Goal: Transaction & Acquisition: Book appointment/travel/reservation

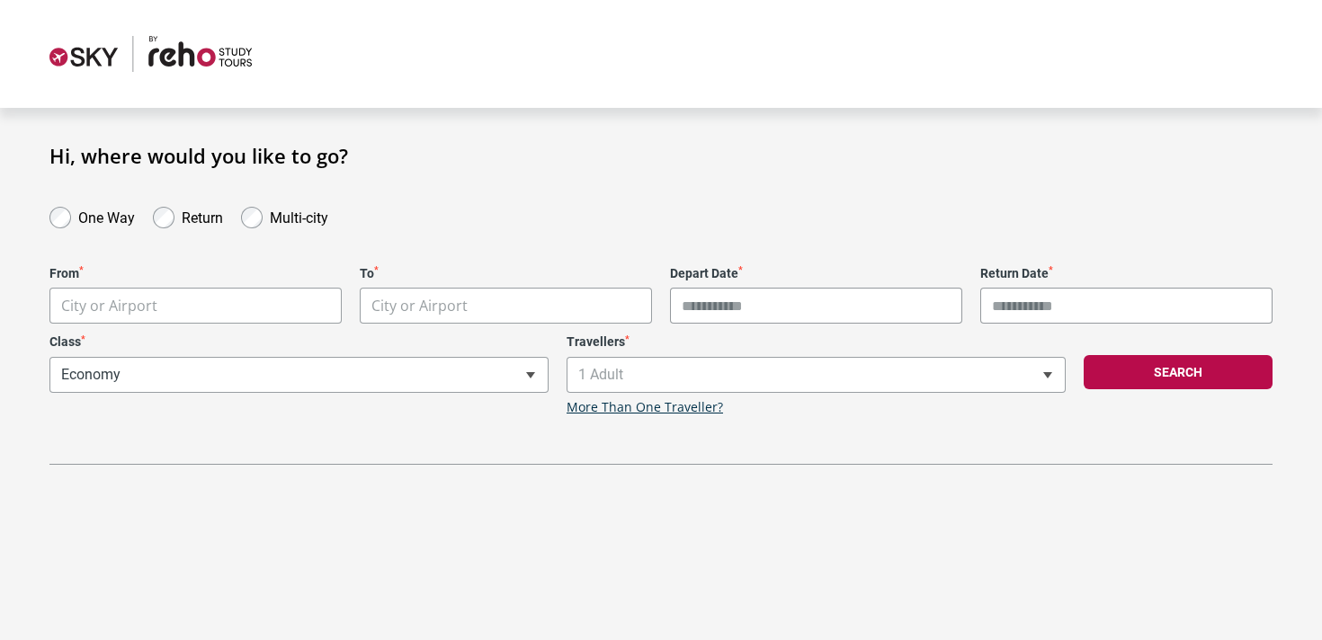
click at [242, 289] on body "**********" at bounding box center [661, 320] width 1322 height 640
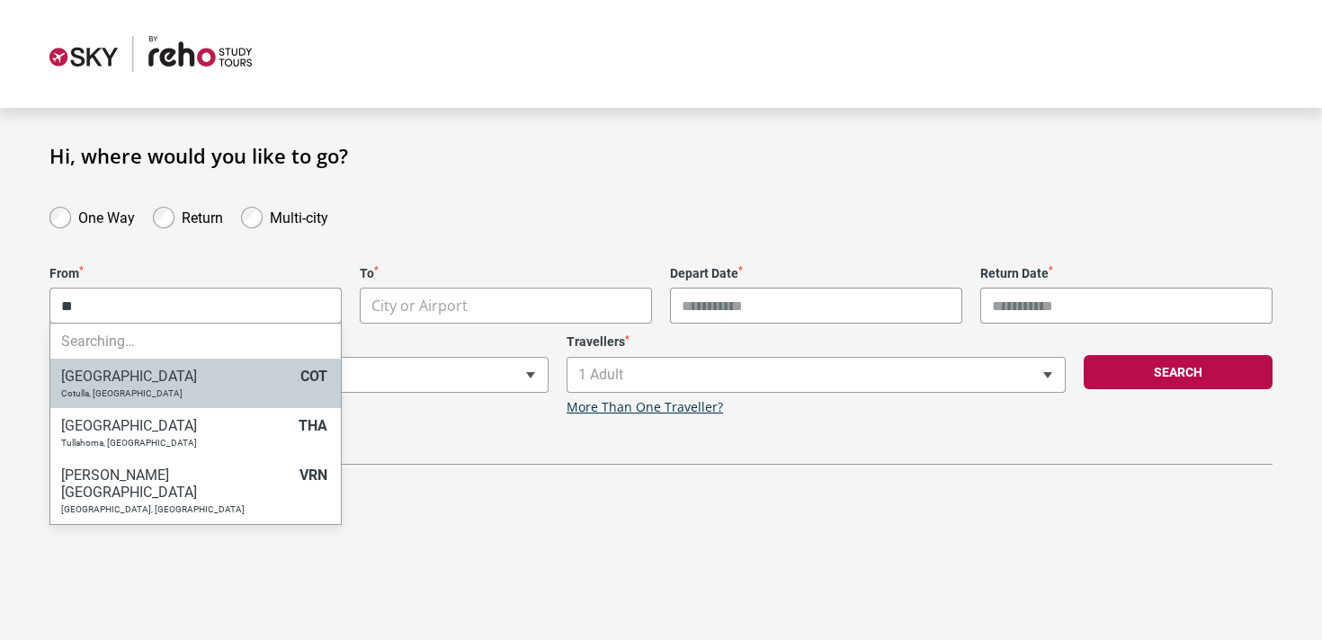
type input "*"
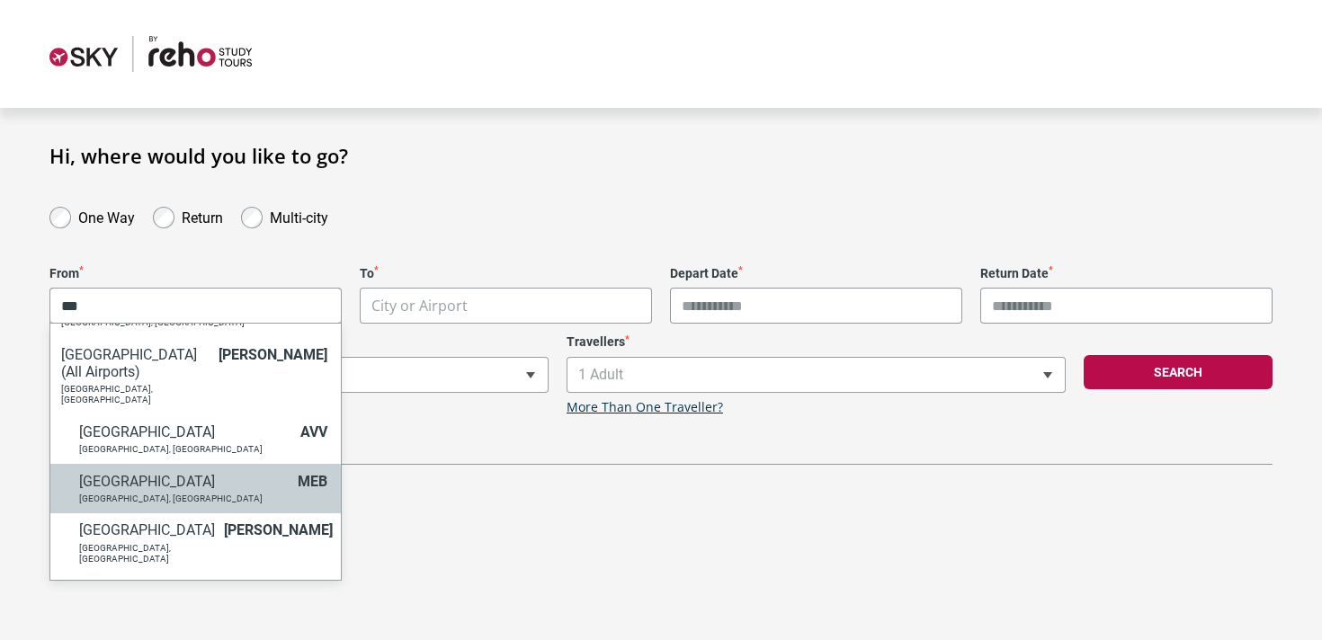
scroll to position [86, 0]
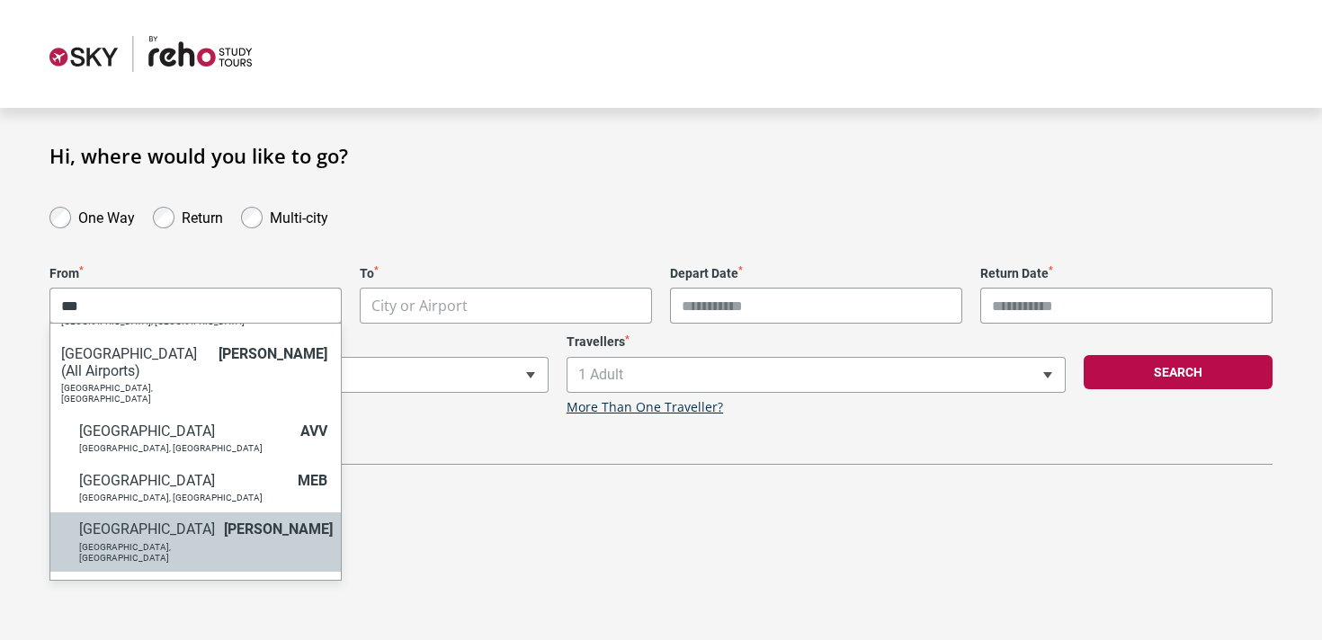
type input "***"
select select "MELA"
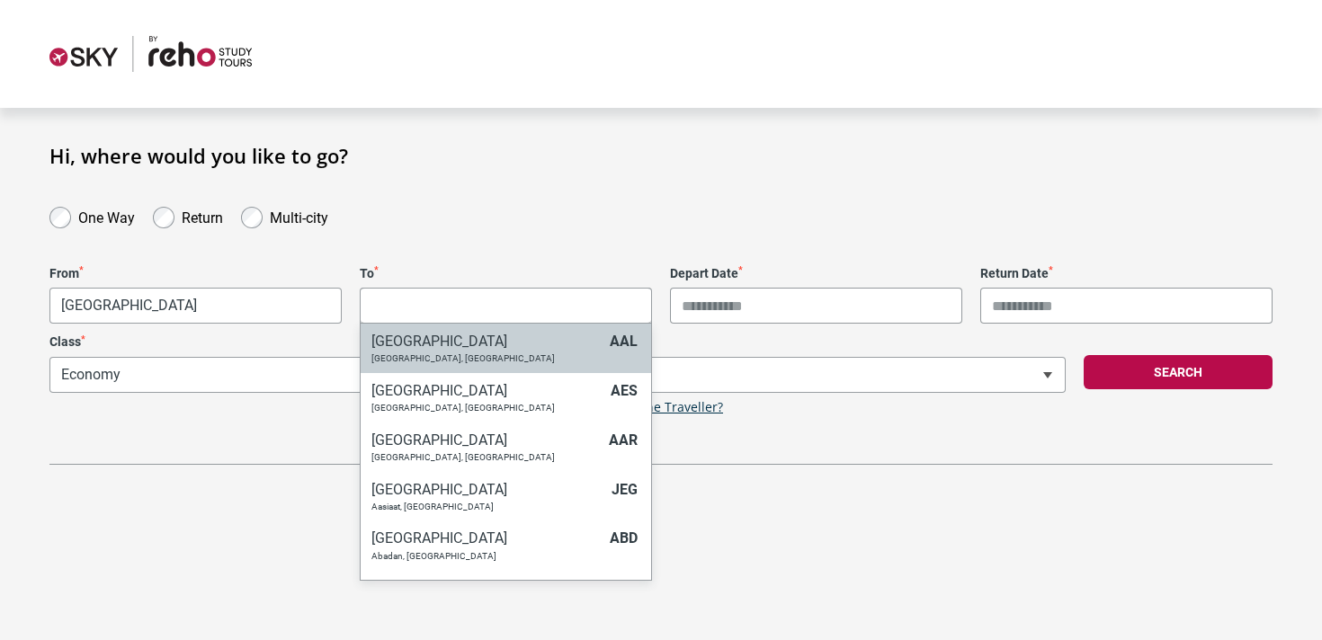
click at [506, 292] on body "**********" at bounding box center [661, 320] width 1322 height 640
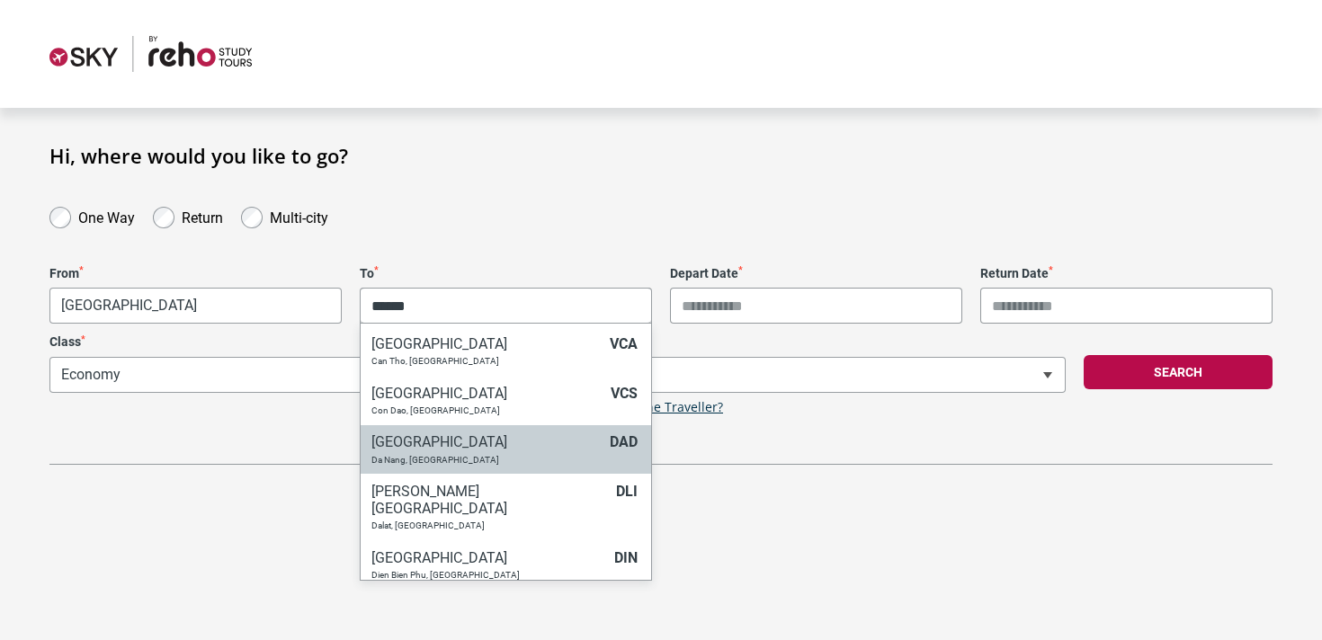
scroll to position [183, 0]
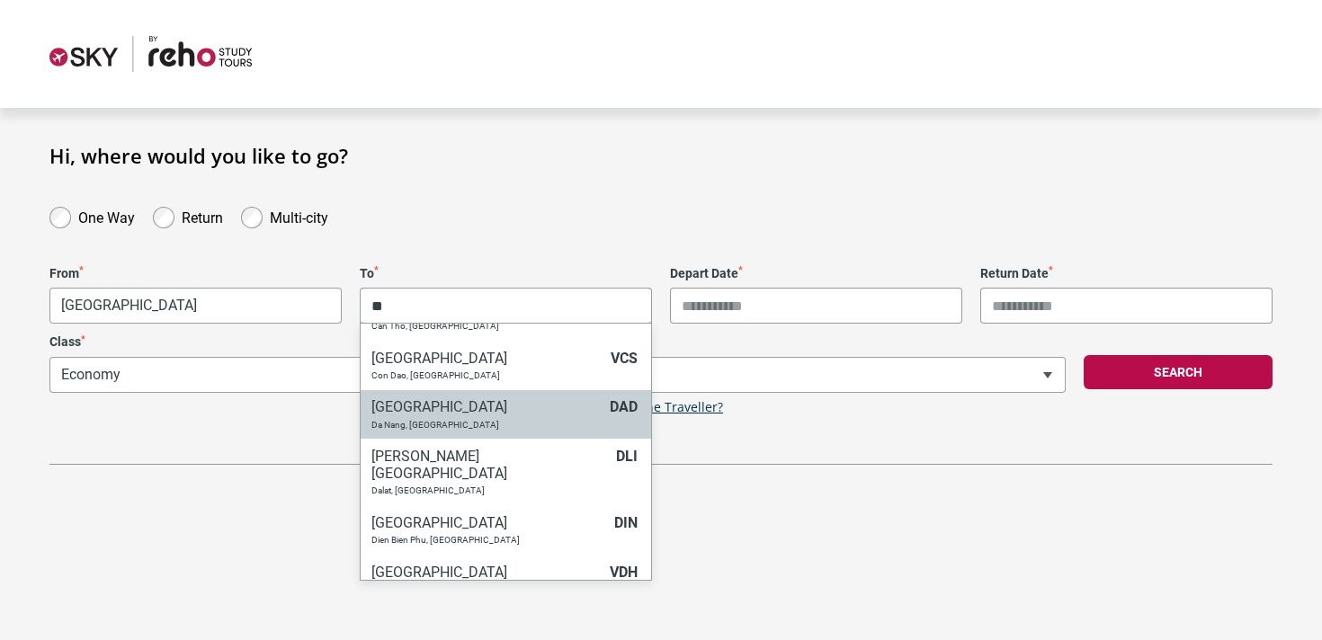
type input "*"
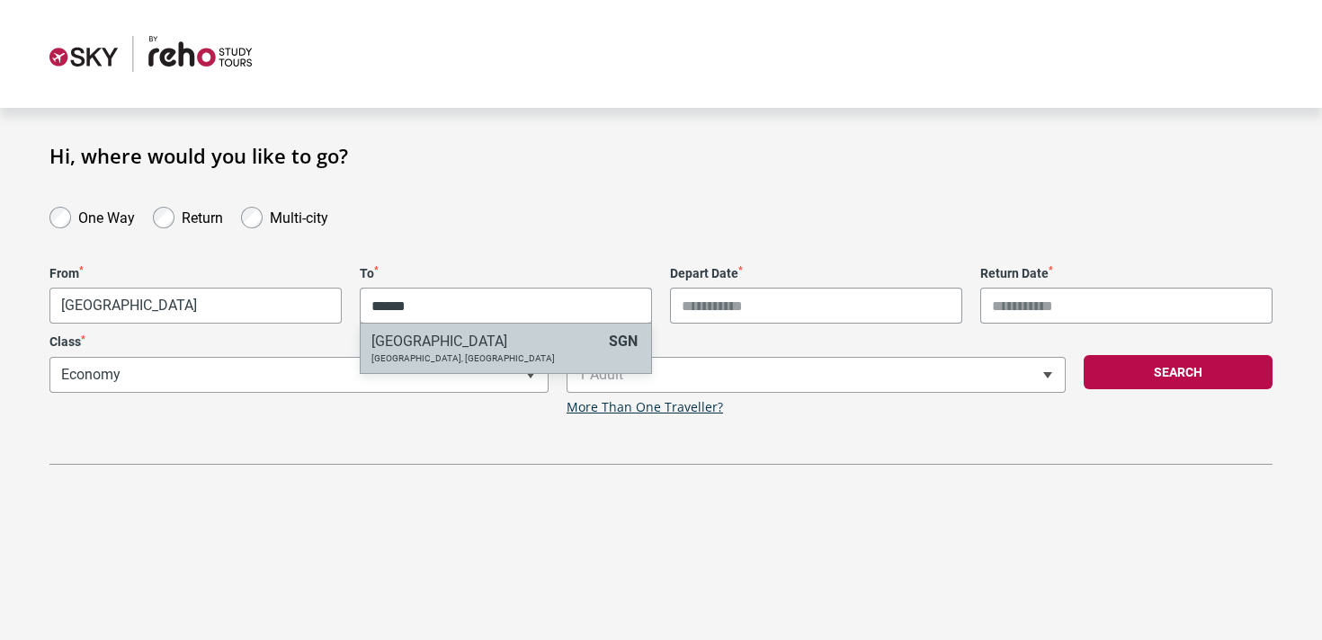
type input "******"
select select "SGNA"
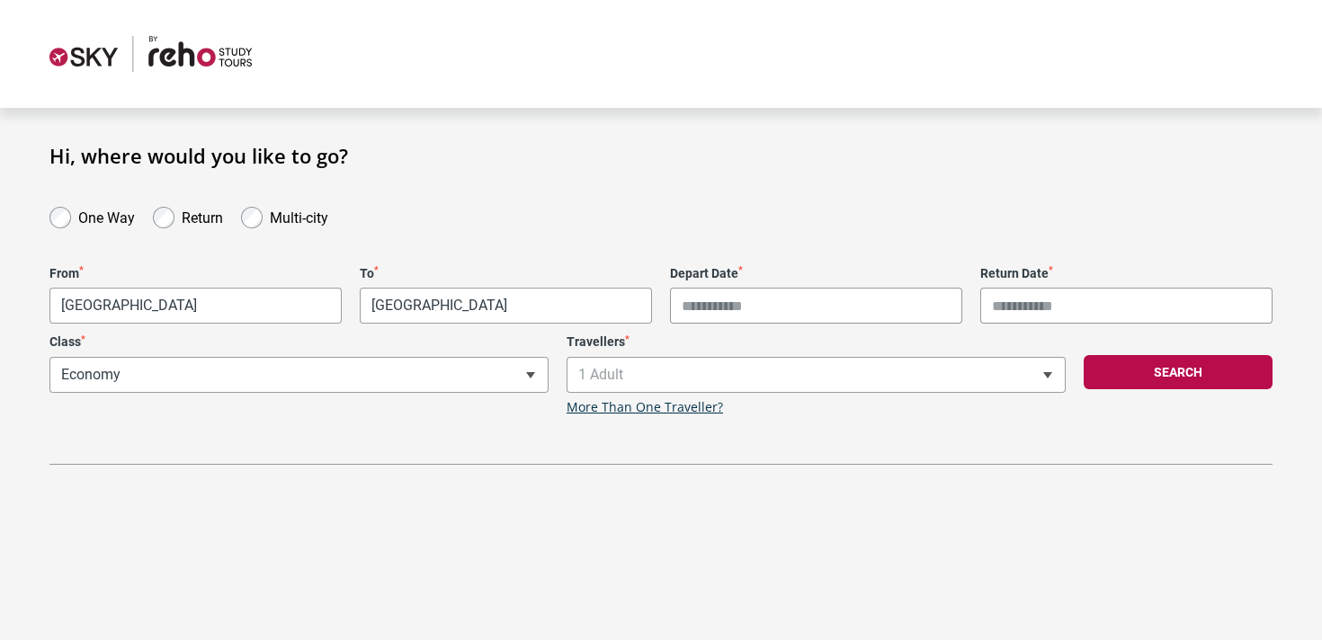
click at [801, 303] on input "Depart Date *" at bounding box center [816, 306] width 292 height 36
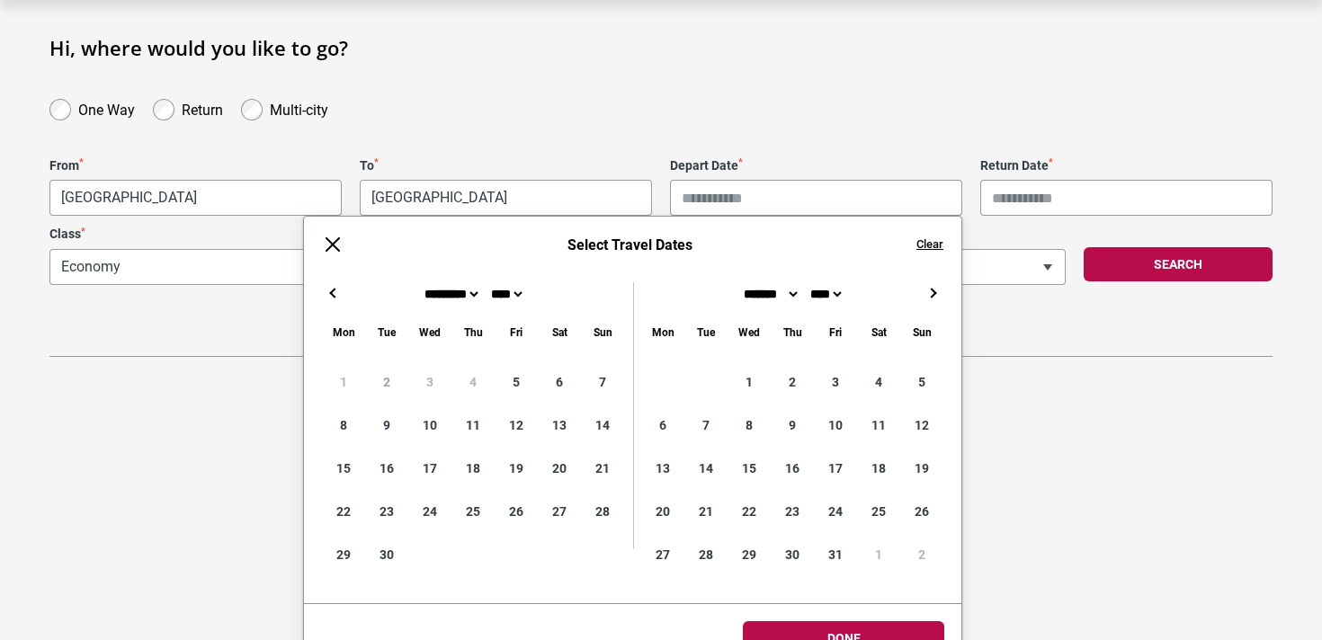
scroll to position [141, 0]
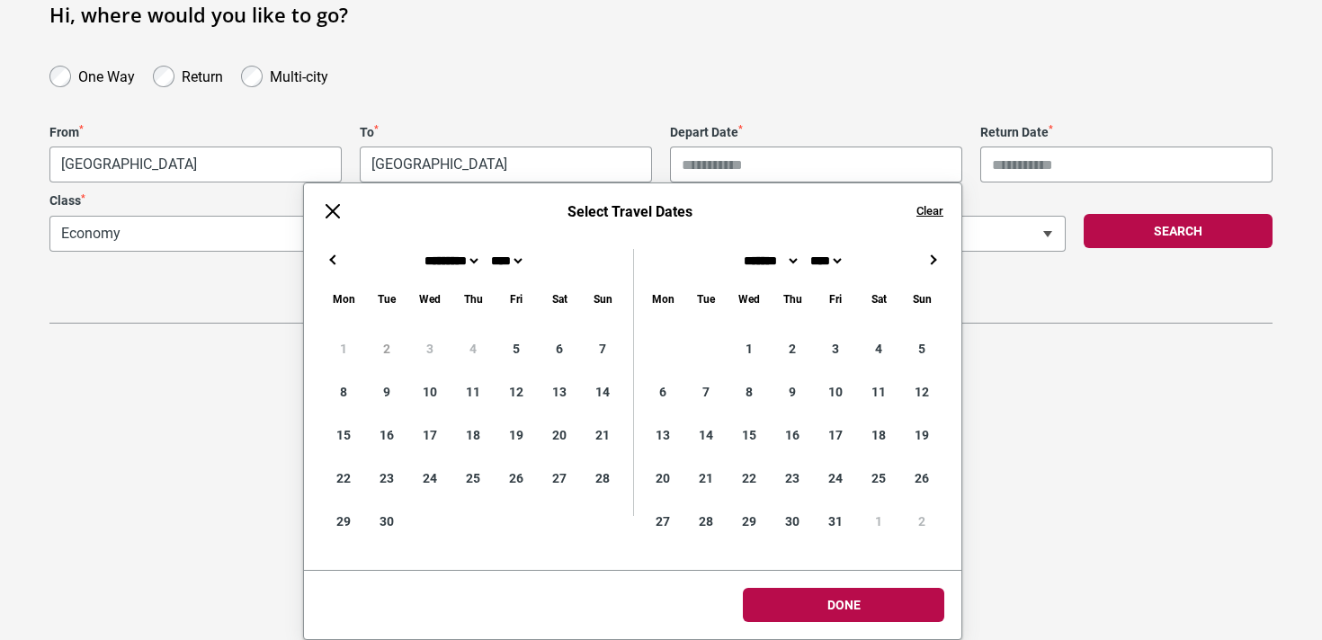
click at [927, 259] on button "→" at bounding box center [933, 260] width 22 height 22
type input "**********"
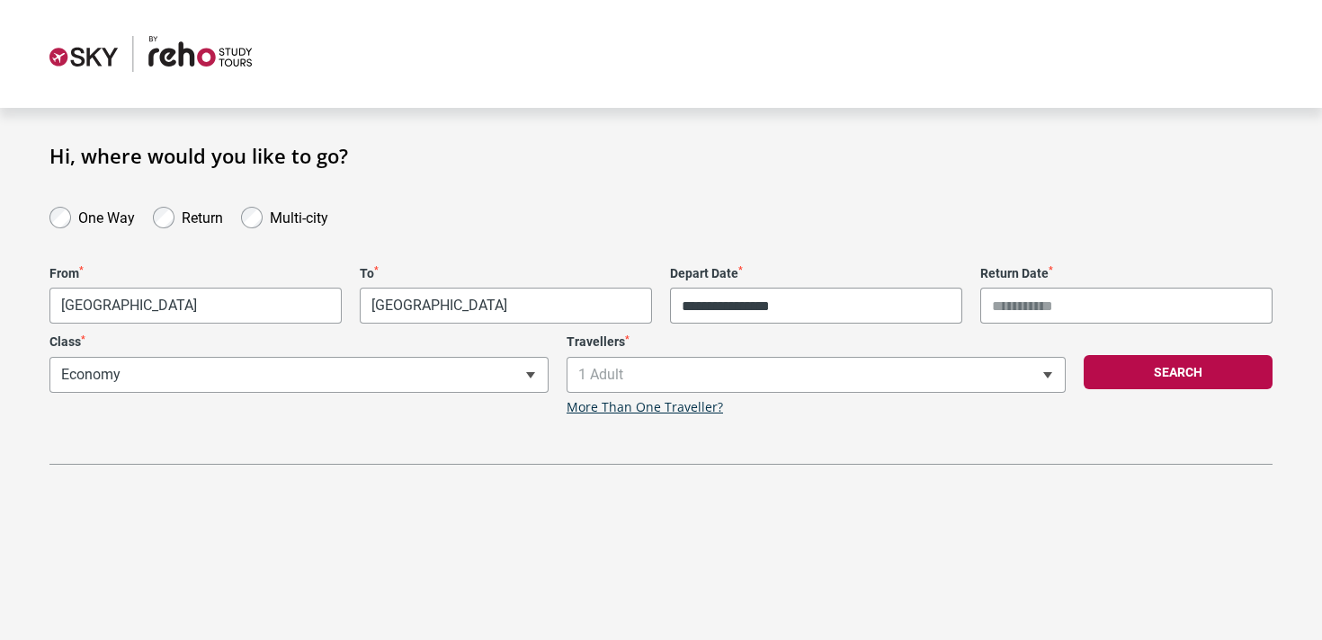
click at [1056, 185] on div "**********" at bounding box center [660, 304] width 1295 height 321
click at [1056, 290] on input "Return Date *" at bounding box center [1126, 306] width 292 height 36
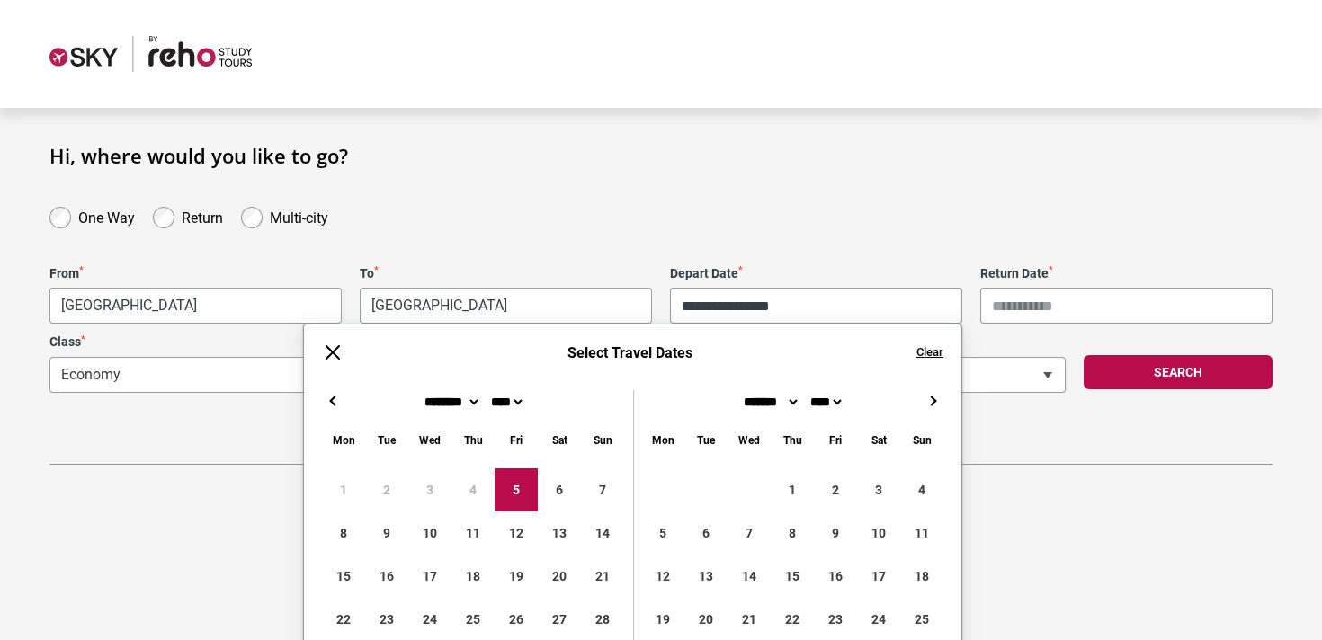
scroll to position [141, 0]
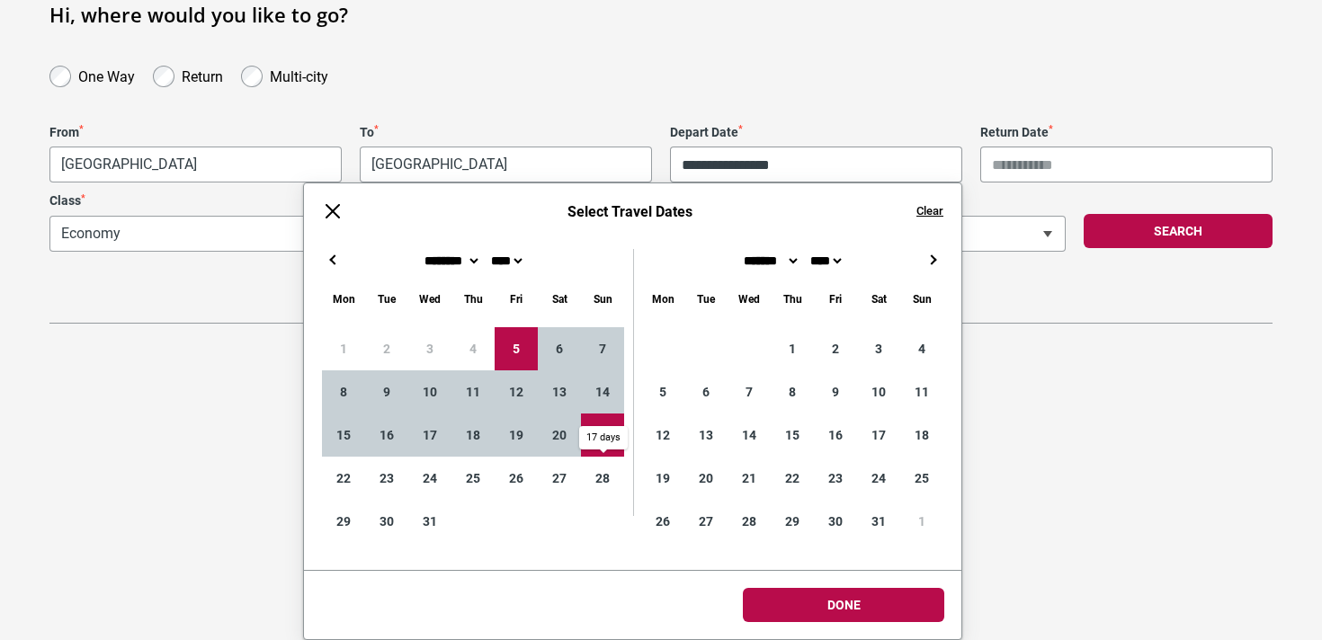
type input "**********"
click at [828, 499] on body "**********" at bounding box center [661, 179] width 1322 height 640
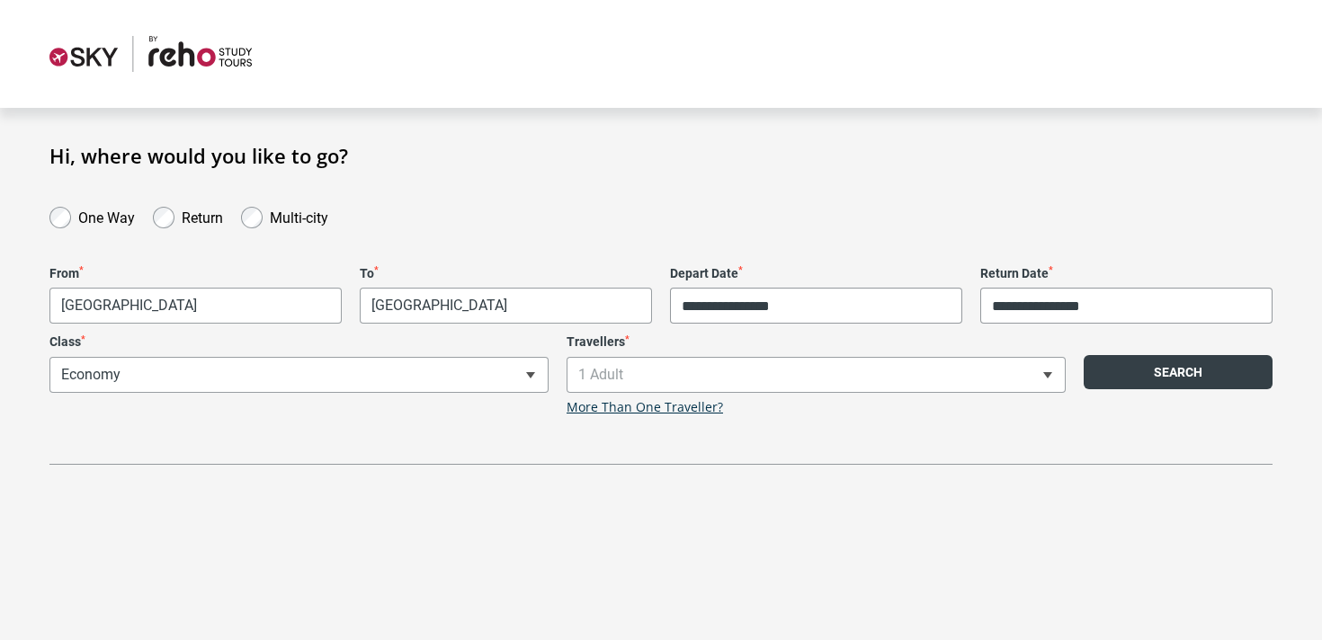
click at [1120, 364] on button "Search" at bounding box center [1178, 372] width 189 height 34
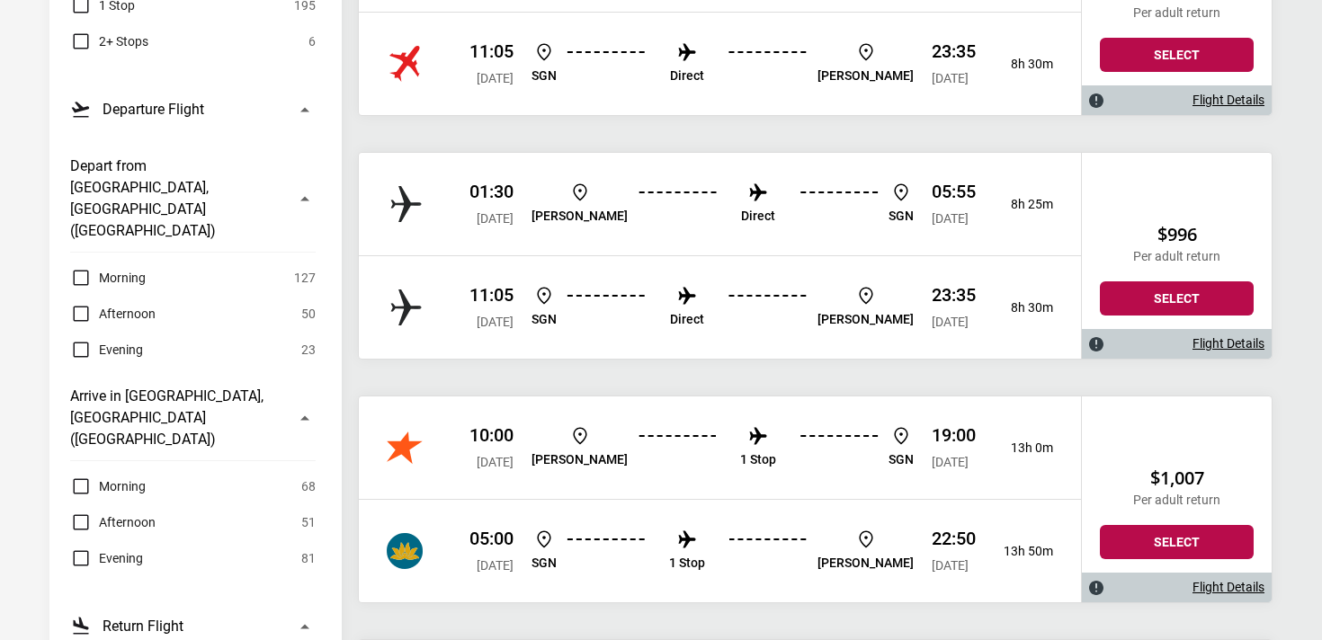
scroll to position [421, 0]
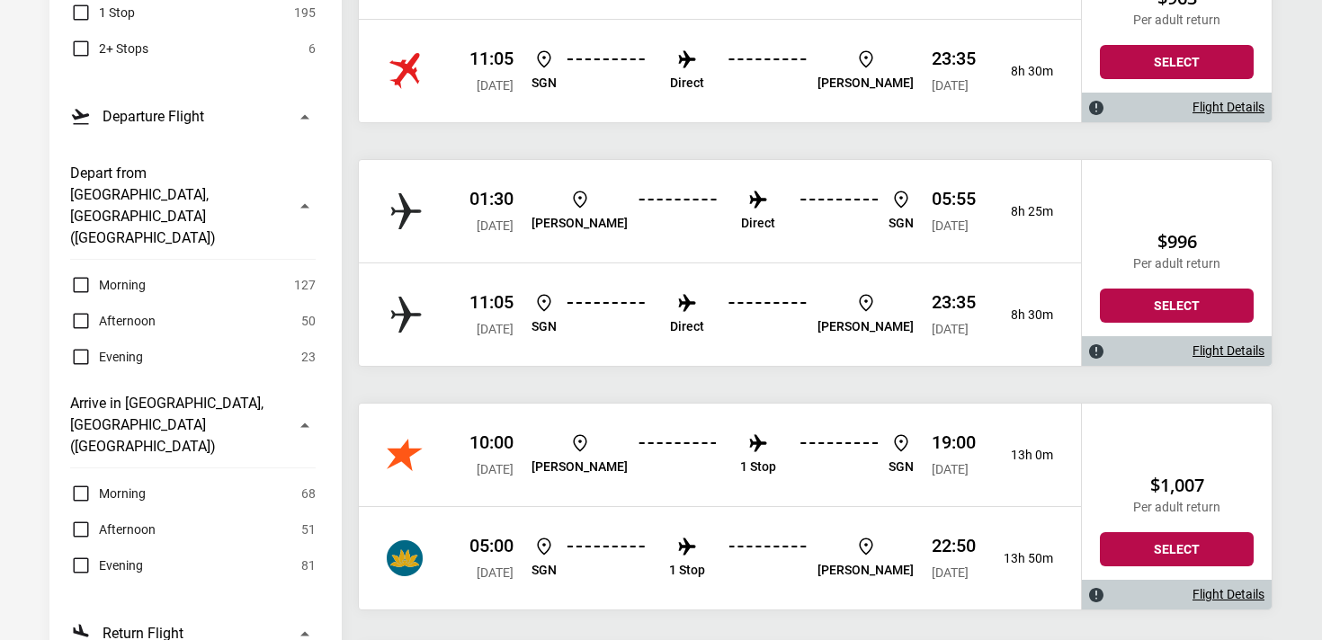
click at [1232, 352] on link "Flight Details" at bounding box center [1228, 351] width 72 height 15
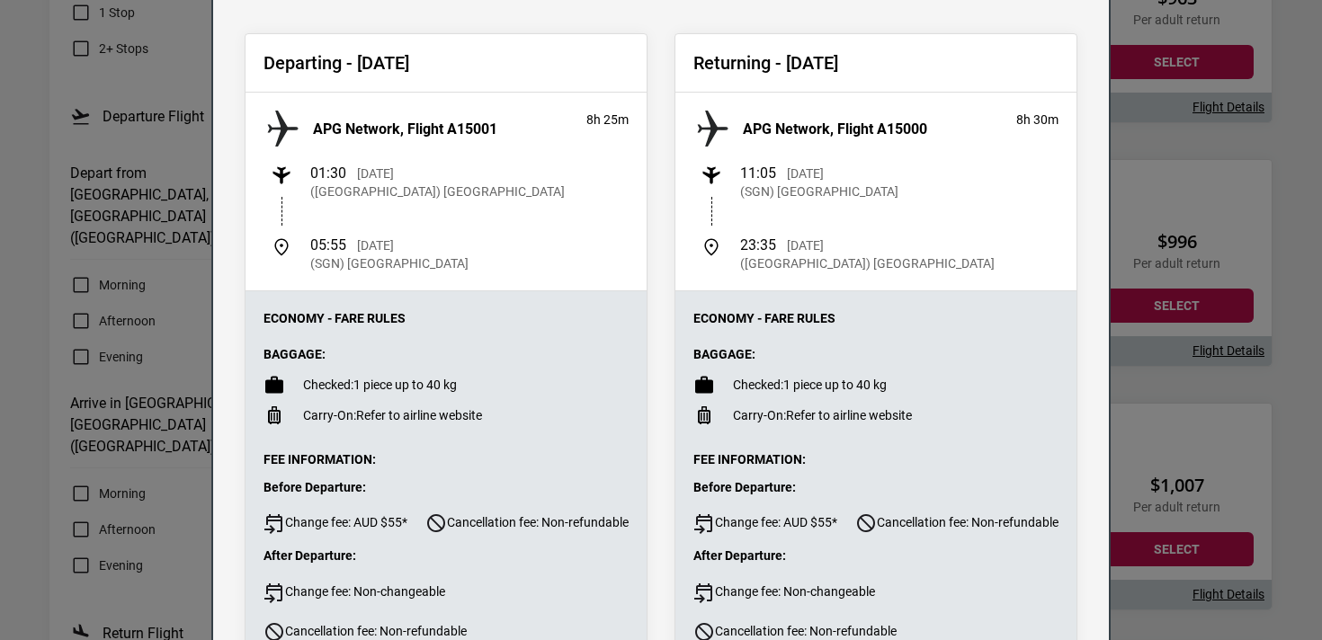
scroll to position [0, 0]
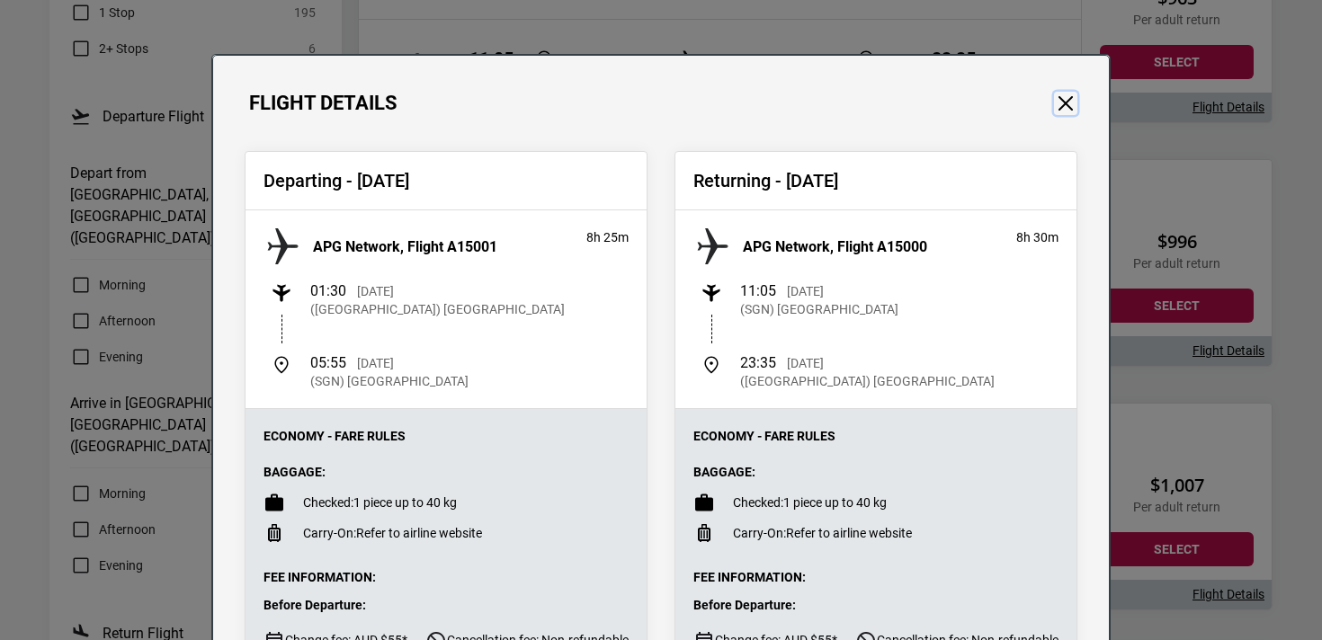
click at [1067, 104] on button "Close" at bounding box center [1065, 103] width 23 height 23
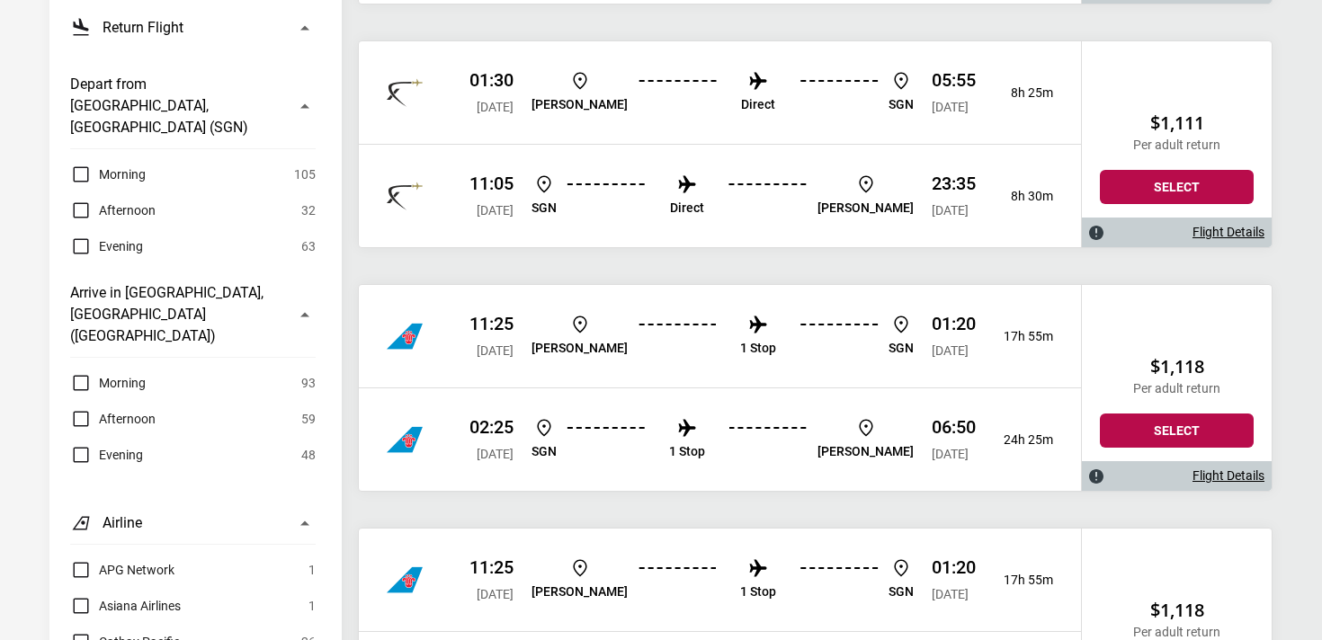
scroll to position [1030, 0]
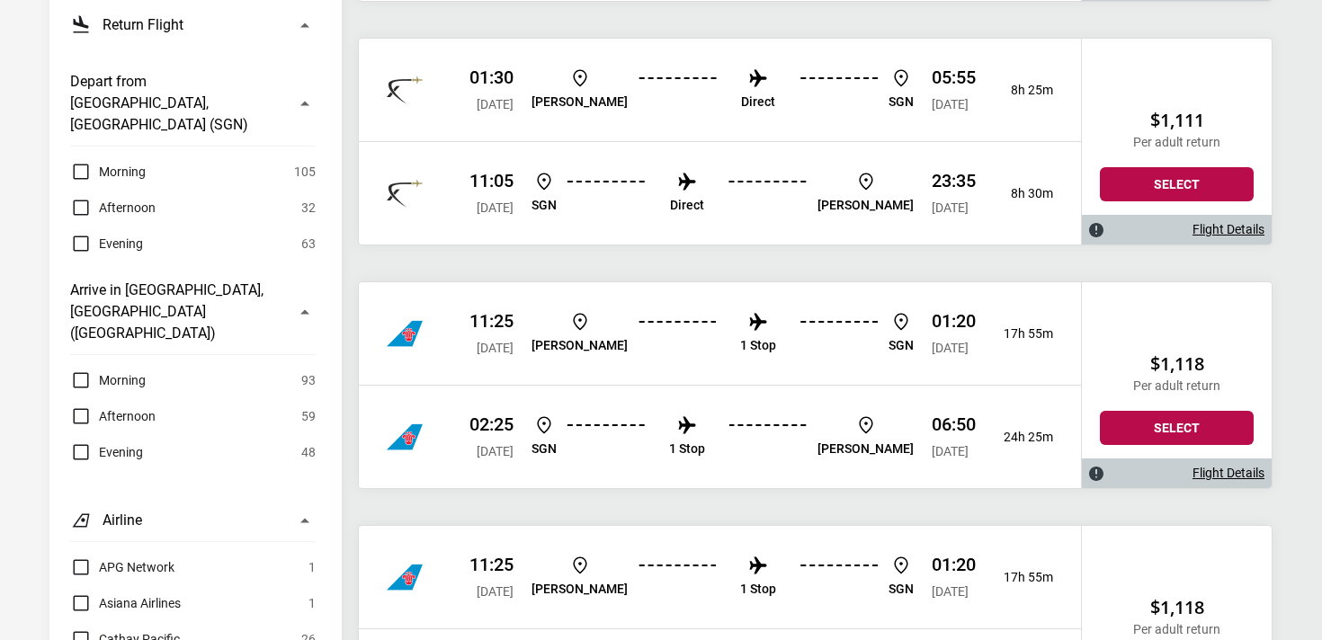
click at [1250, 477] on link "Flight Details" at bounding box center [1228, 473] width 72 height 15
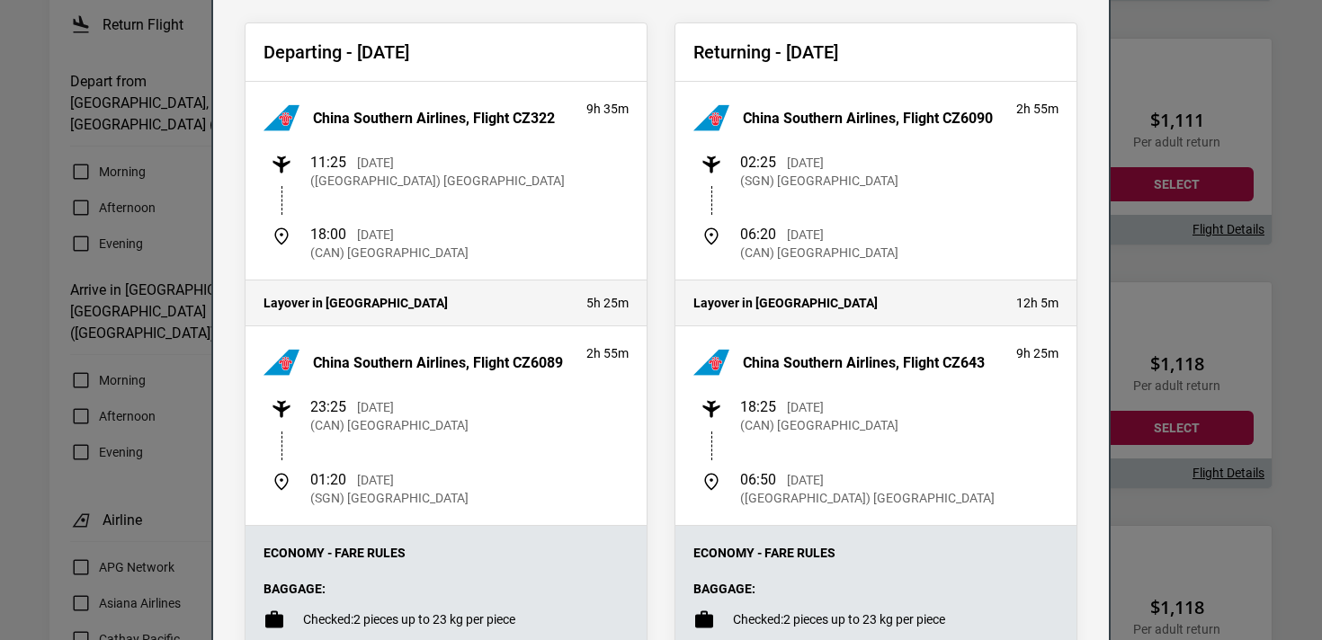
scroll to position [0, 0]
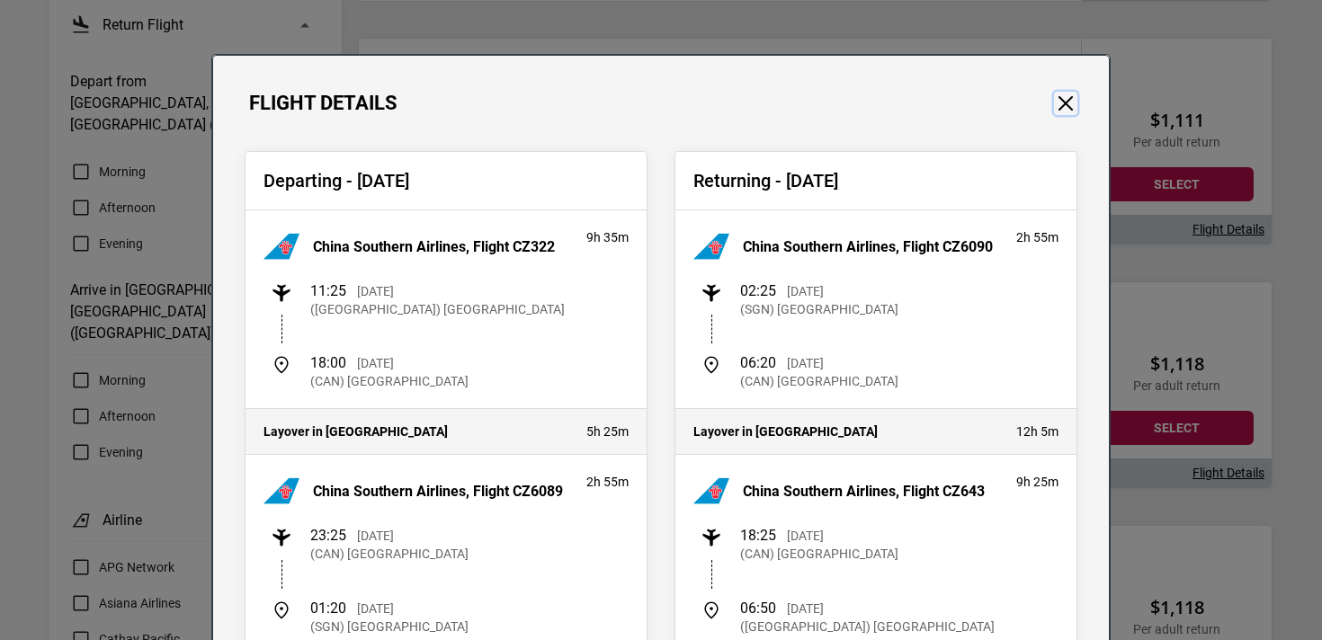
click at [1072, 110] on button "Close" at bounding box center [1065, 103] width 23 height 23
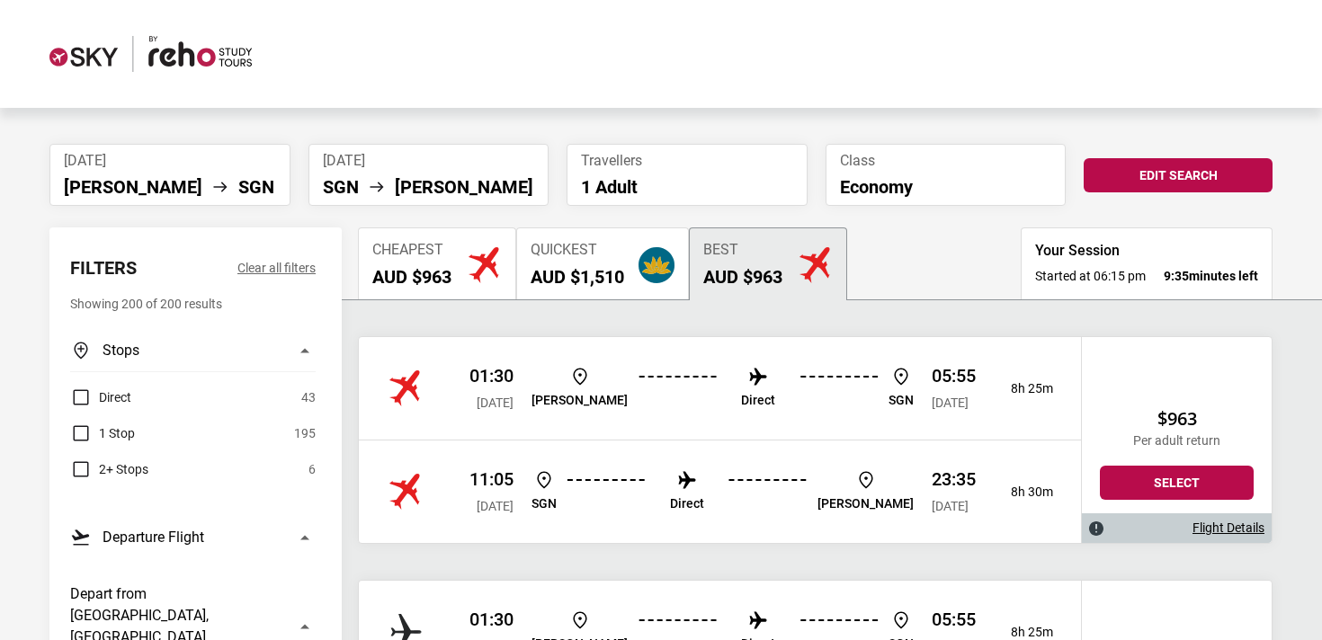
click at [76, 394] on label "Direct" at bounding box center [100, 398] width 61 height 22
click at [1230, 531] on link "Flight Details" at bounding box center [1228, 528] width 72 height 15
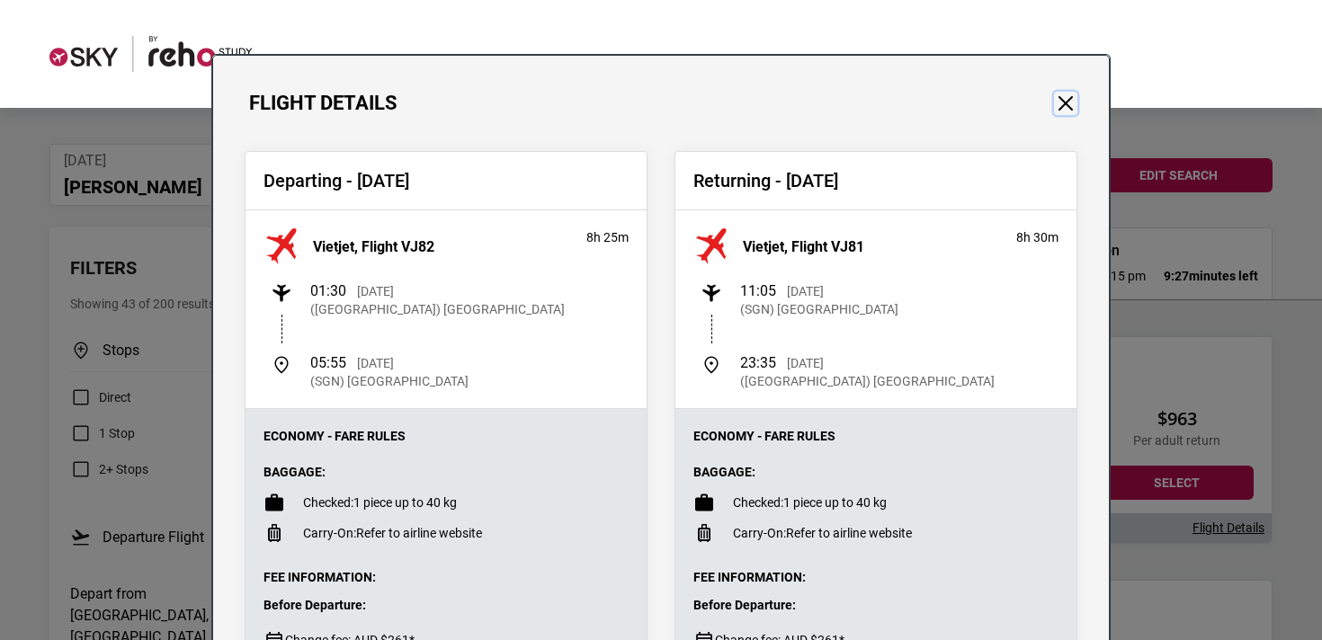
click at [1063, 112] on button "Close" at bounding box center [1065, 103] width 23 height 23
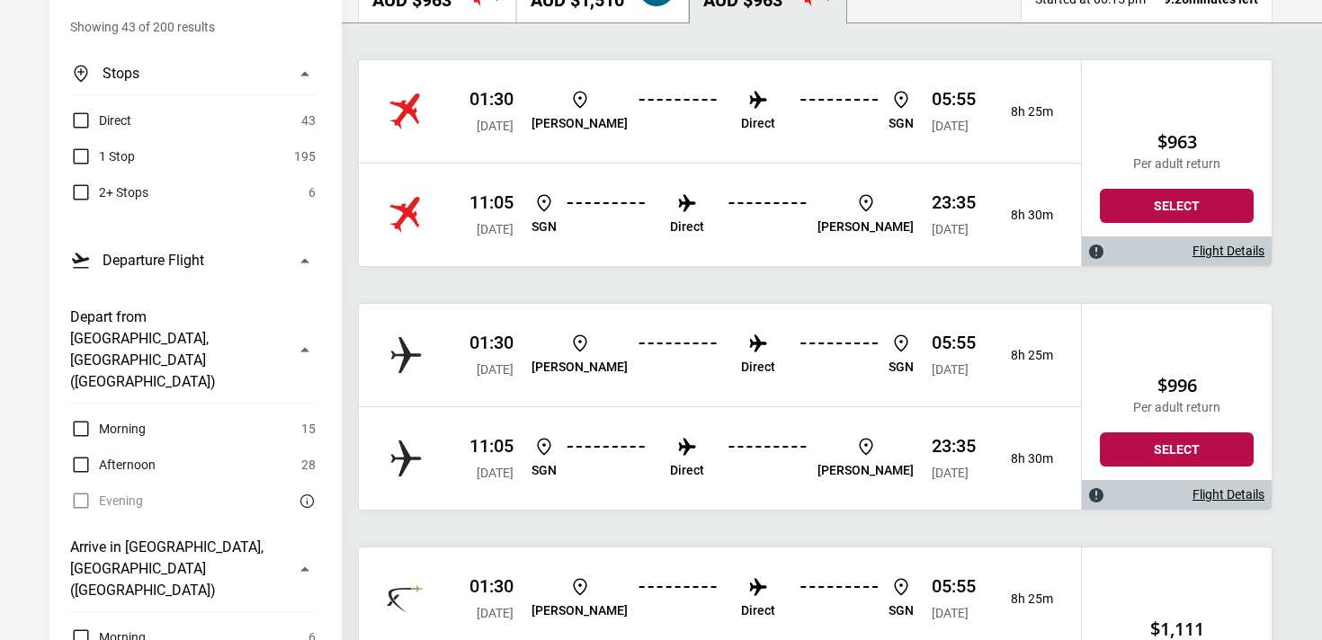
scroll to position [291, 0]
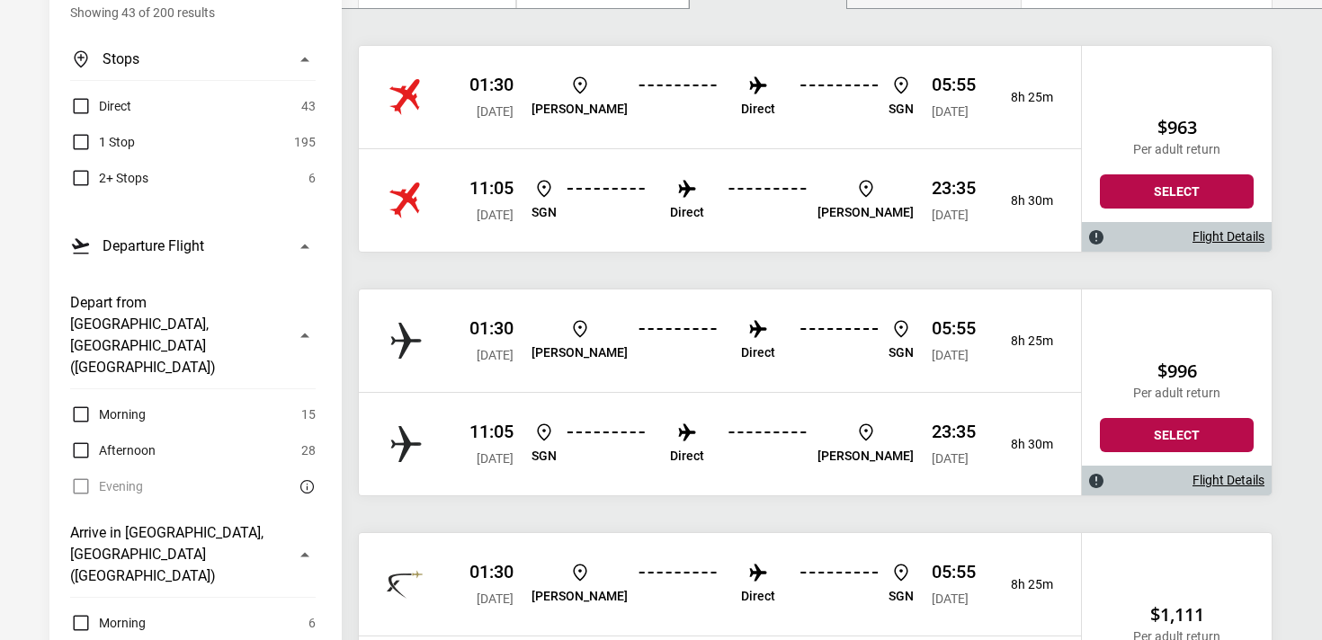
click at [1220, 475] on link "Flight Details" at bounding box center [1228, 480] width 72 height 15
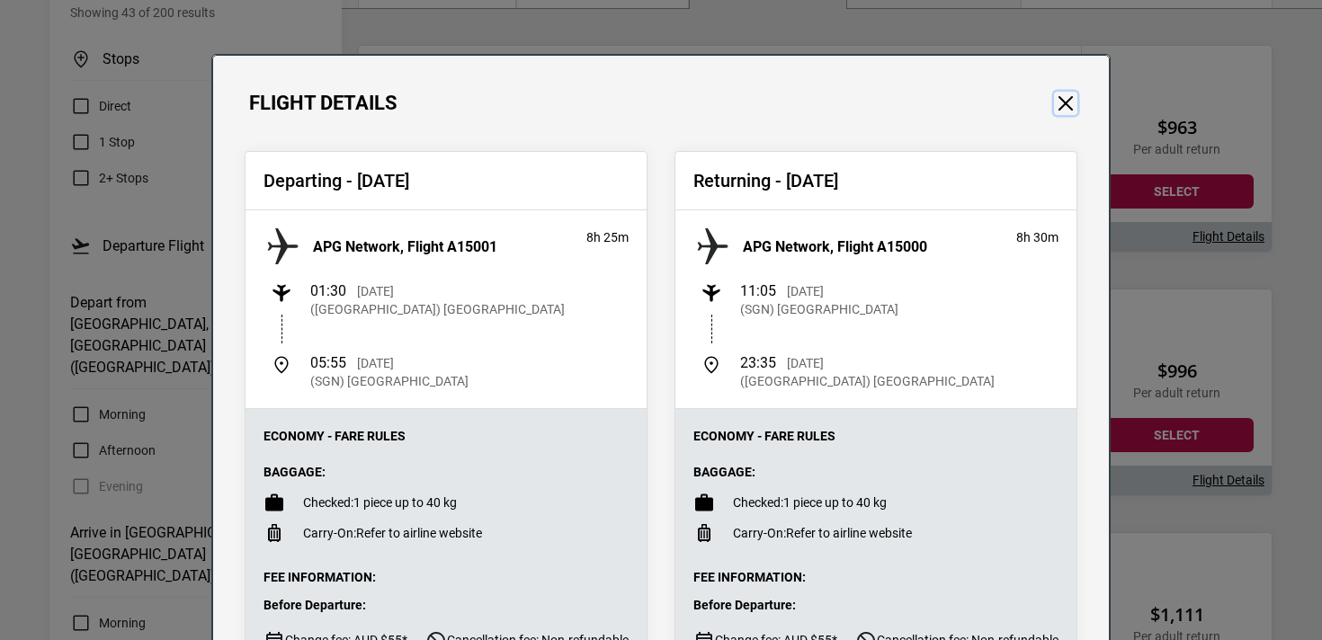
click at [1075, 94] on button "Close" at bounding box center [1065, 103] width 23 height 23
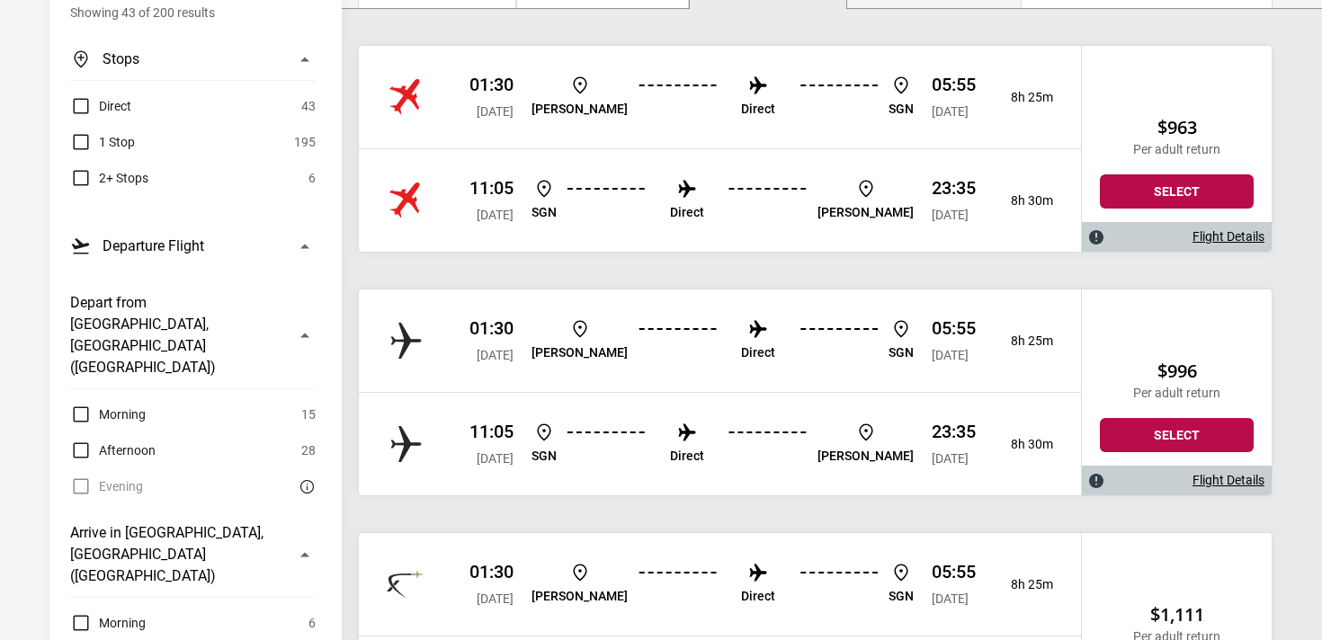
scroll to position [493, 0]
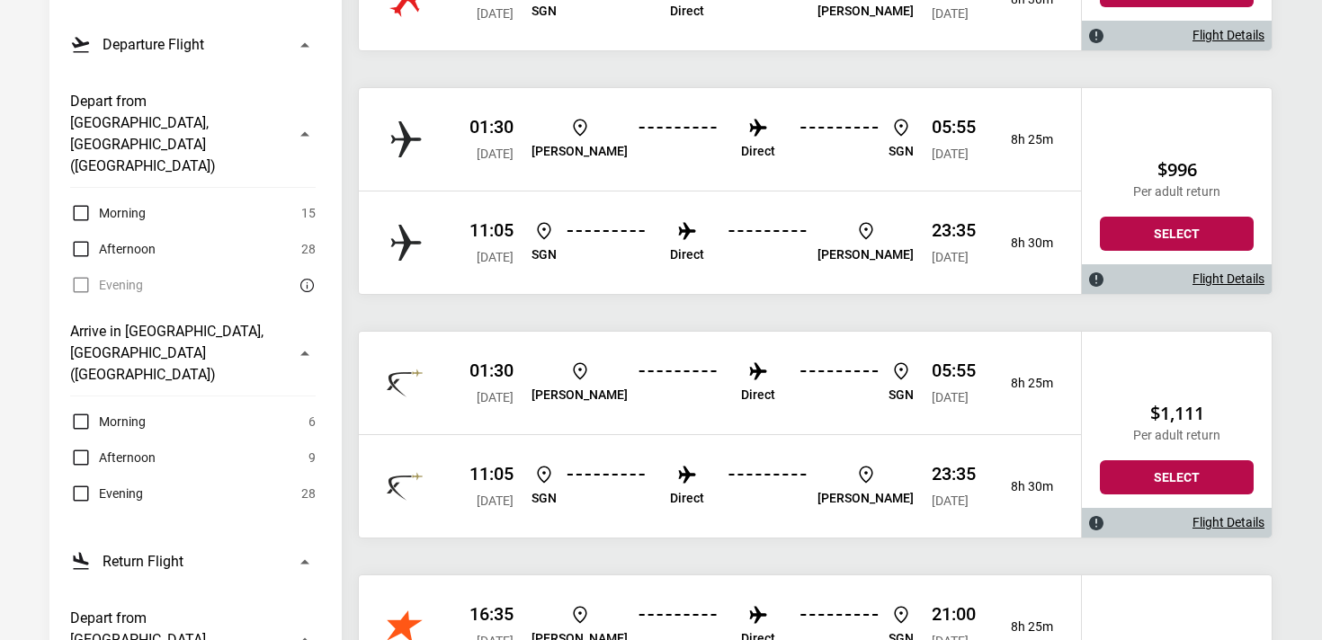
click at [1210, 527] on link "Flight Details" at bounding box center [1228, 522] width 72 height 15
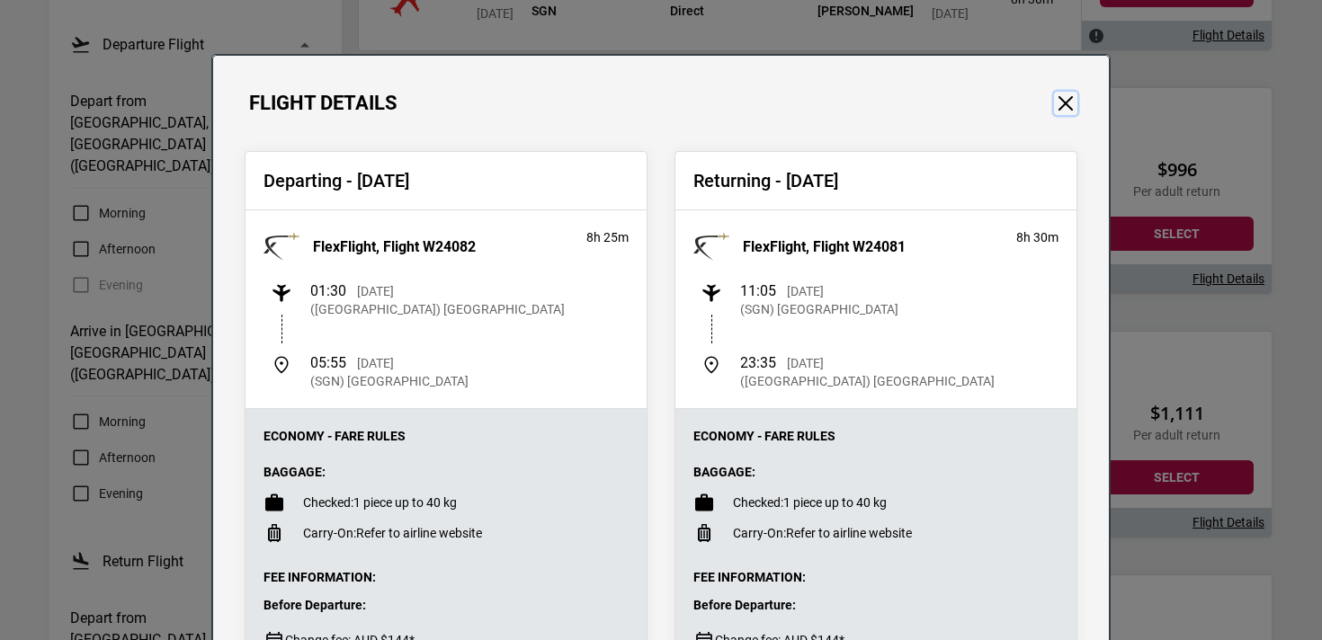
click at [1071, 103] on button "Close" at bounding box center [1065, 103] width 23 height 23
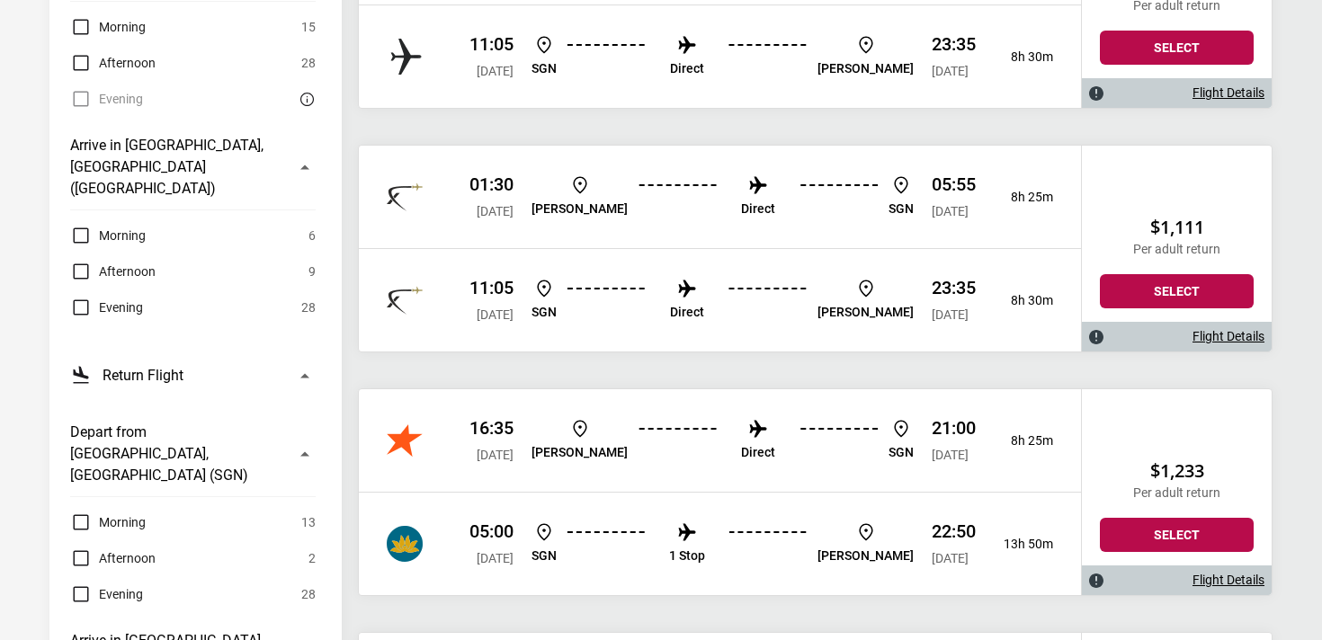
scroll to position [718, 0]
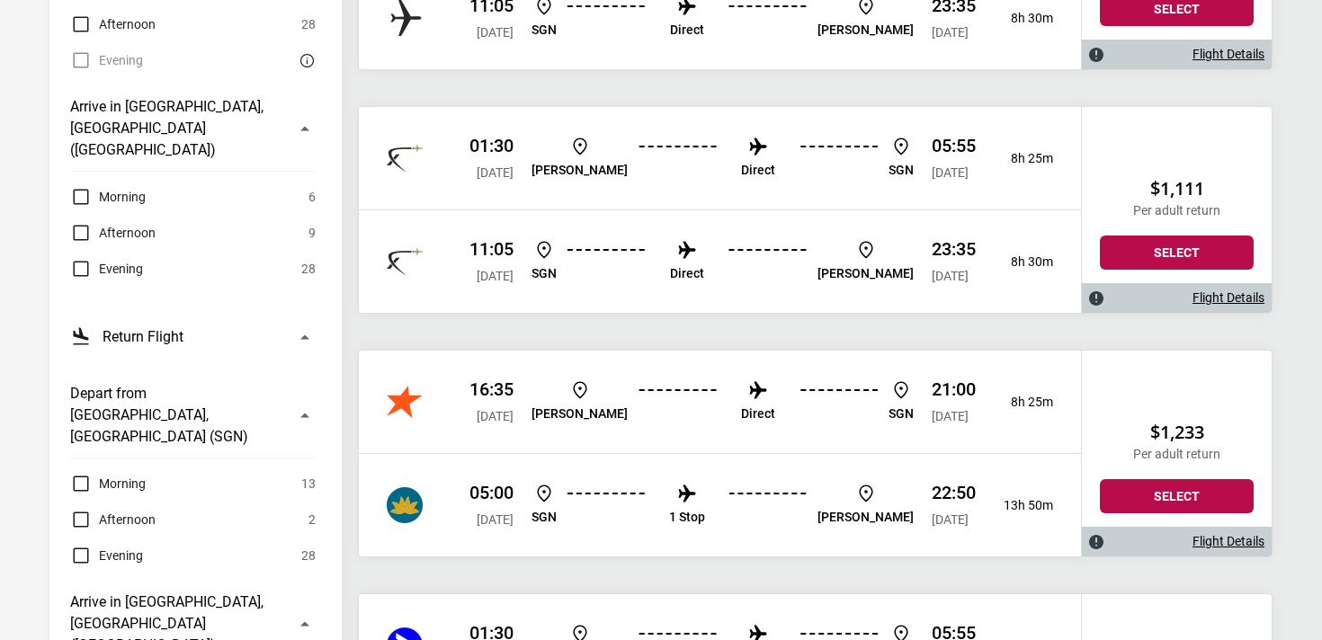
click at [1240, 531] on div "Flight Details" at bounding box center [1177, 542] width 190 height 30
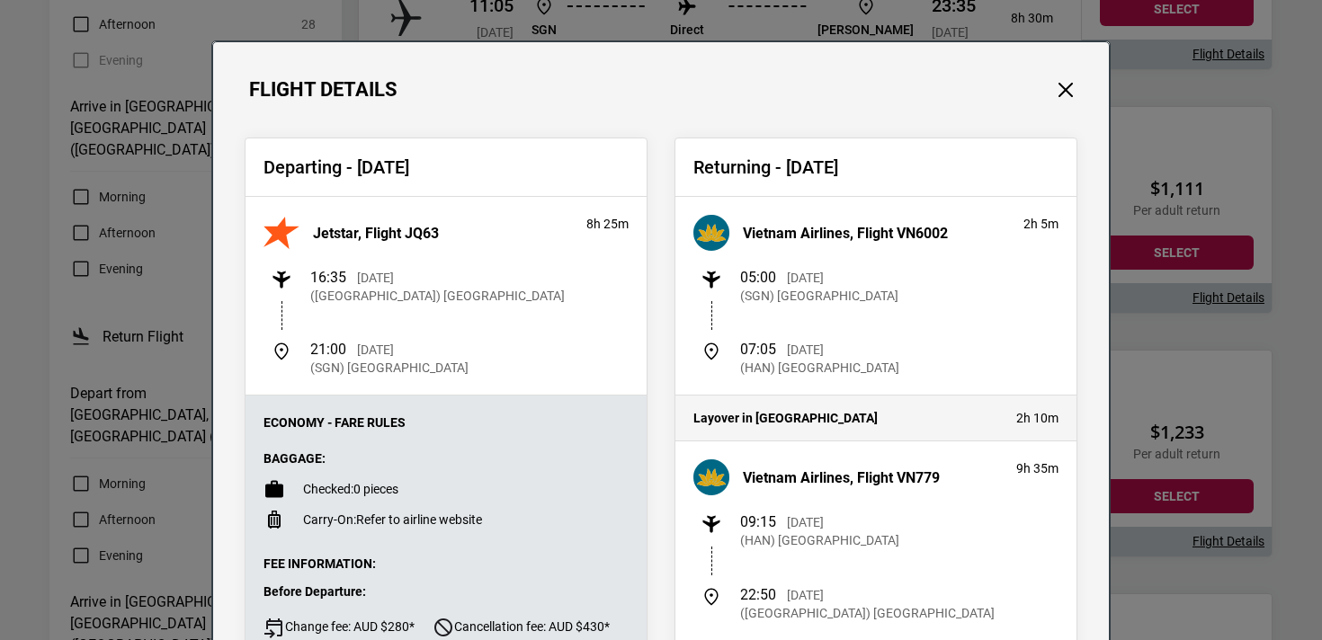
scroll to position [18, 0]
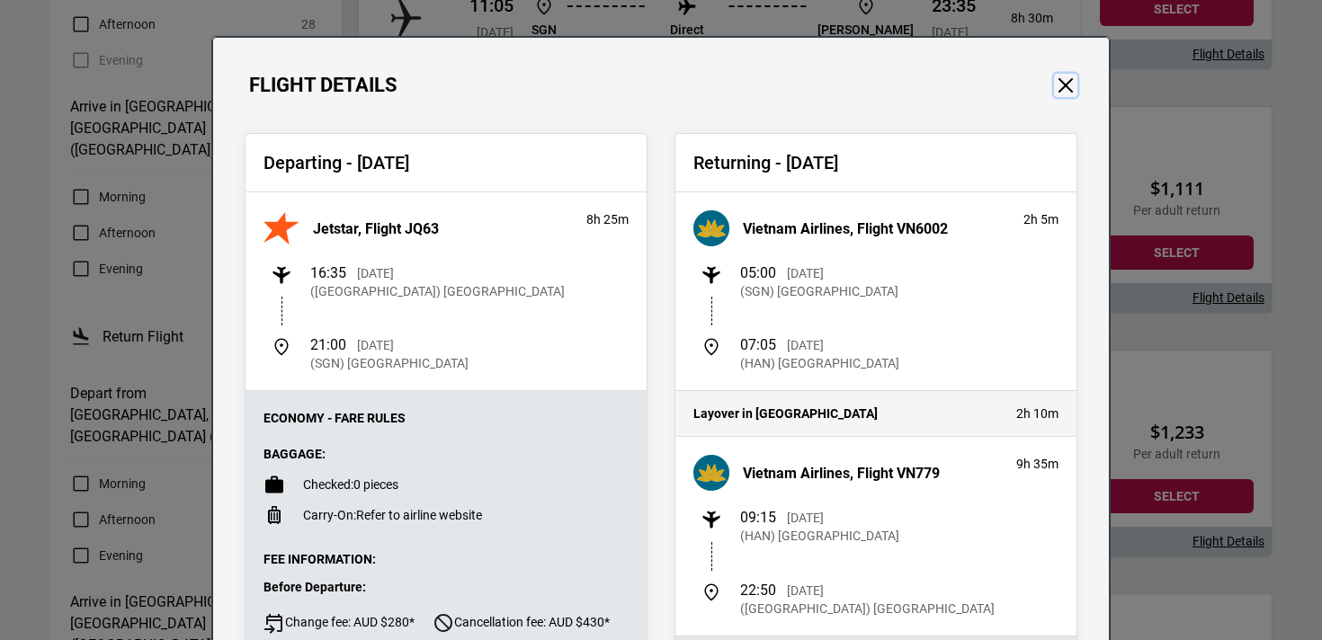
click at [1054, 80] on button "Close" at bounding box center [1065, 85] width 23 height 23
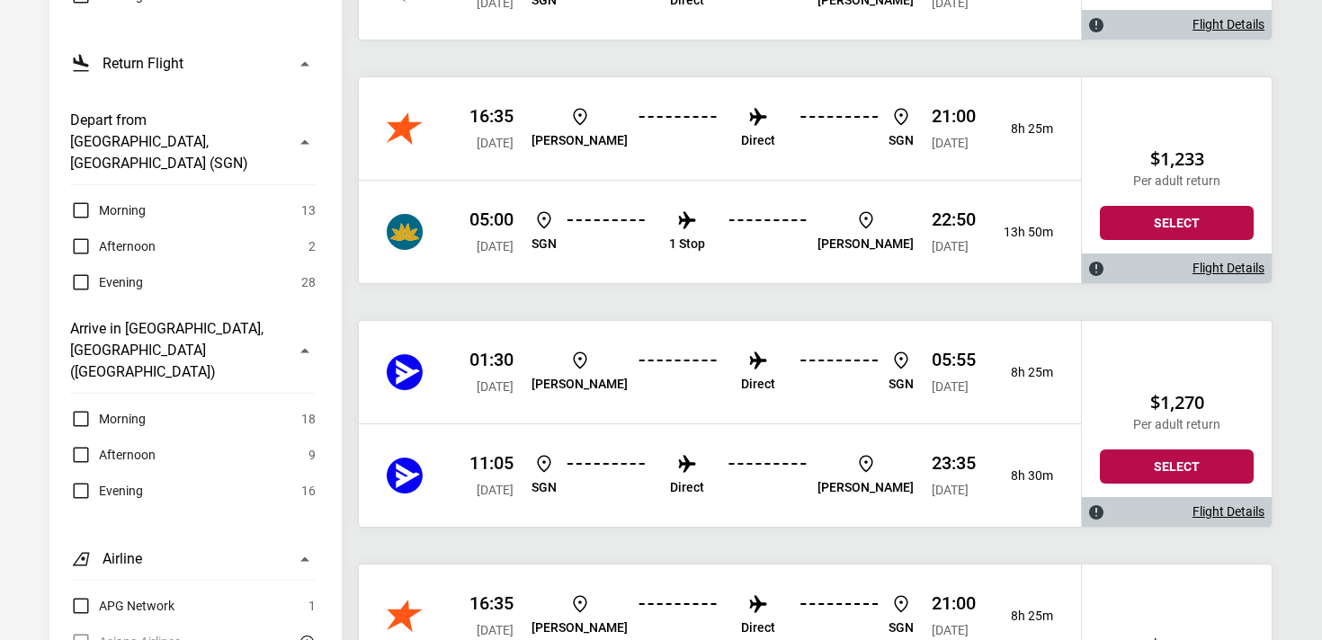
scroll to position [994, 0]
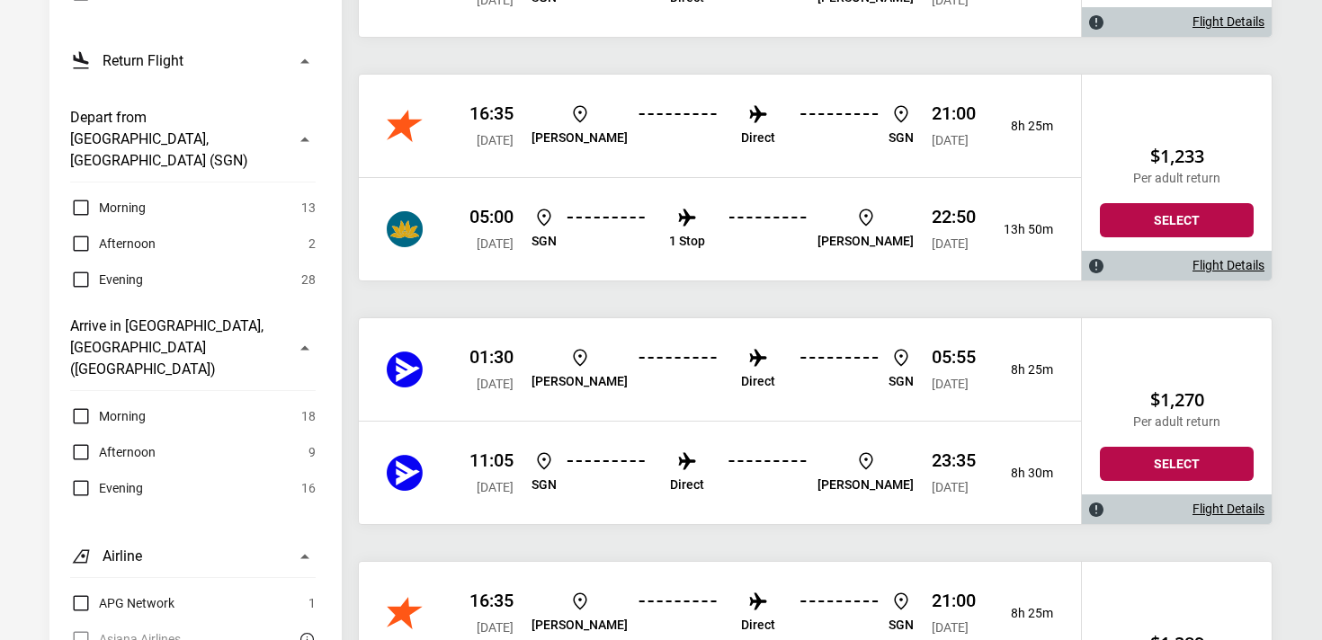
click at [1216, 506] on link "Flight Details" at bounding box center [1228, 509] width 72 height 15
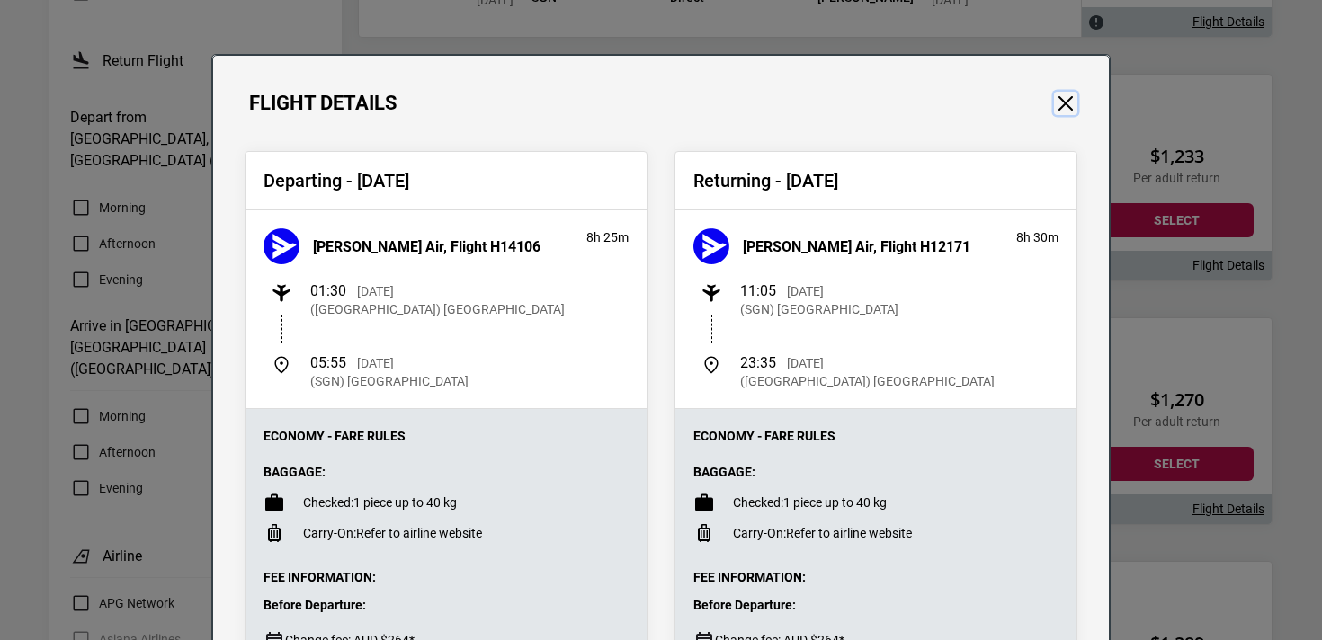
click at [1074, 106] on button "Close" at bounding box center [1065, 103] width 23 height 23
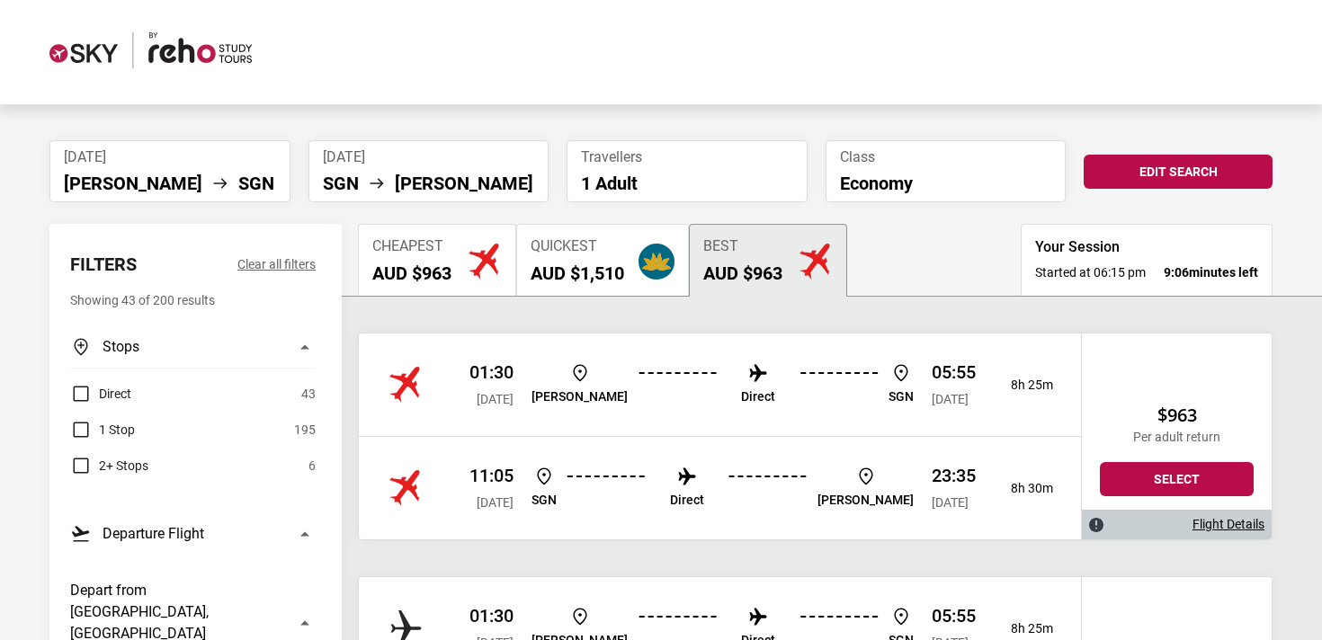
scroll to position [0, 0]
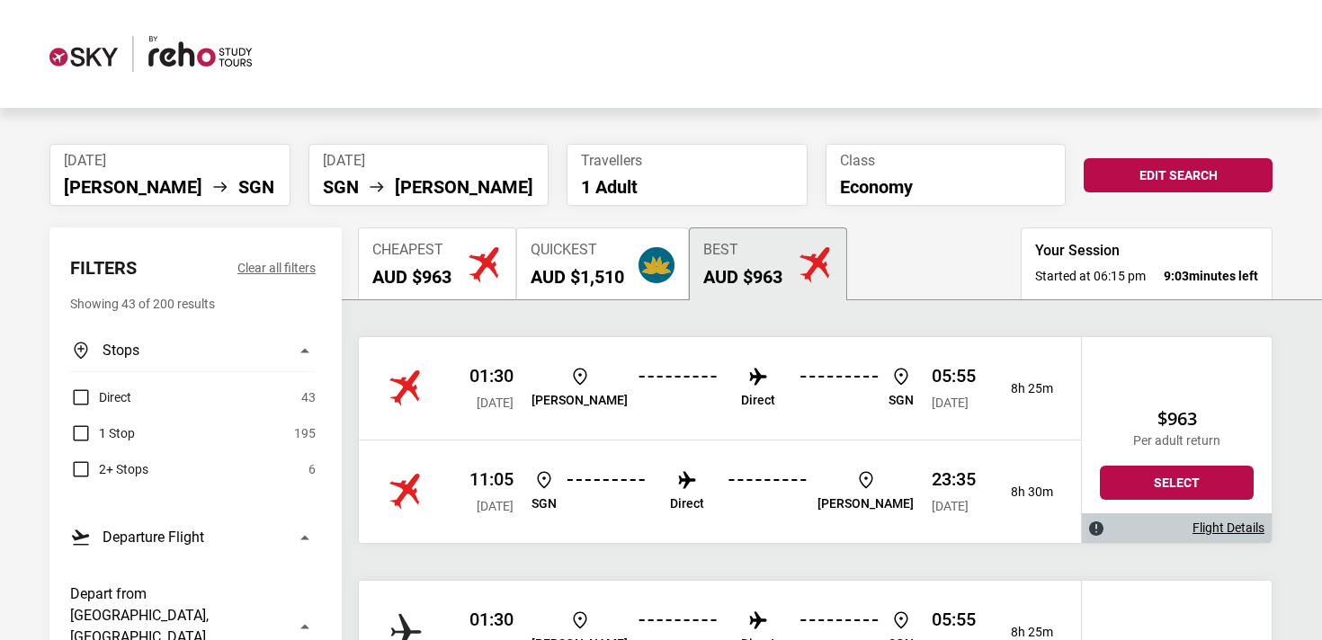
drag, startPoint x: 1212, startPoint y: 423, endPoint x: 1076, endPoint y: 422, distance: 135.8
click at [1076, 422] on div "01:30 [DATE] [PERSON_NAME] Direct SGN 05:55 [DATE] 8h 25m 11:05 [DATE] SGN Dire…" at bounding box center [815, 440] width 913 height 206
click at [1107, 432] on div "$963 Per adult return Select" at bounding box center [1177, 425] width 190 height 176
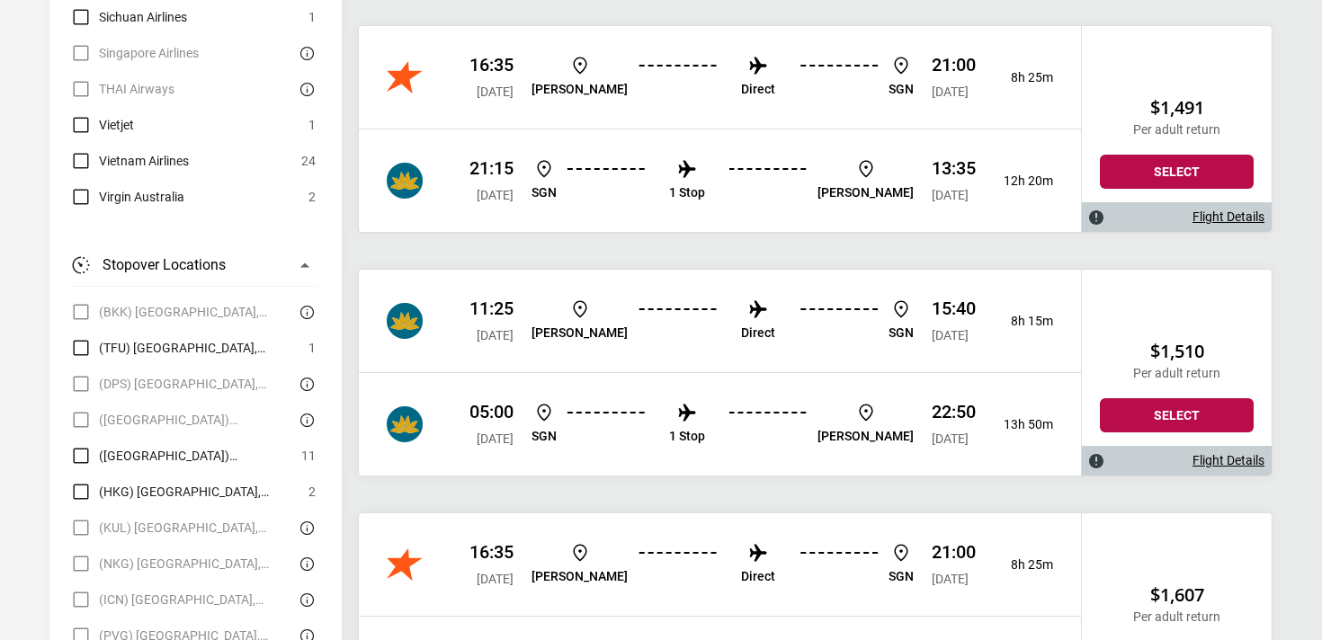
scroll to position [3739, 0]
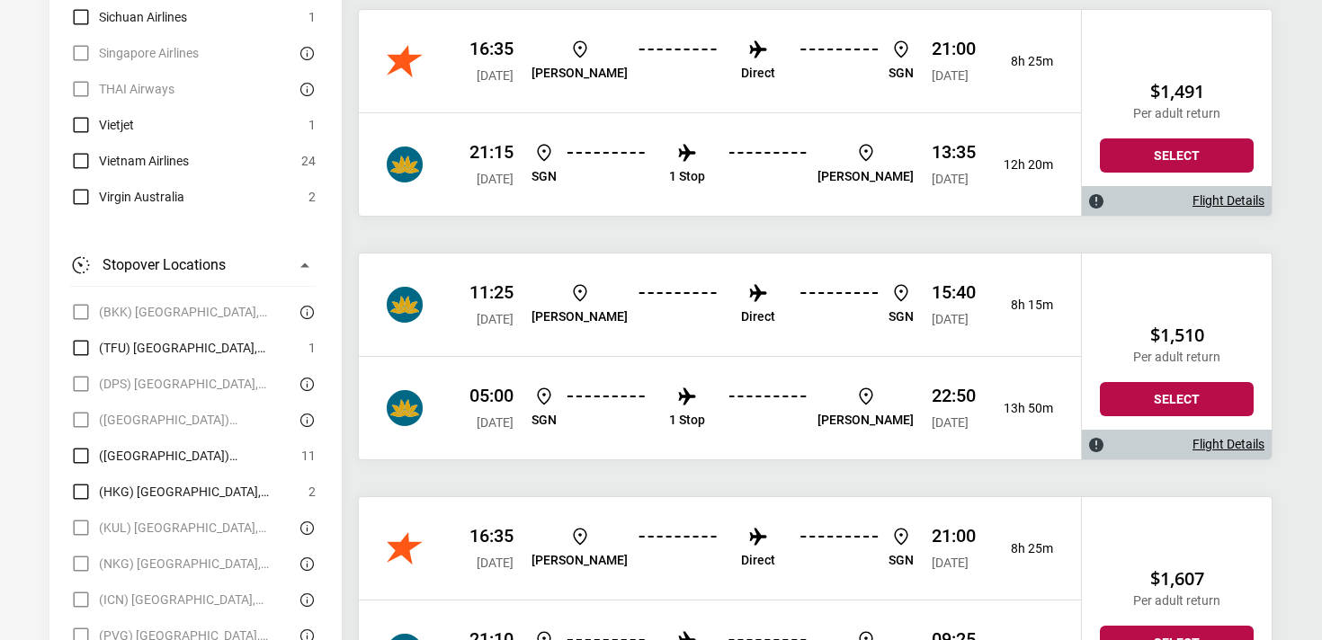
click at [1222, 438] on link "Flight Details" at bounding box center [1228, 444] width 72 height 15
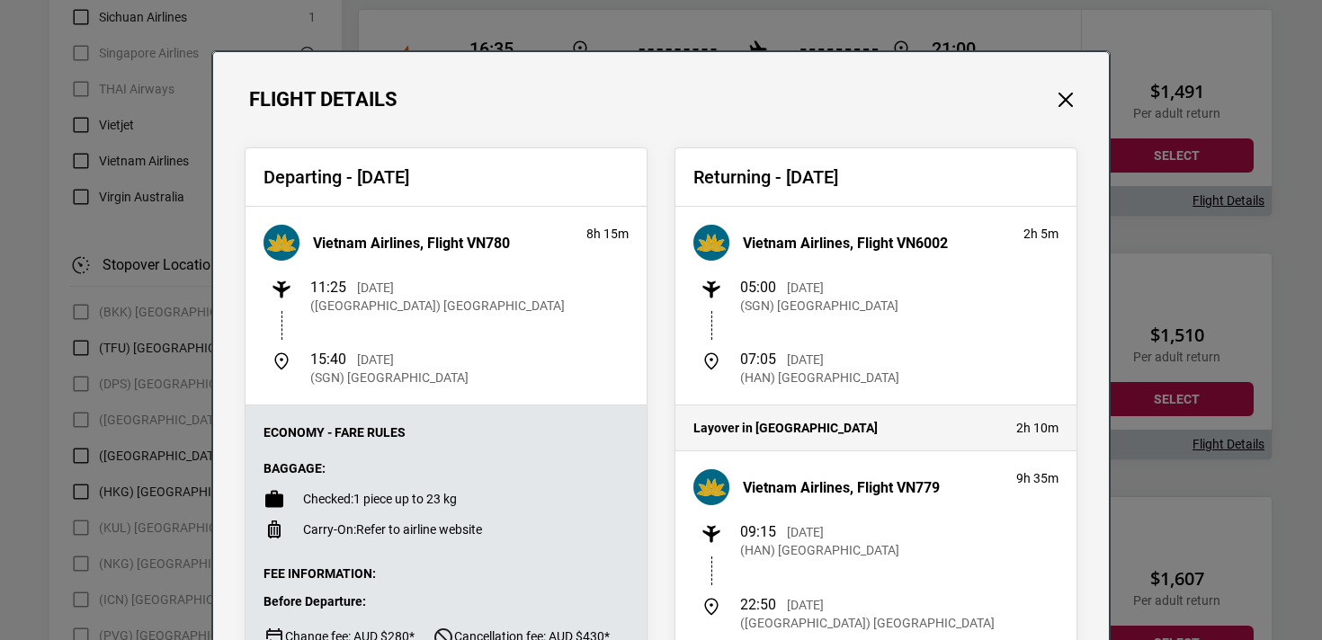
scroll to position [0, 0]
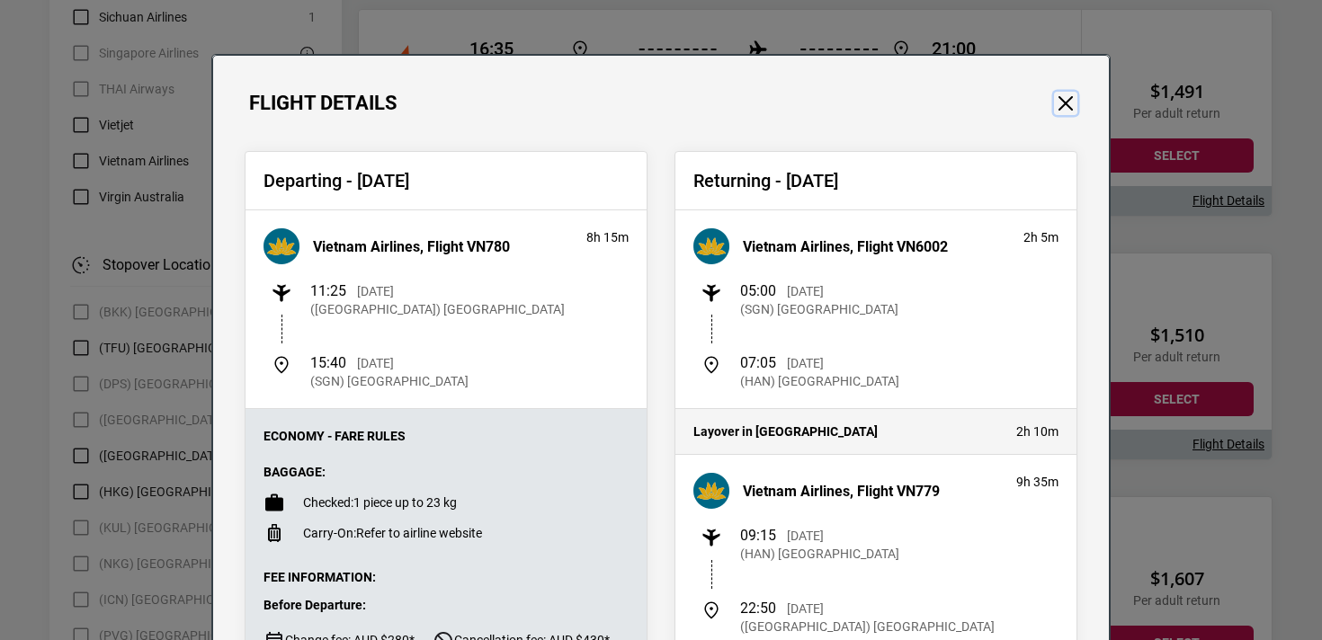
click at [1075, 101] on button "Close" at bounding box center [1065, 103] width 23 height 23
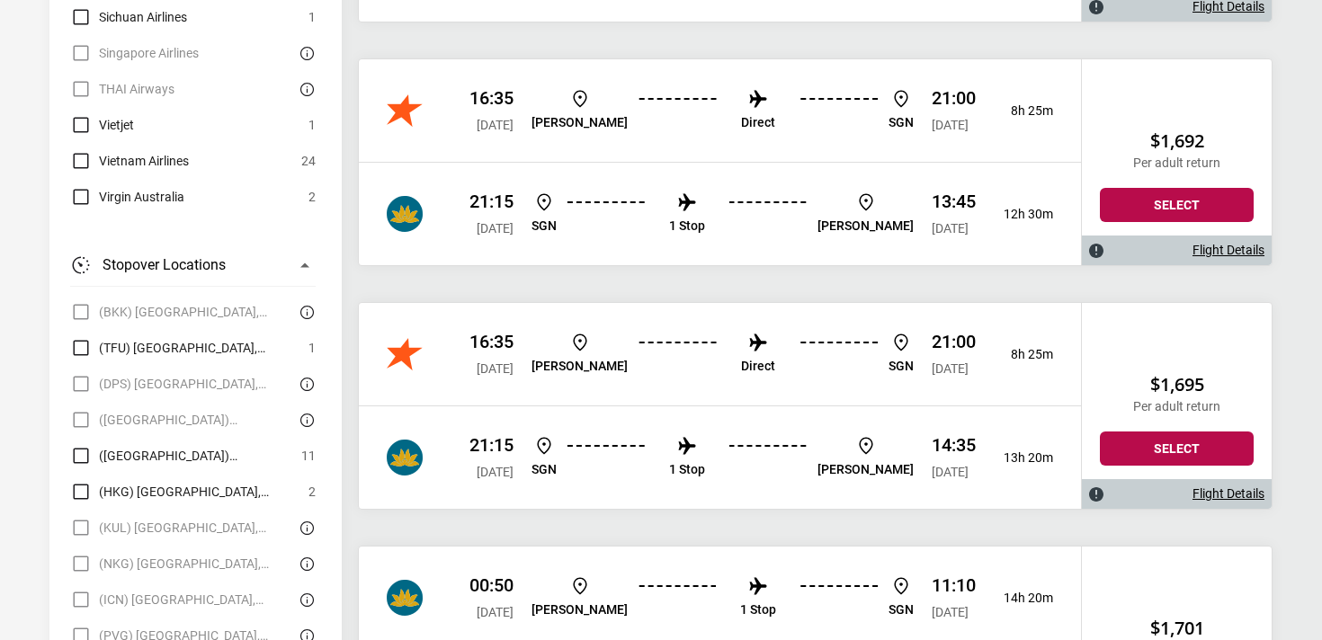
scroll to position [4907, 0]
click at [1217, 495] on link "Flight Details" at bounding box center [1228, 494] width 72 height 15
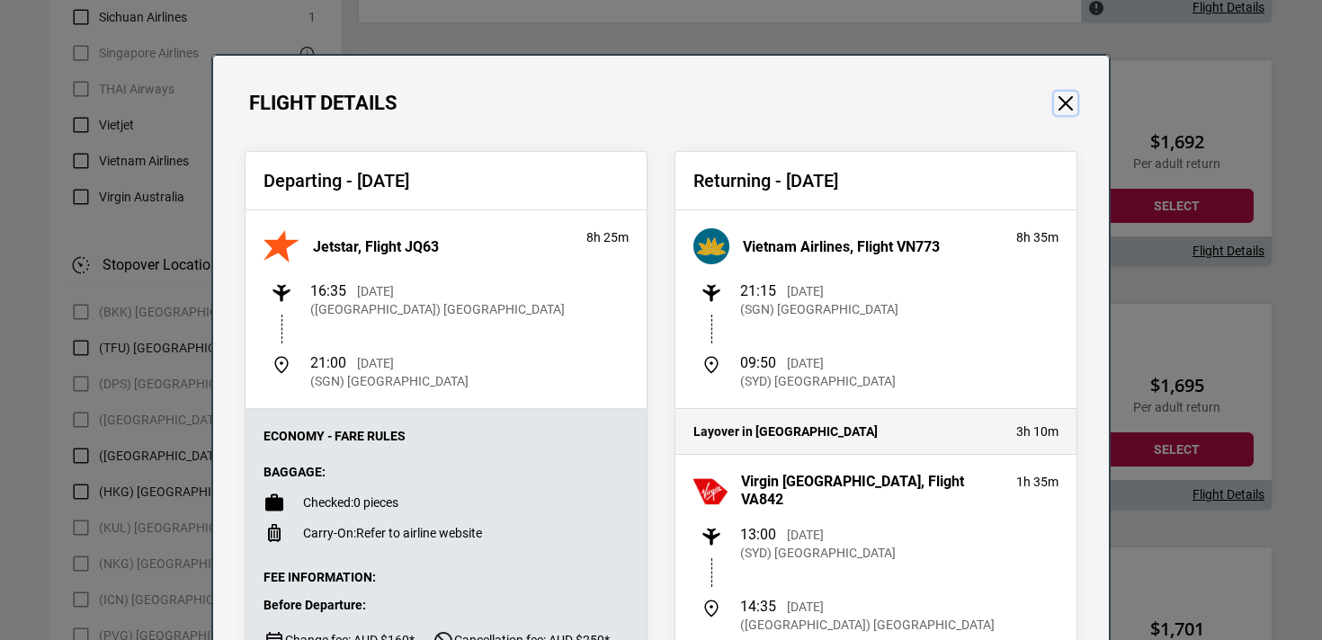
click at [1066, 99] on button "Close" at bounding box center [1065, 103] width 23 height 23
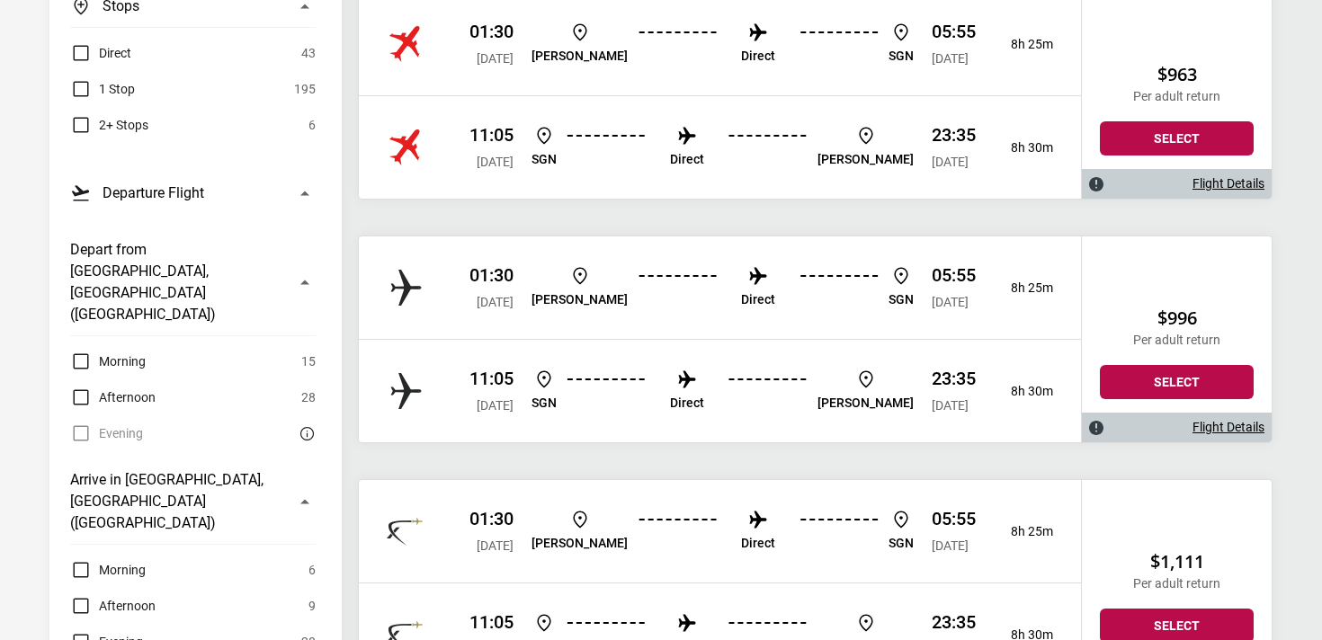
scroll to position [384, 0]
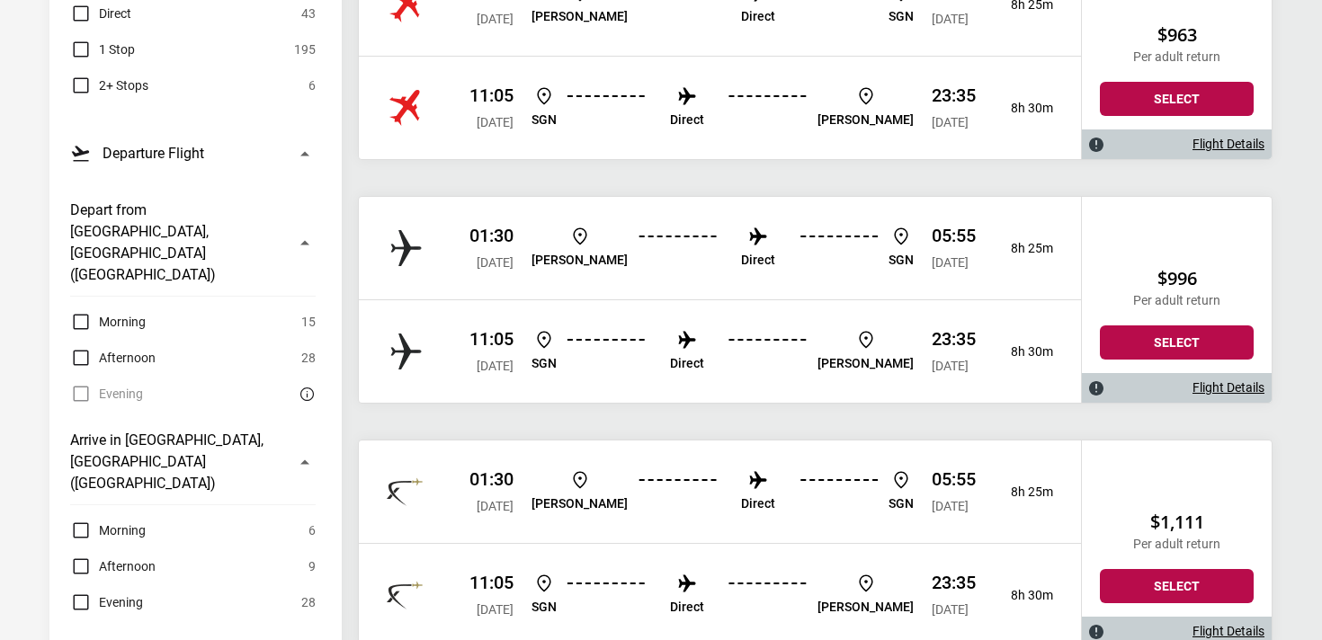
click at [1231, 137] on link "Flight Details" at bounding box center [1228, 144] width 72 height 15
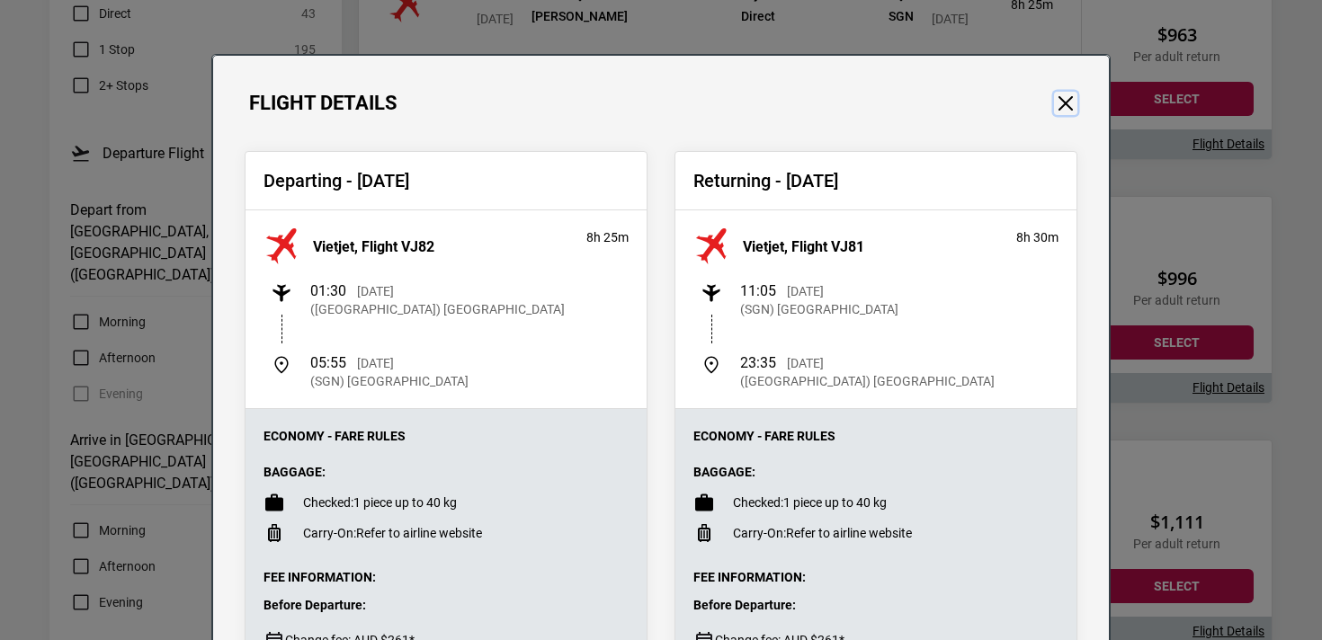
click at [1074, 108] on button "Close" at bounding box center [1065, 103] width 23 height 23
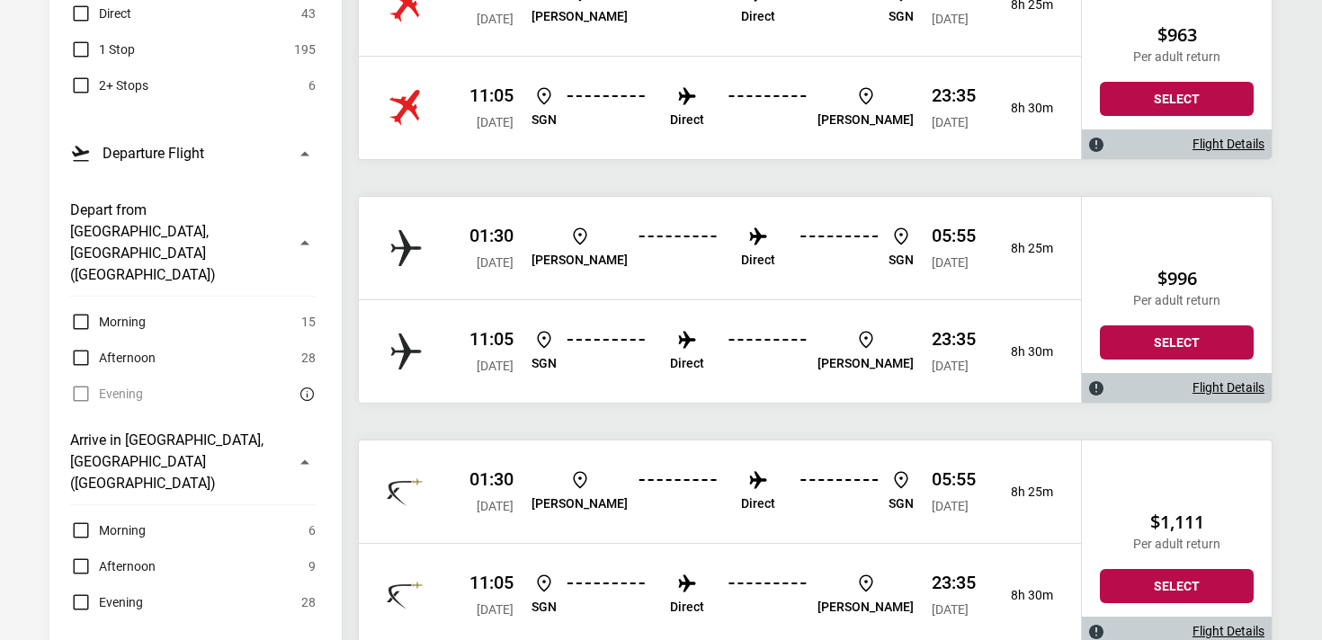
click at [1223, 393] on link "Flight Details" at bounding box center [1228, 387] width 72 height 15
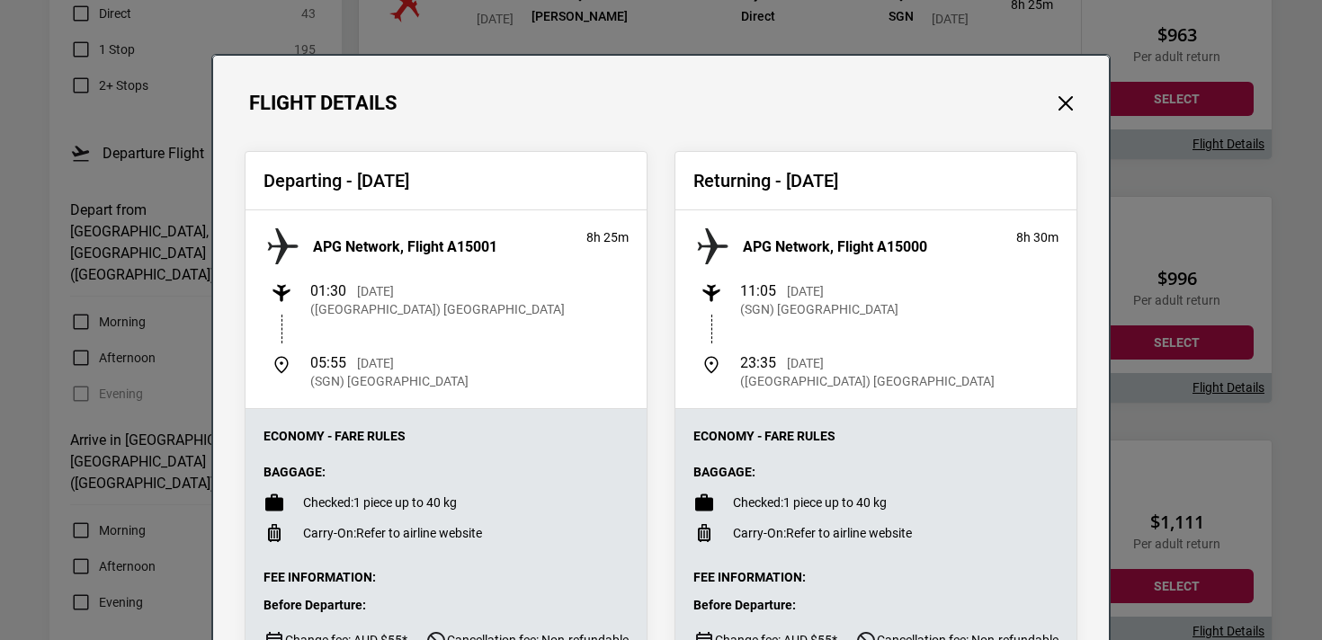
click at [1149, 244] on div "Flight Details Departing - [DATE] APG Network, Flight A15001 8h 25m 01:30 [DATE…" at bounding box center [661, 320] width 1322 height 640
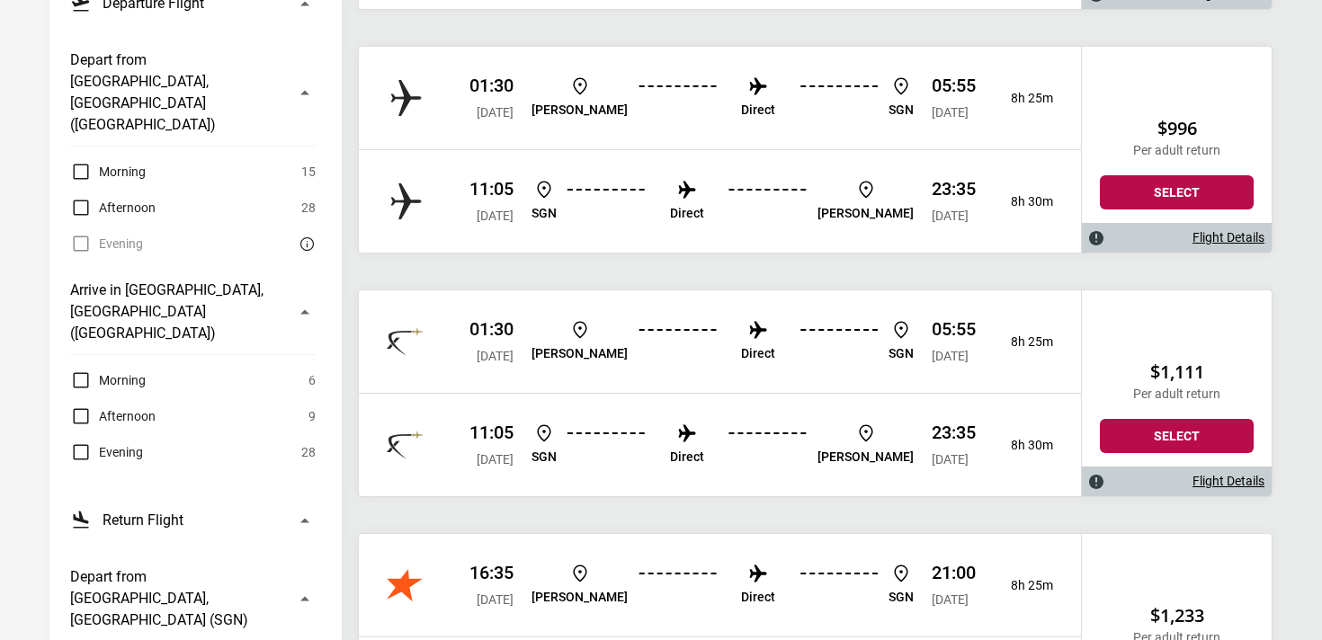
scroll to position [564, 0]
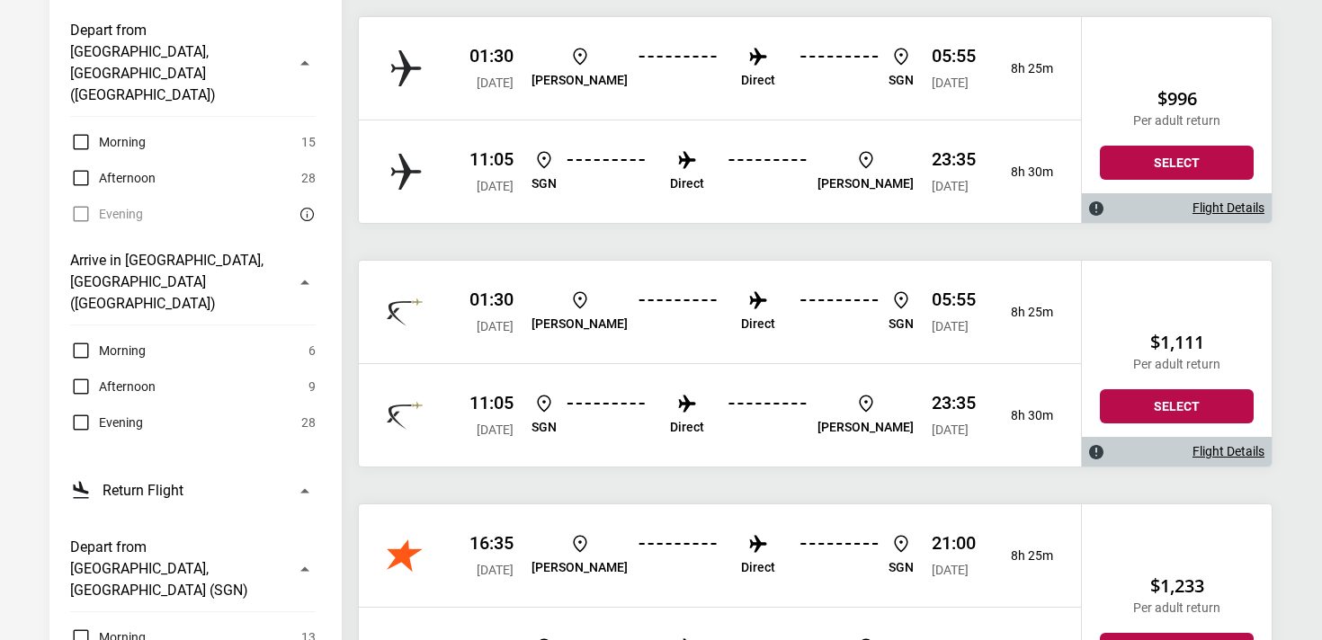
click at [1221, 452] on link "Flight Details" at bounding box center [1228, 451] width 72 height 15
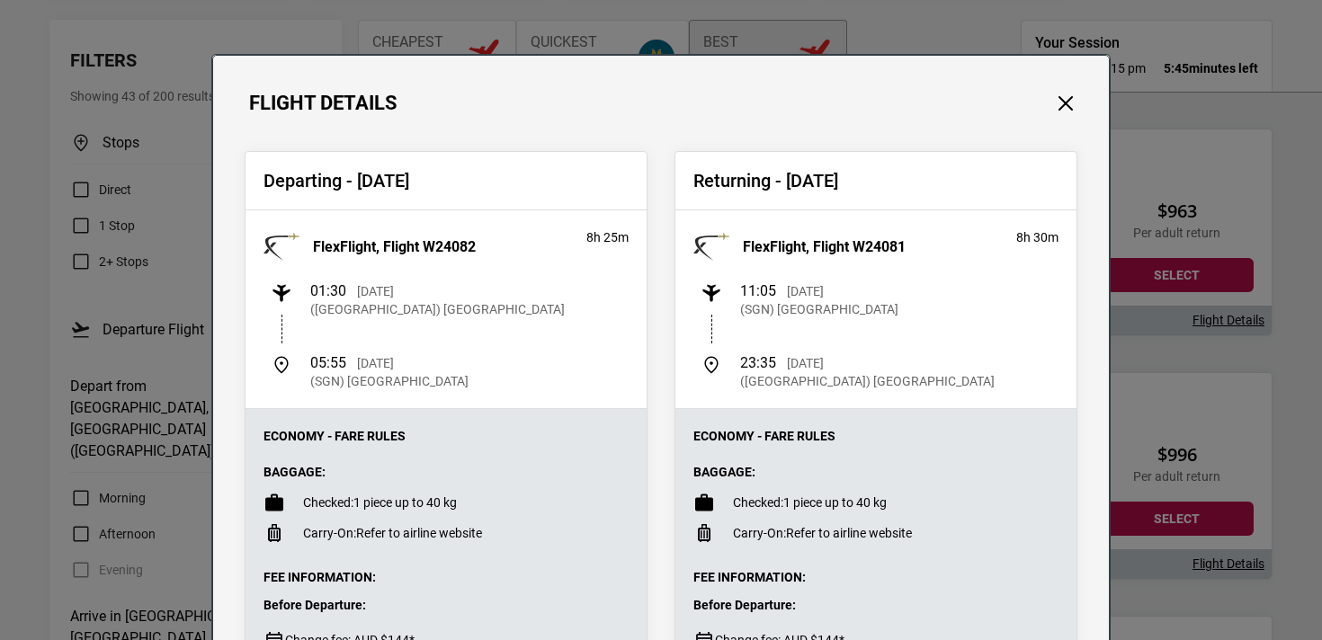
scroll to position [0, 0]
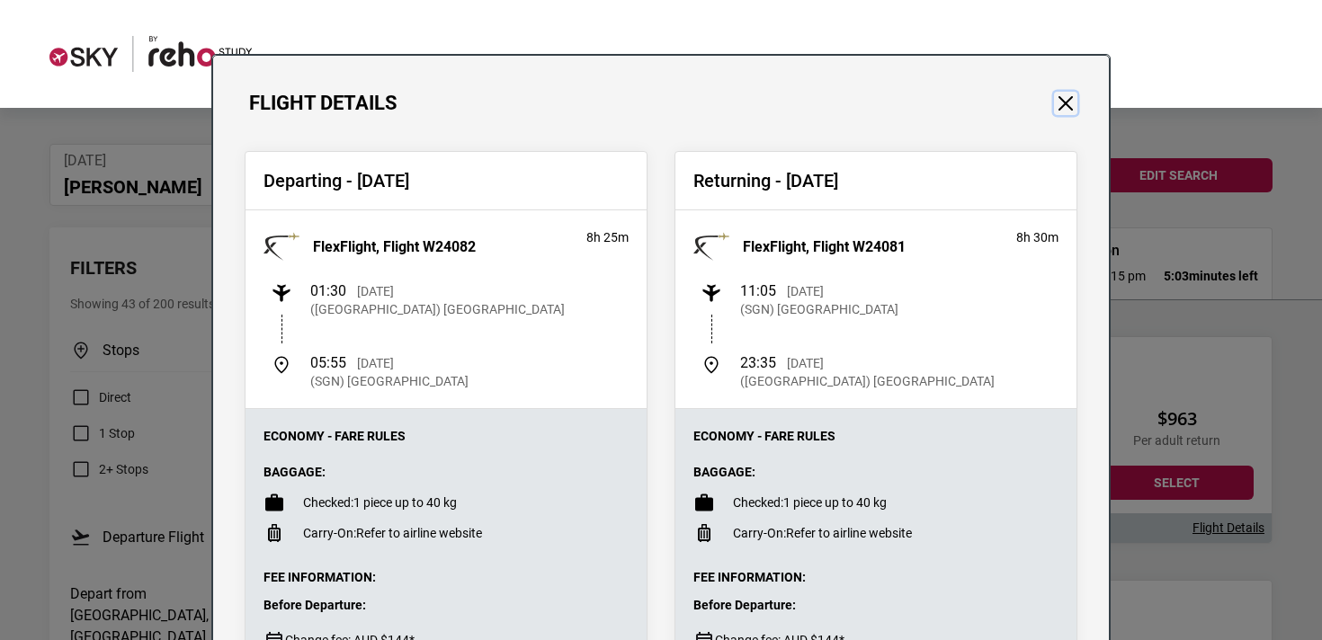
click at [1071, 110] on button "Close" at bounding box center [1065, 103] width 23 height 23
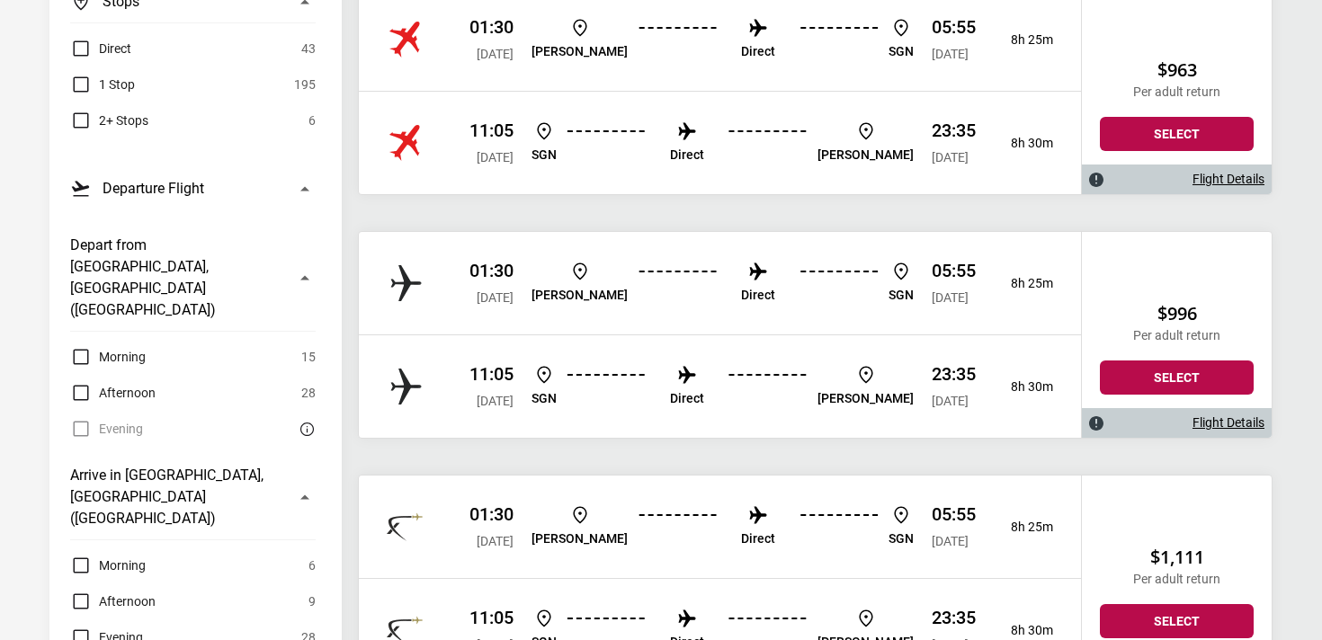
scroll to position [359, 0]
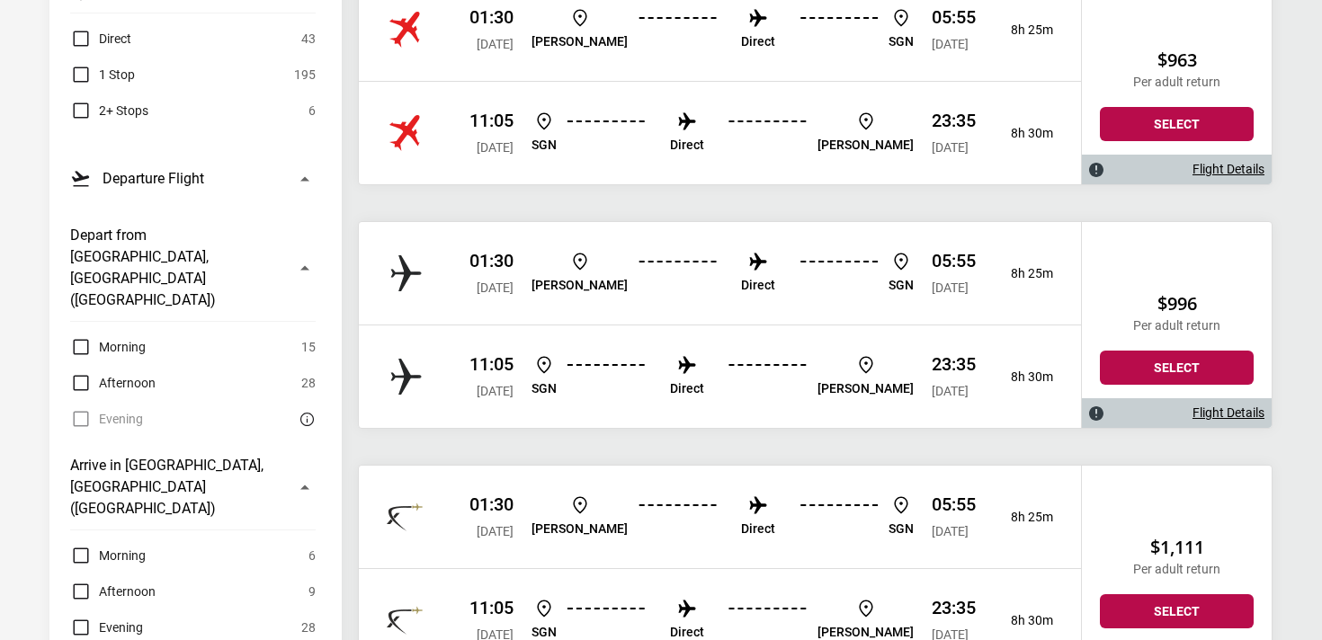
click at [1221, 414] on link "Flight Details" at bounding box center [1228, 413] width 72 height 15
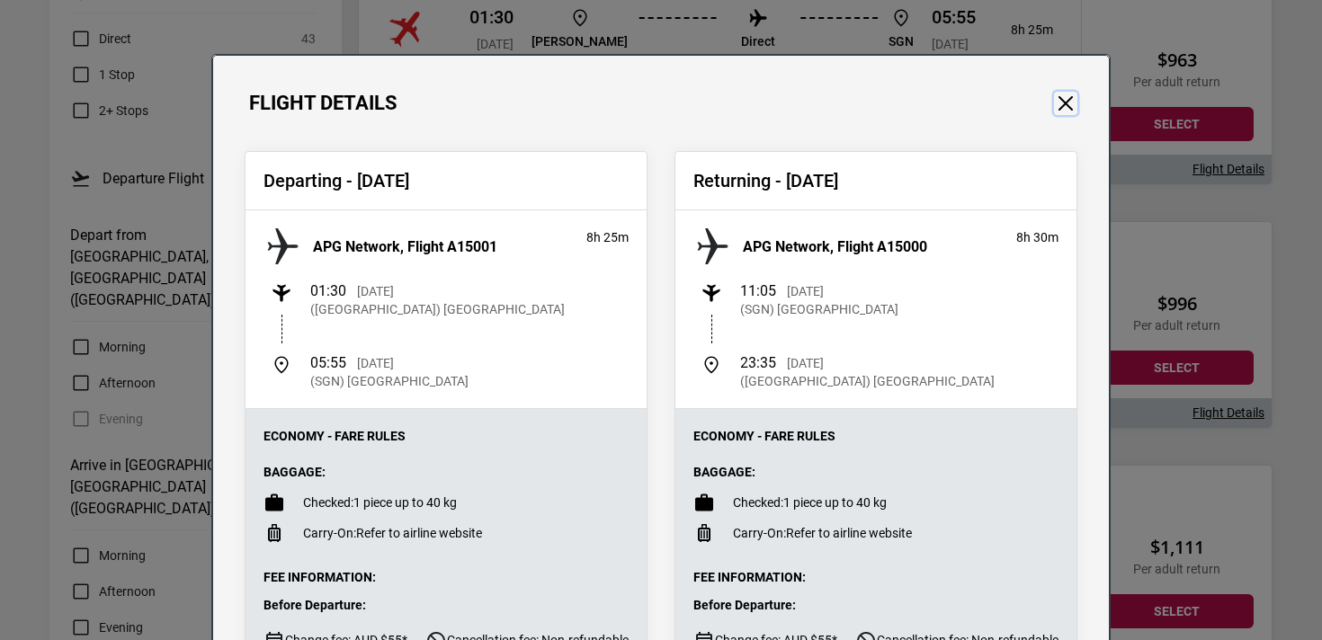
click at [1073, 107] on button "Close" at bounding box center [1065, 103] width 23 height 23
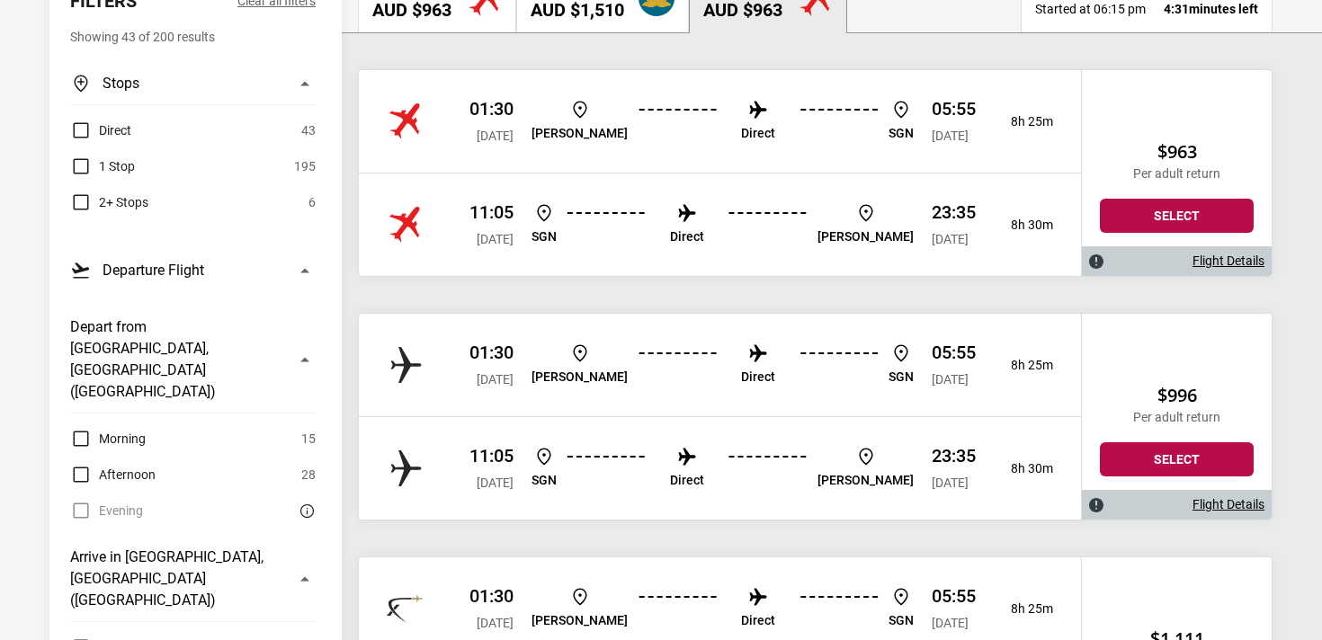
scroll to position [250, 0]
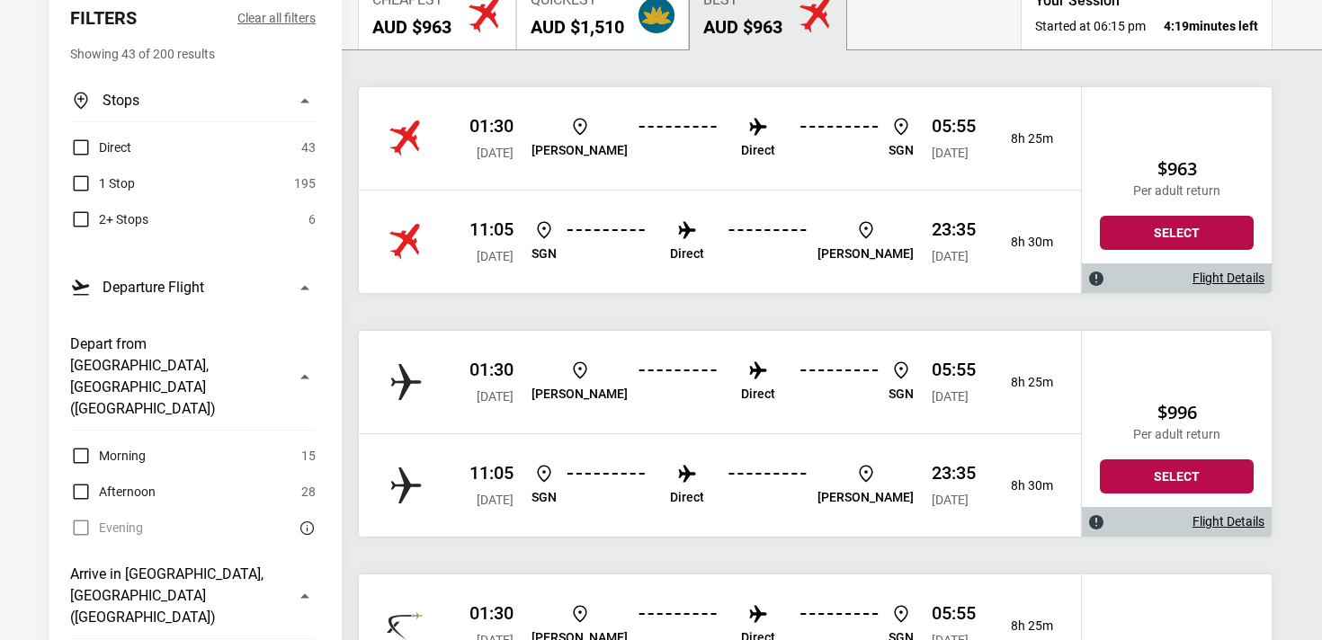
click at [1217, 522] on link "Flight Details" at bounding box center [1228, 521] width 72 height 15
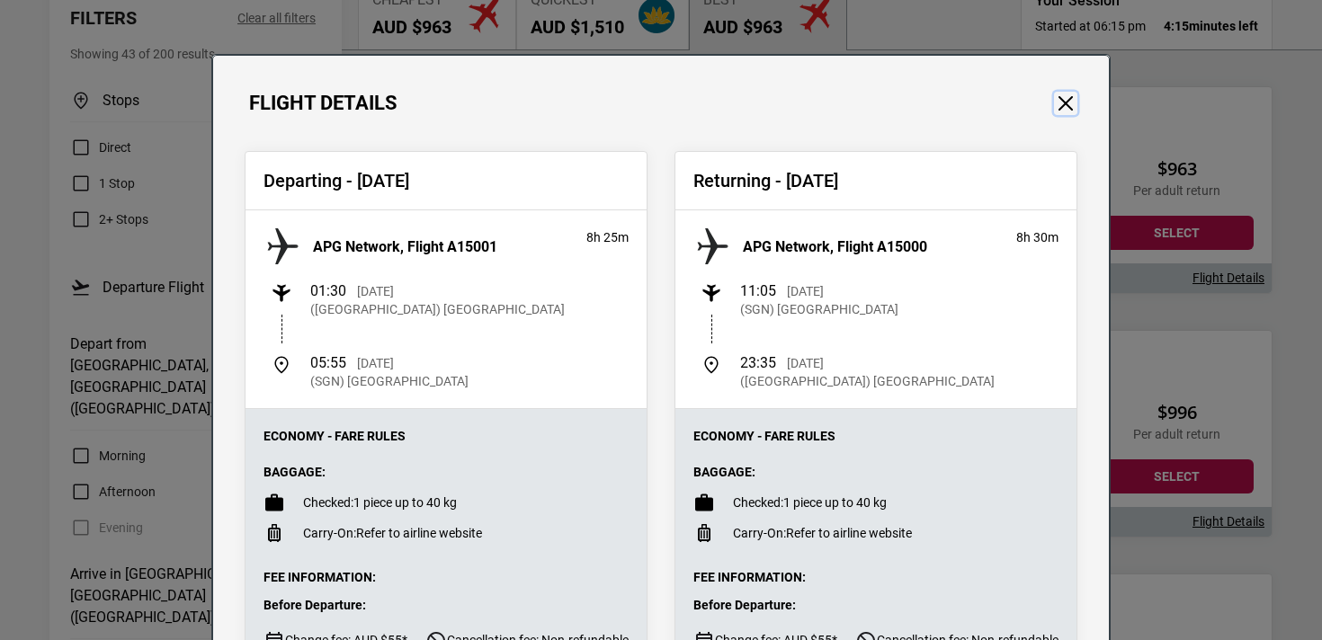
click at [1073, 112] on button "Close" at bounding box center [1065, 103] width 23 height 23
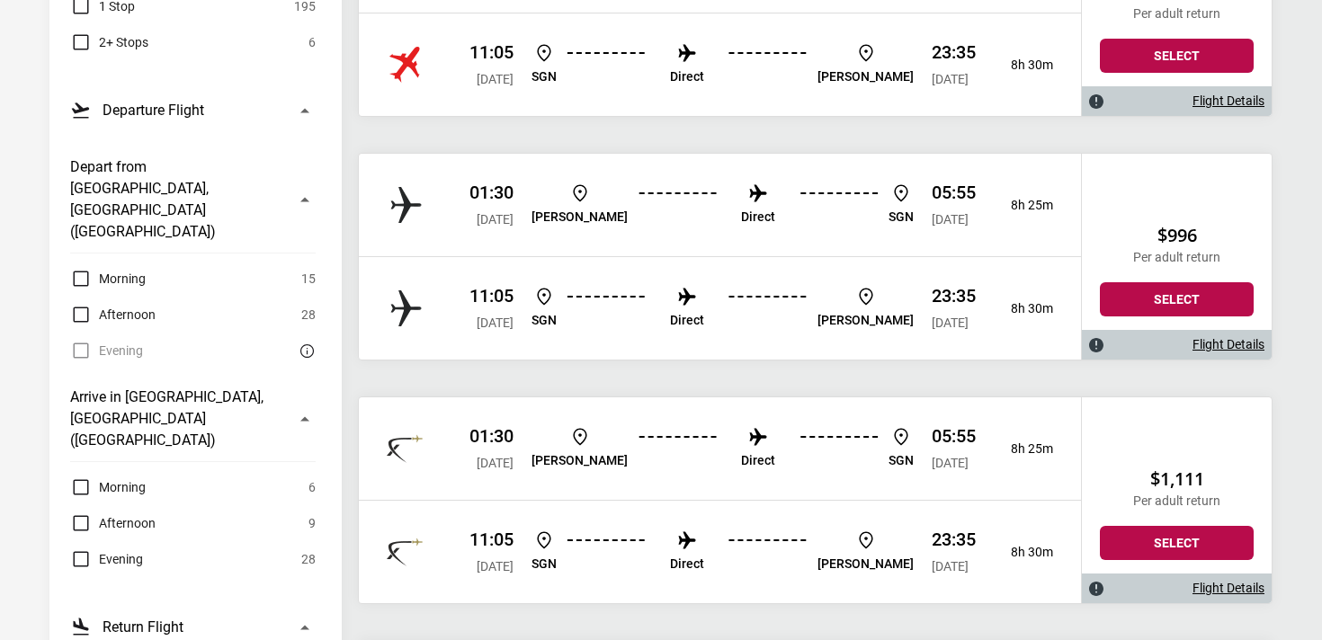
scroll to position [431, 0]
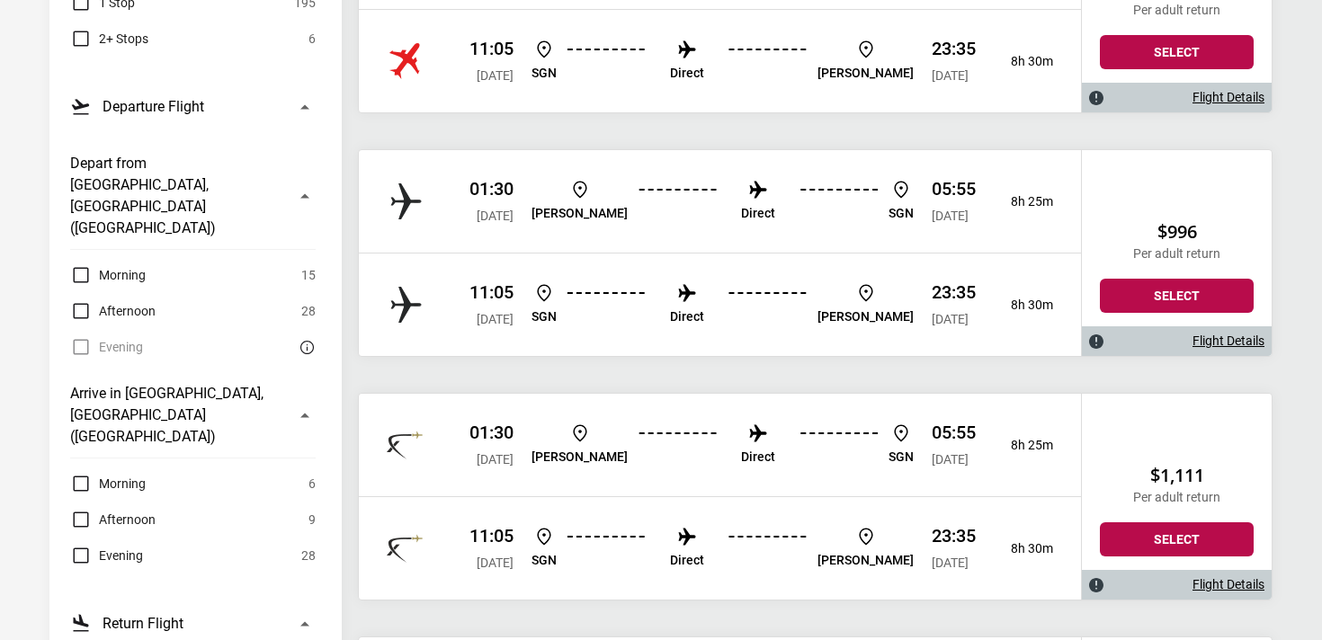
click at [1236, 584] on link "Flight Details" at bounding box center [1228, 584] width 72 height 15
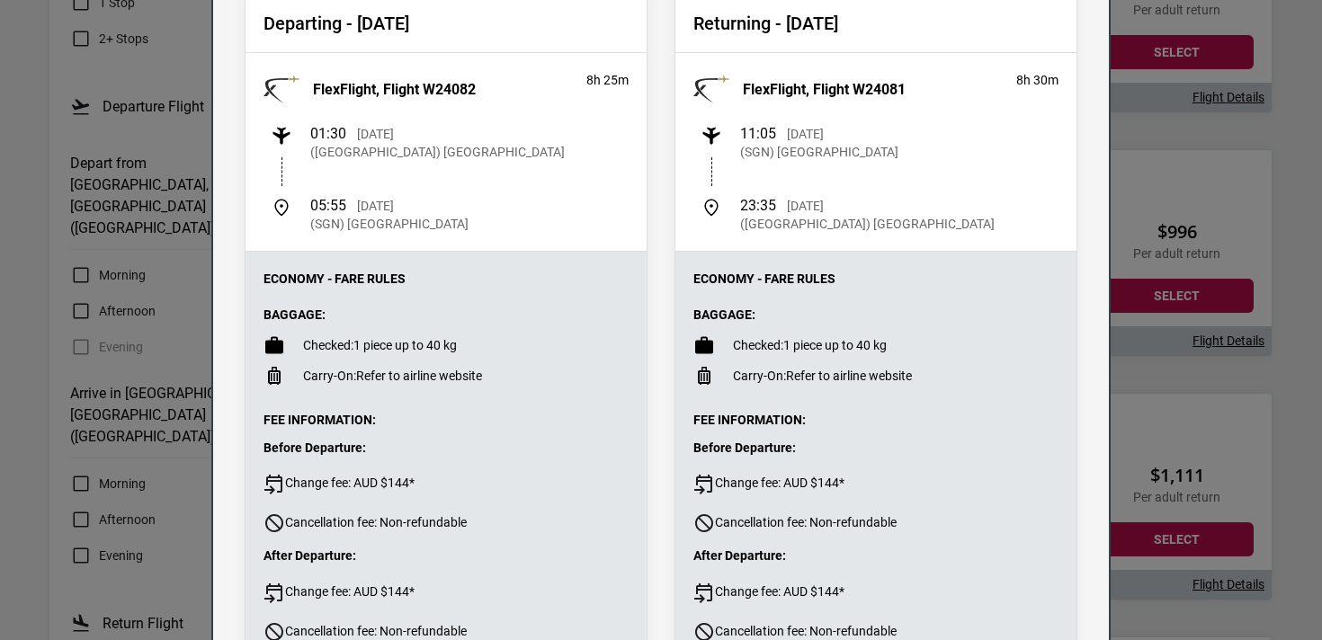
scroll to position [132, 0]
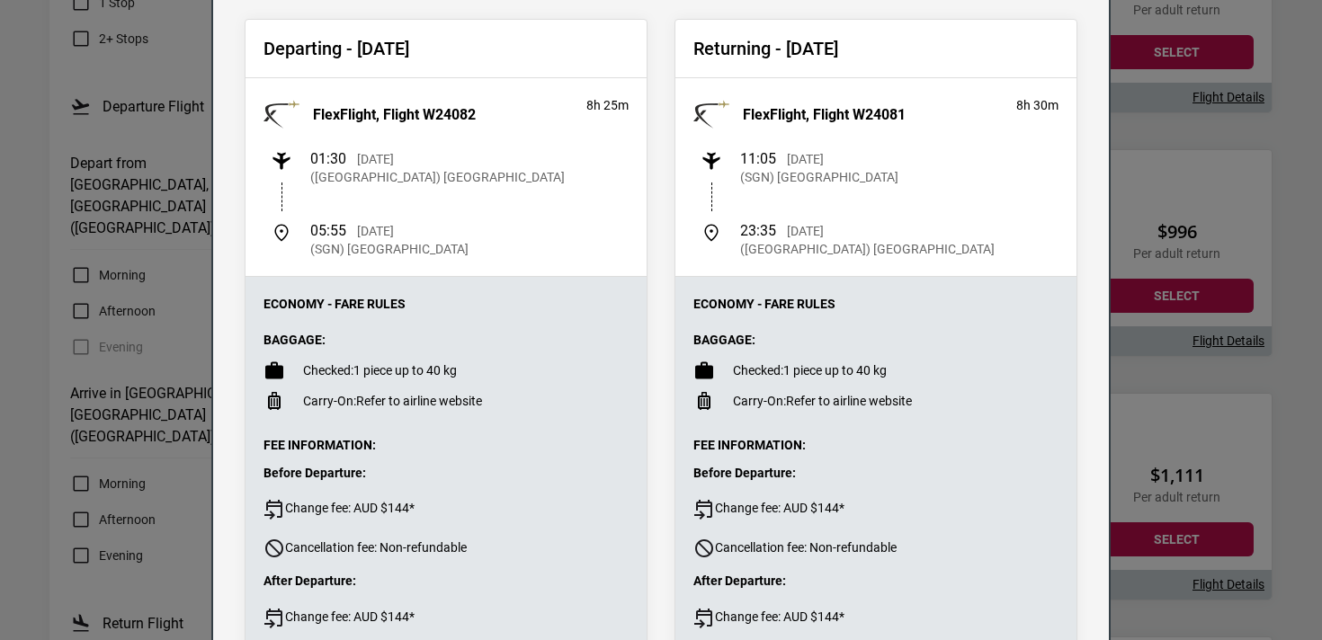
click at [1212, 365] on div "Flight Details Departing - [DATE] FlexFlight, Flight W24082 8h 25m 01:30 [DATE]…" at bounding box center [661, 320] width 1322 height 640
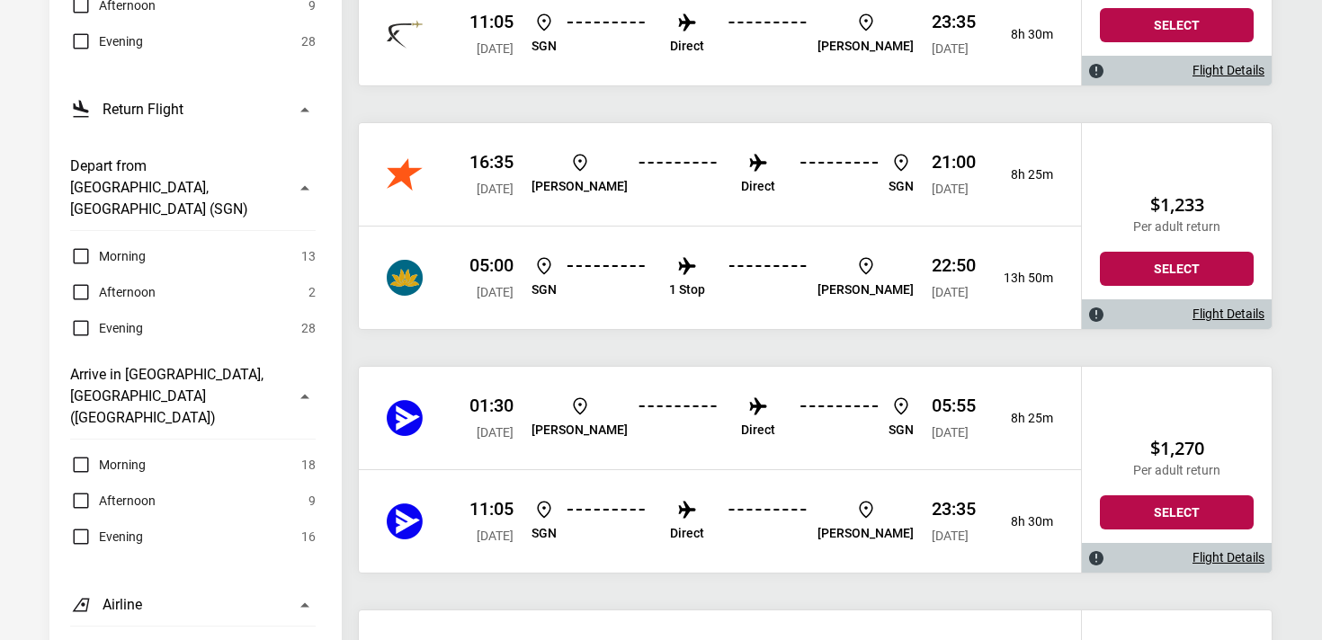
scroll to position [1045, 0]
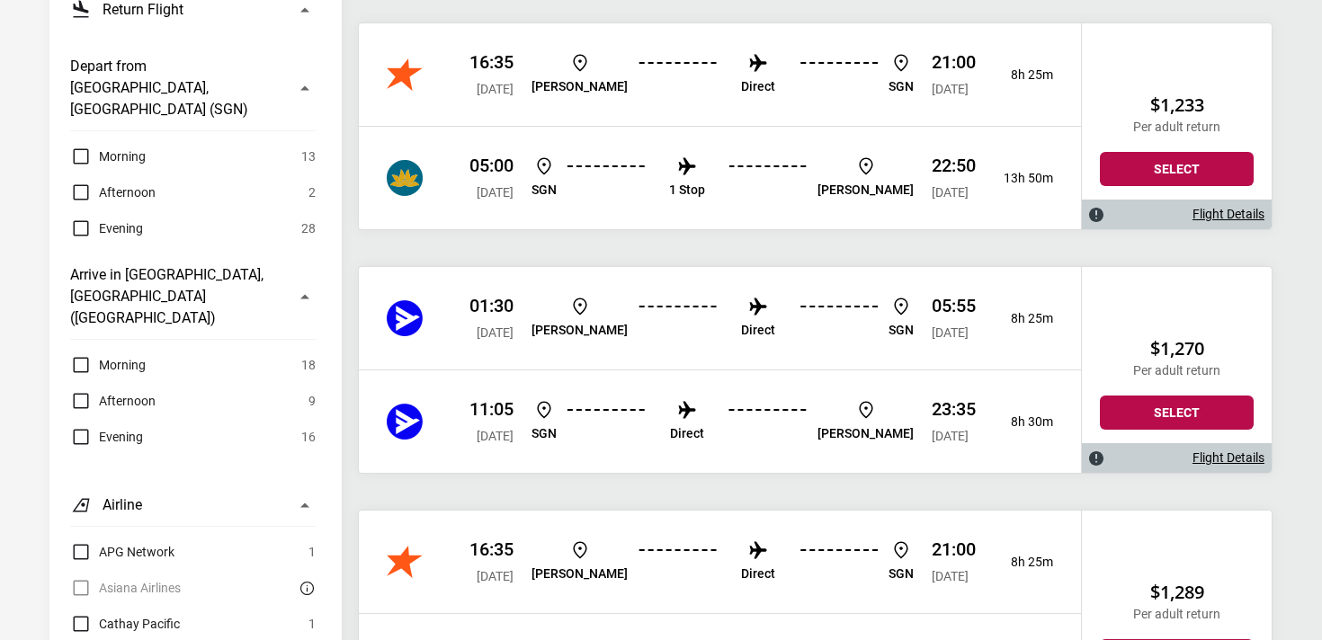
click at [1235, 459] on link "Flight Details" at bounding box center [1228, 458] width 72 height 15
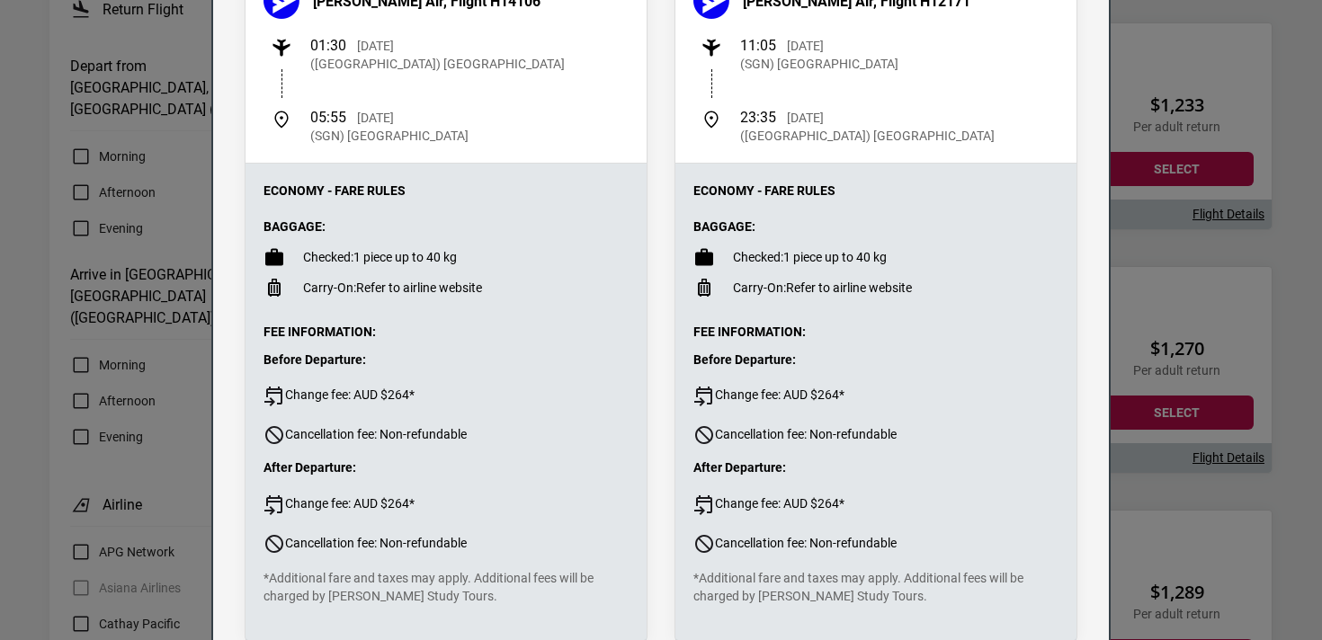
scroll to position [246, 0]
click at [1206, 381] on div "Flight Details Departing - [DATE] [PERSON_NAME] Air, Flight H14106 8h 25m 01:30…" at bounding box center [661, 320] width 1322 height 640
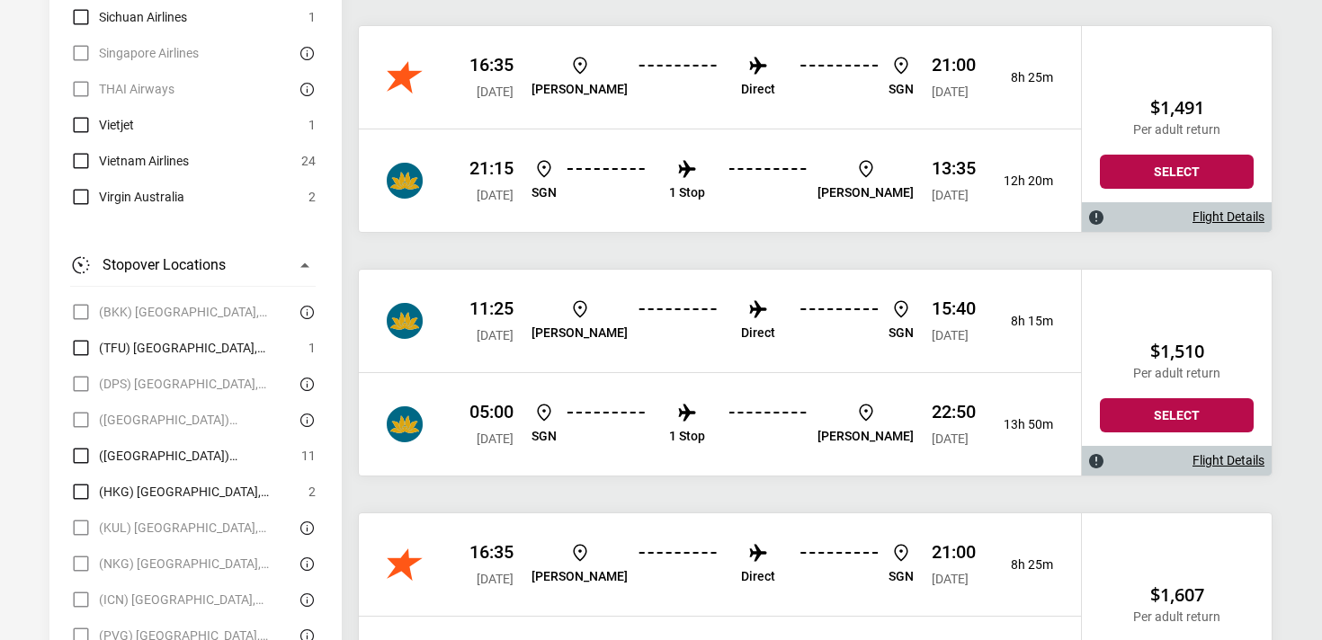
scroll to position [4028, 0]
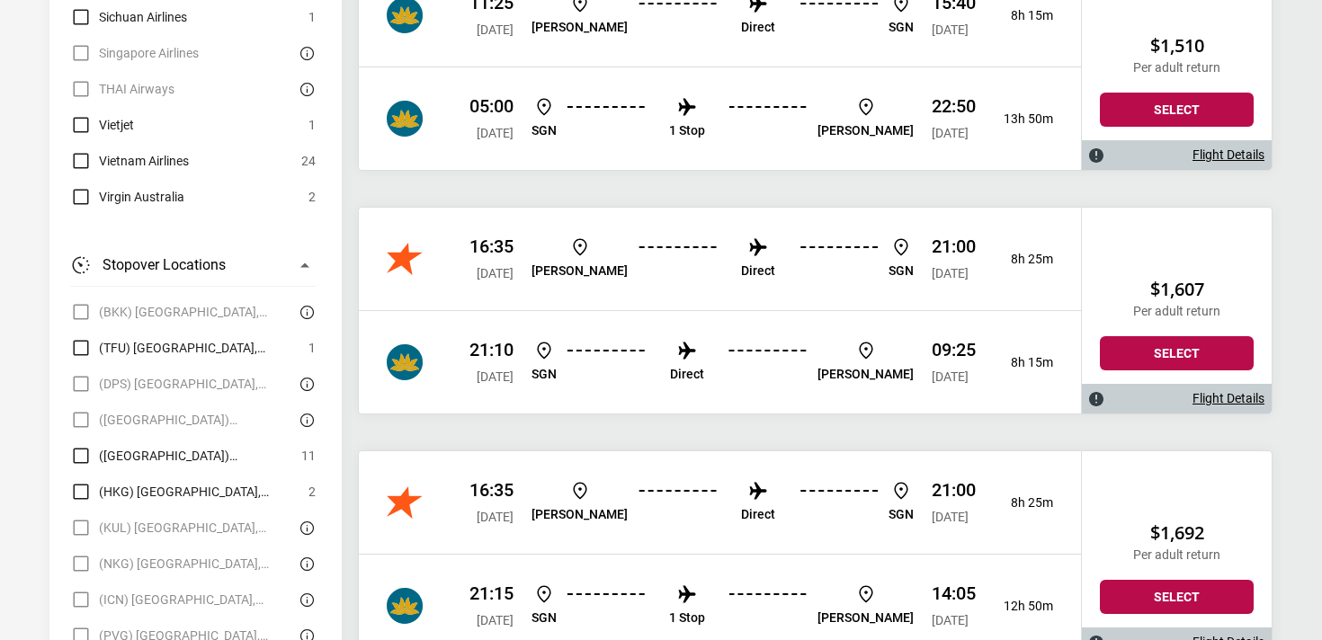
click at [1237, 397] on link "Flight Details" at bounding box center [1228, 398] width 72 height 15
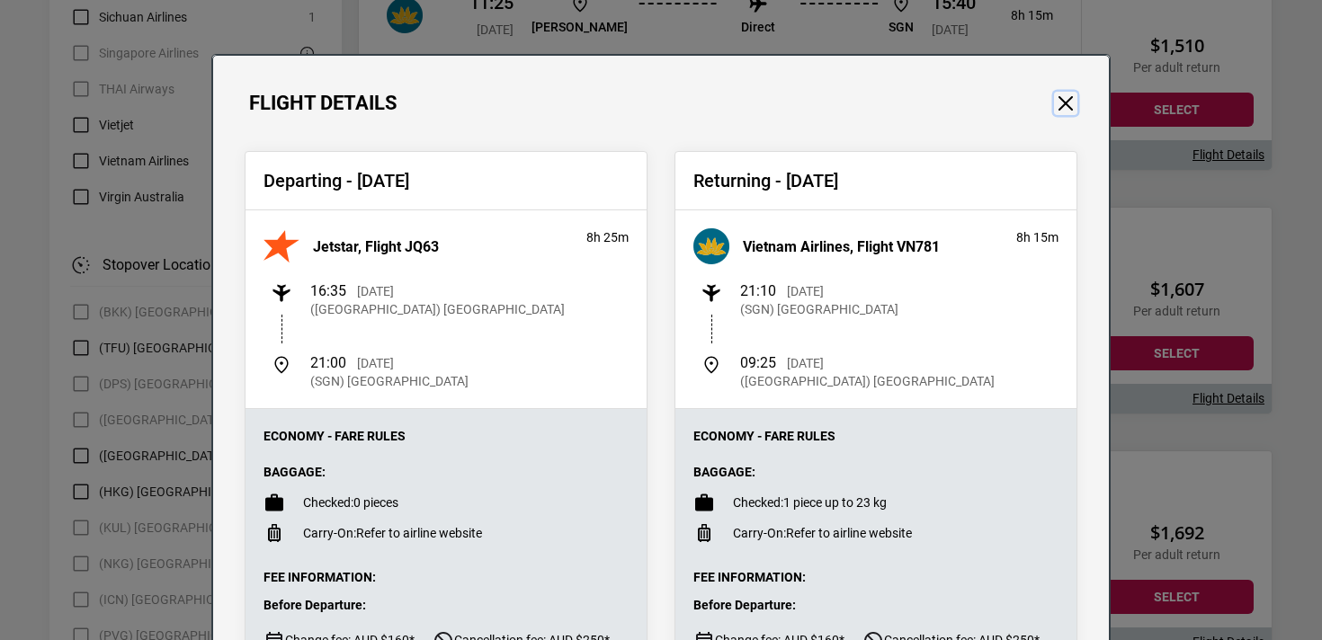
click at [1054, 106] on button "Close" at bounding box center [1065, 103] width 23 height 23
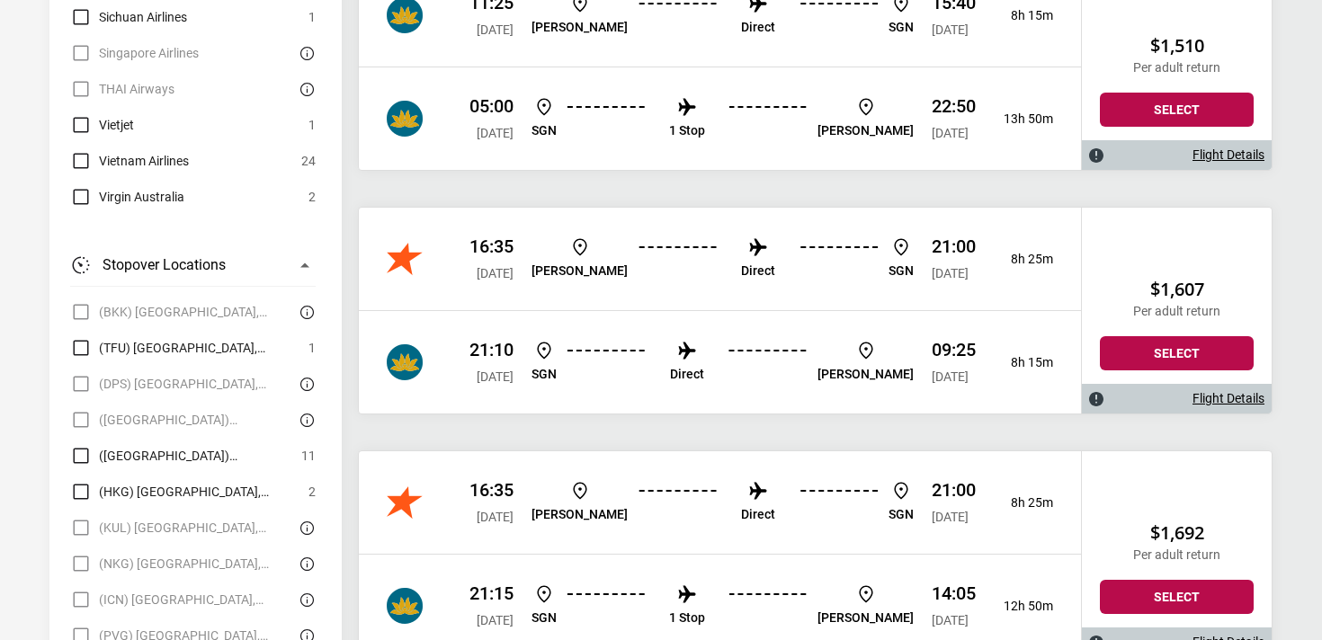
scroll to position [4051, 0]
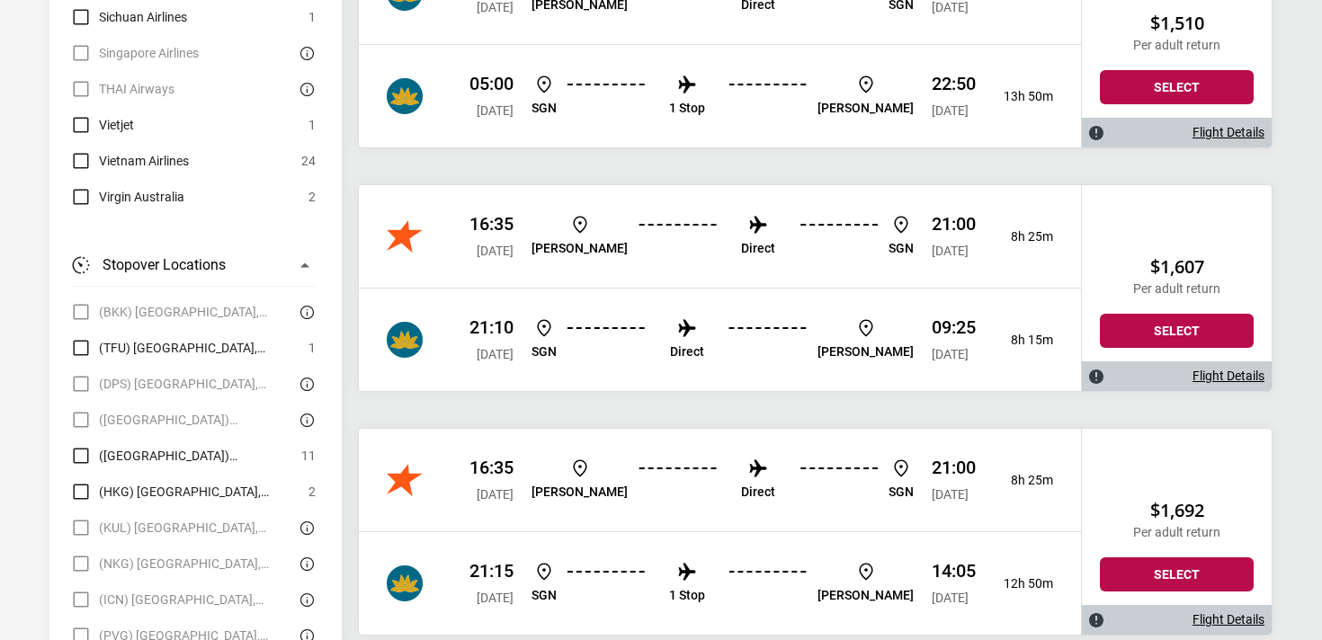
click at [1230, 366] on div "Flight Details" at bounding box center [1177, 376] width 190 height 30
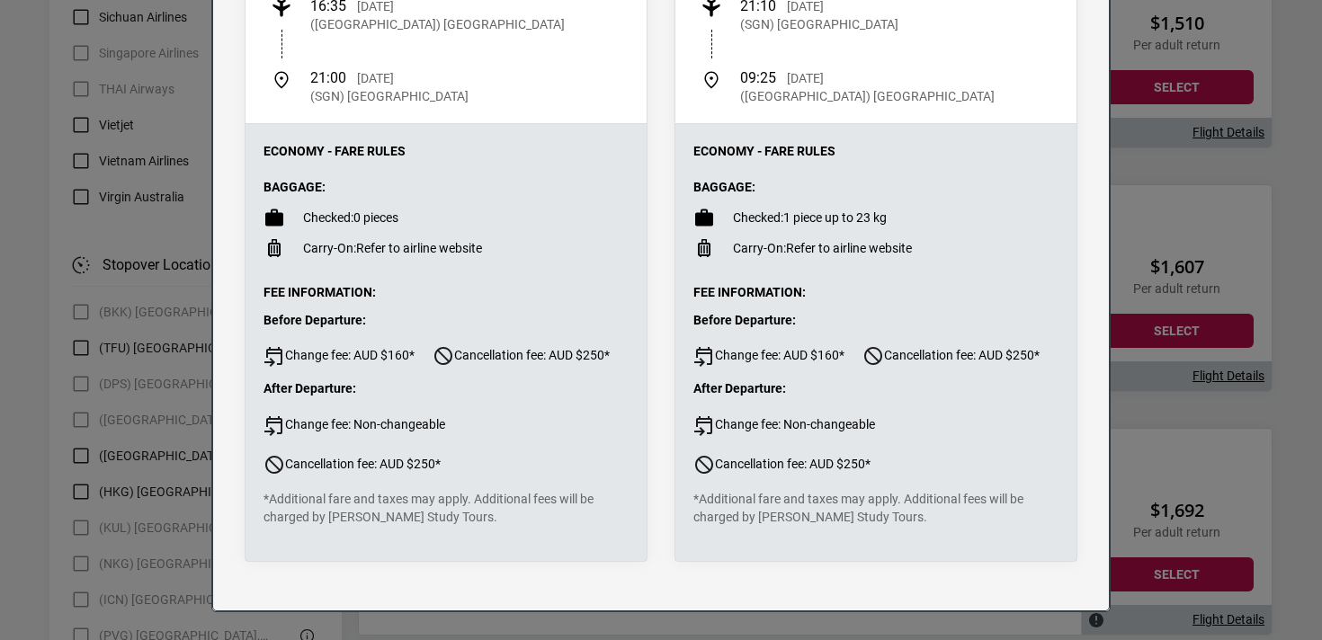
scroll to position [288, 0]
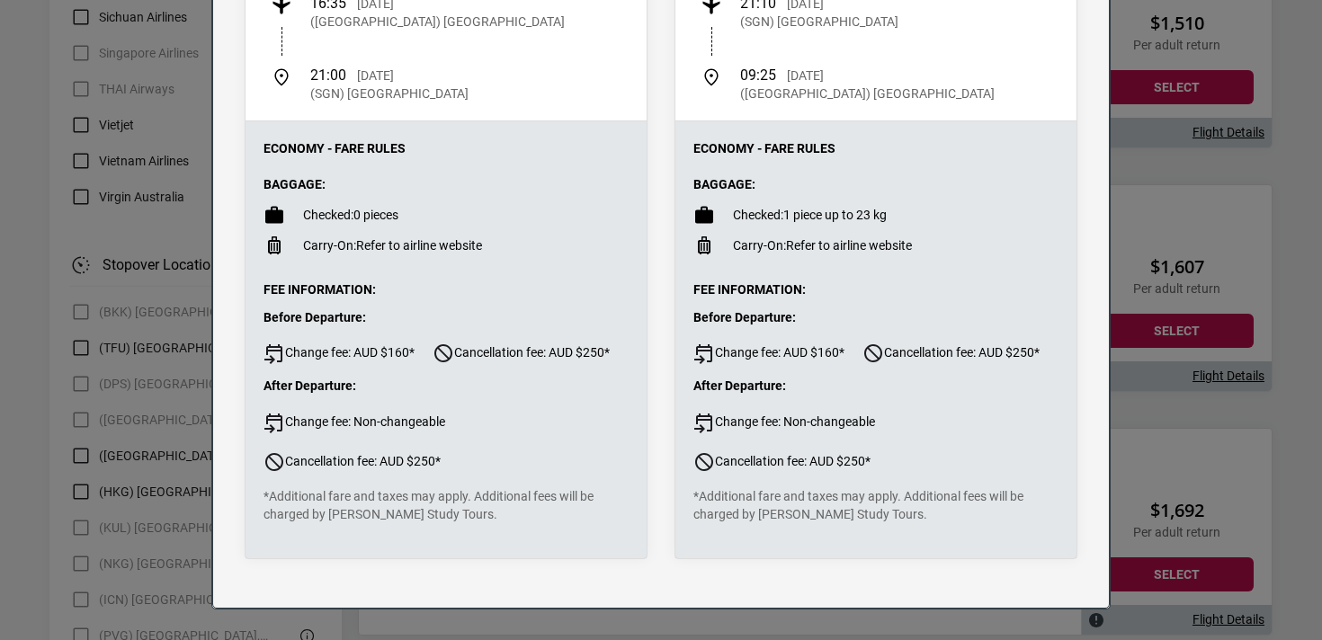
click at [1188, 232] on div "Flight Details Departing - [DATE] Jetstar, Flight JQ63 8h 25m 16:35 [DATE] ([GE…" at bounding box center [661, 320] width 1322 height 640
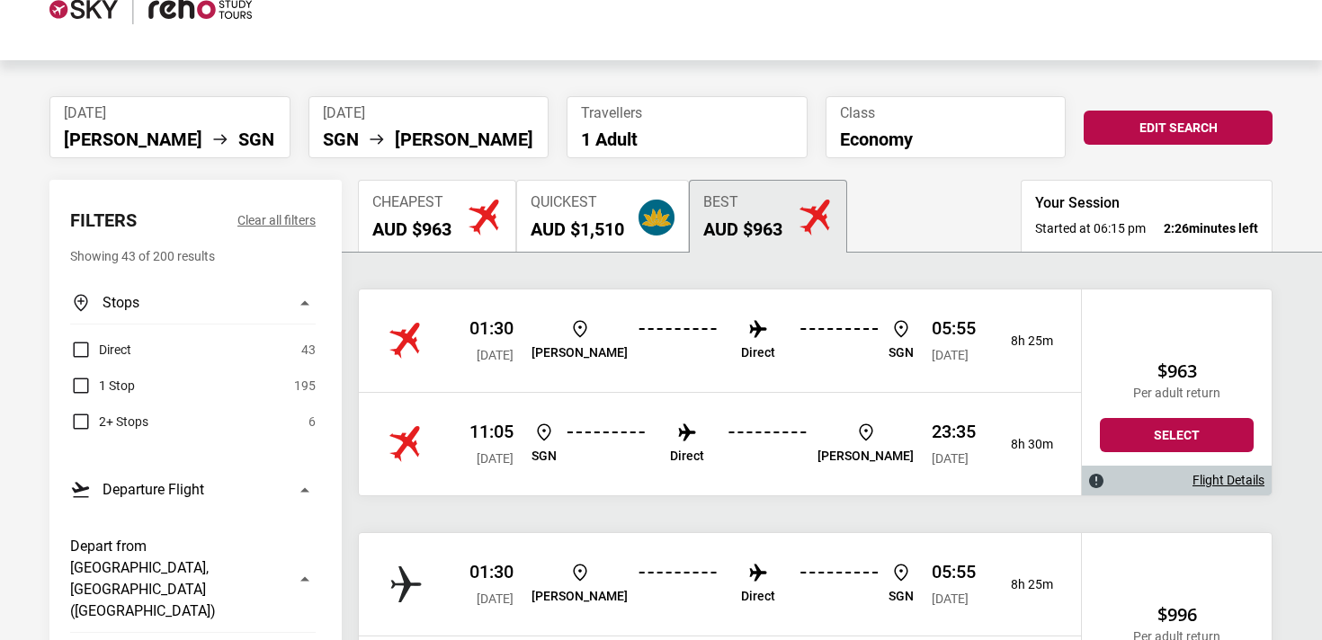
scroll to position [0, 0]
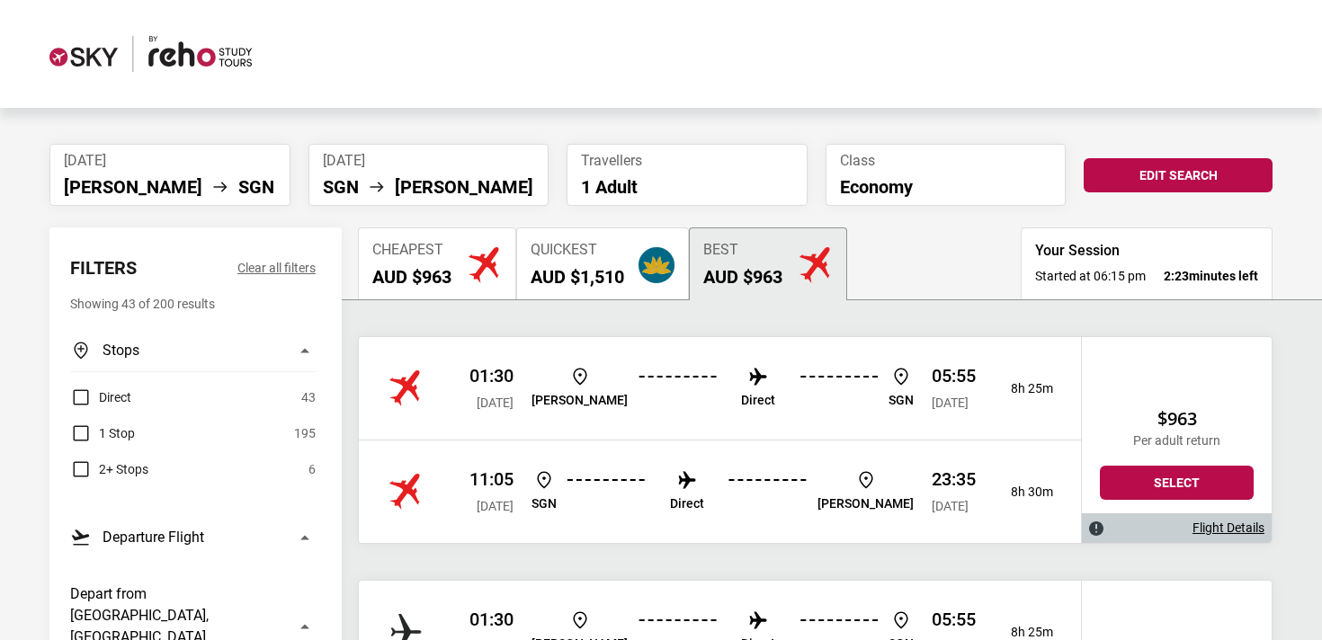
click at [191, 165] on span "[DATE]" at bounding box center [170, 160] width 212 height 17
click at [238, 195] on li "SGN" at bounding box center [256, 187] width 36 height 22
click at [126, 156] on span "[DATE]" at bounding box center [170, 160] width 212 height 17
click at [414, 183] on li "[PERSON_NAME]" at bounding box center [464, 187] width 138 height 22
click at [1110, 162] on button "Edit Search" at bounding box center [1178, 175] width 189 height 34
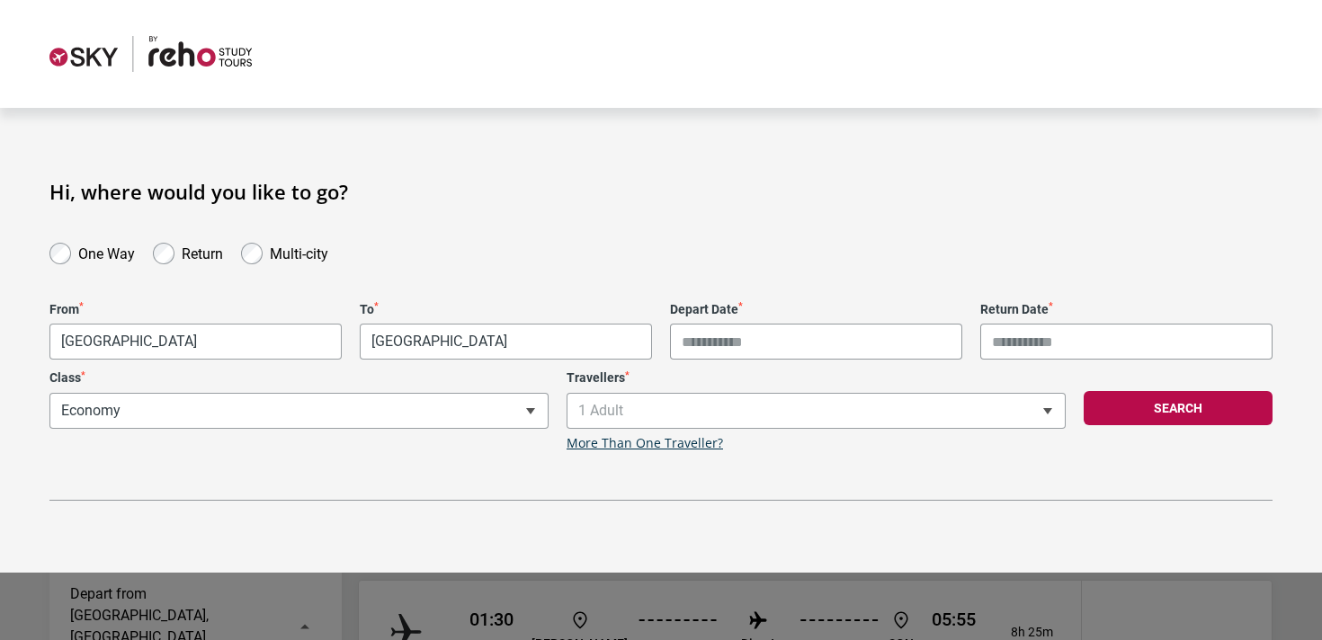
type input "**********"
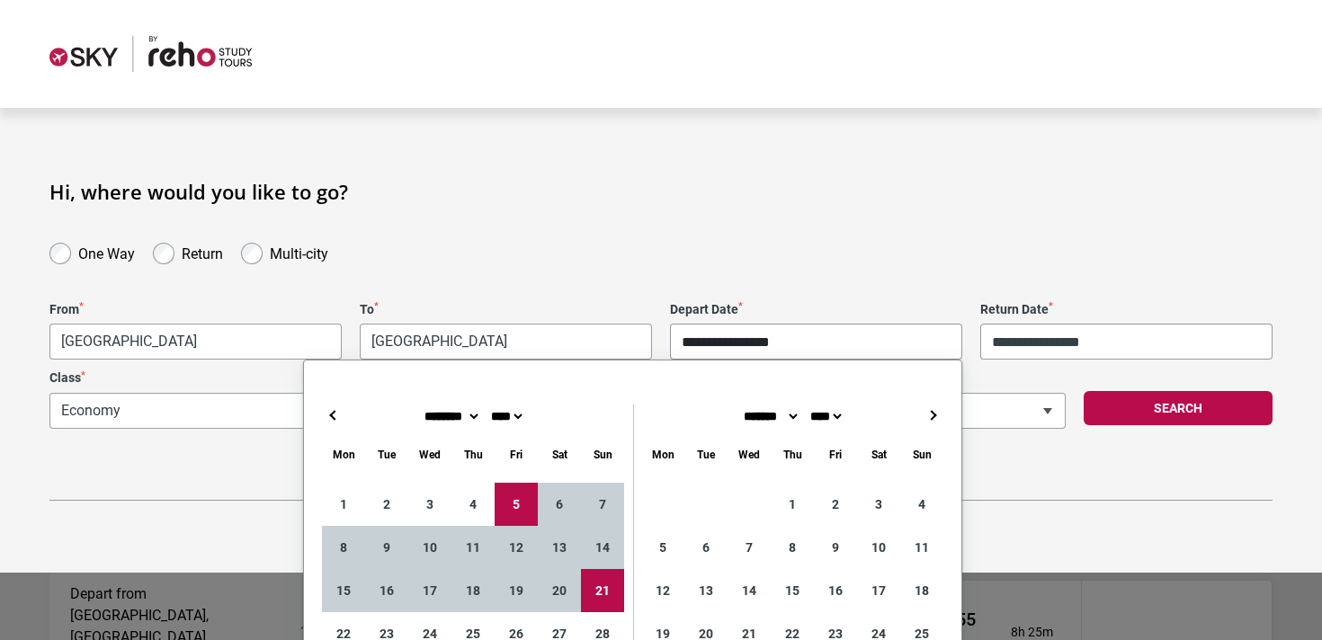
click at [822, 346] on input "**********" at bounding box center [816, 342] width 292 height 36
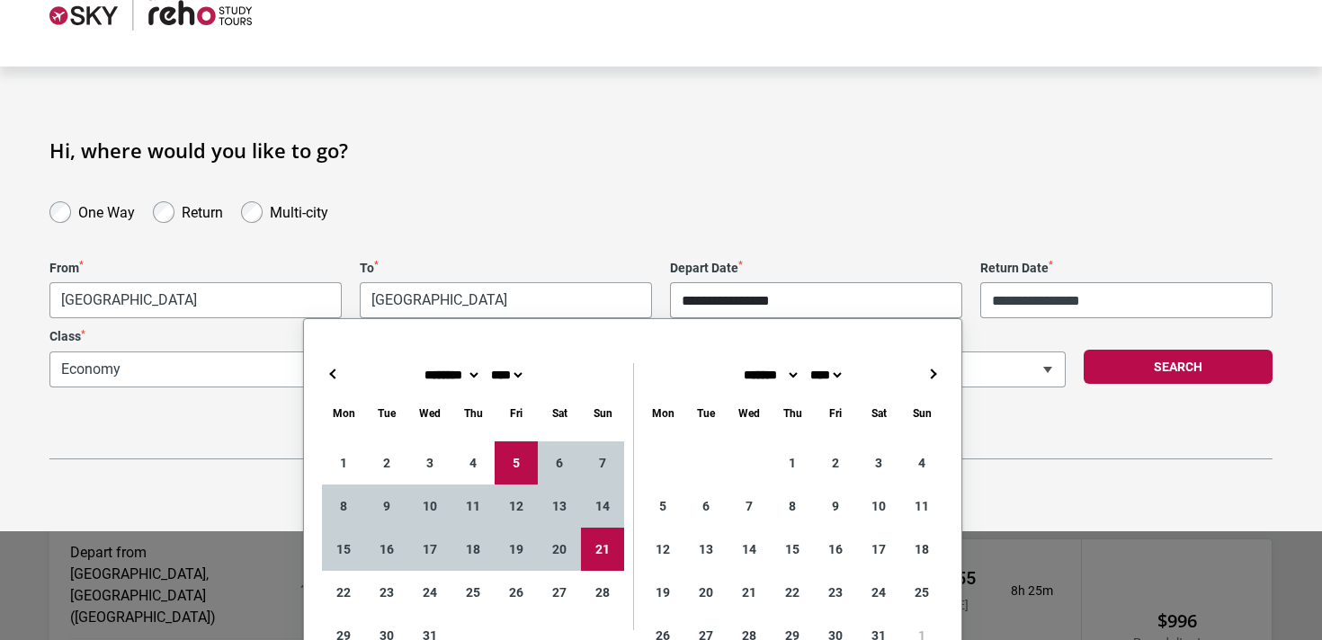
scroll to position [42, 0]
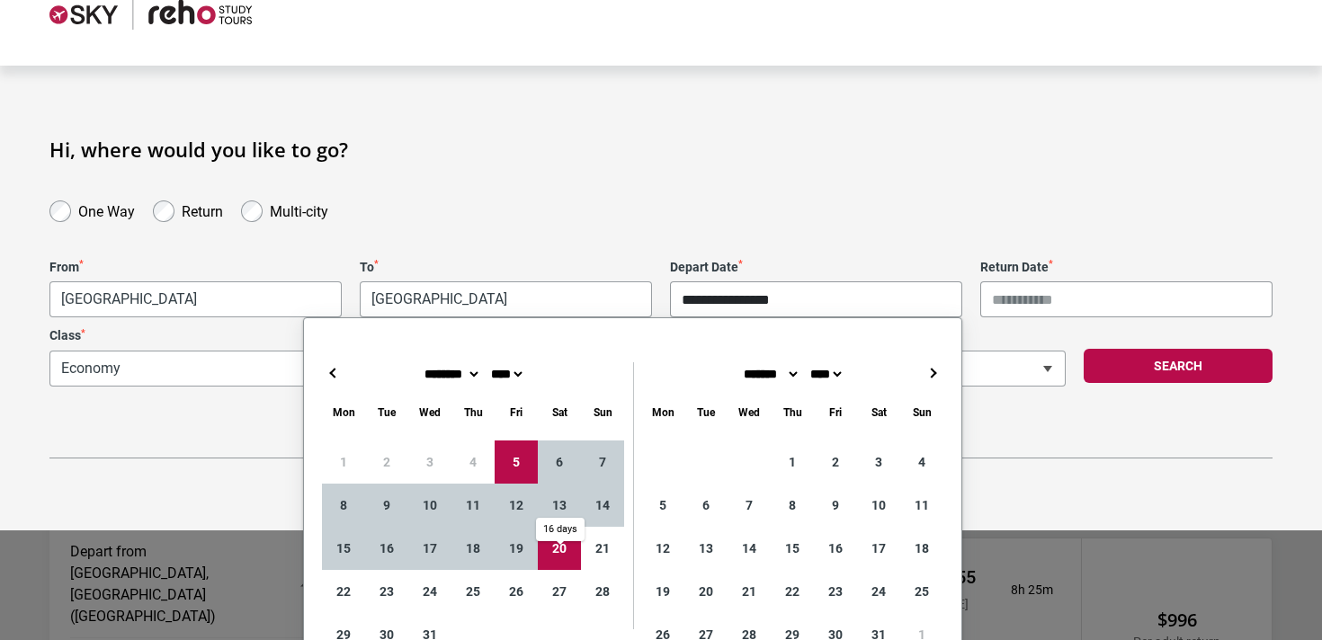
type input "**********"
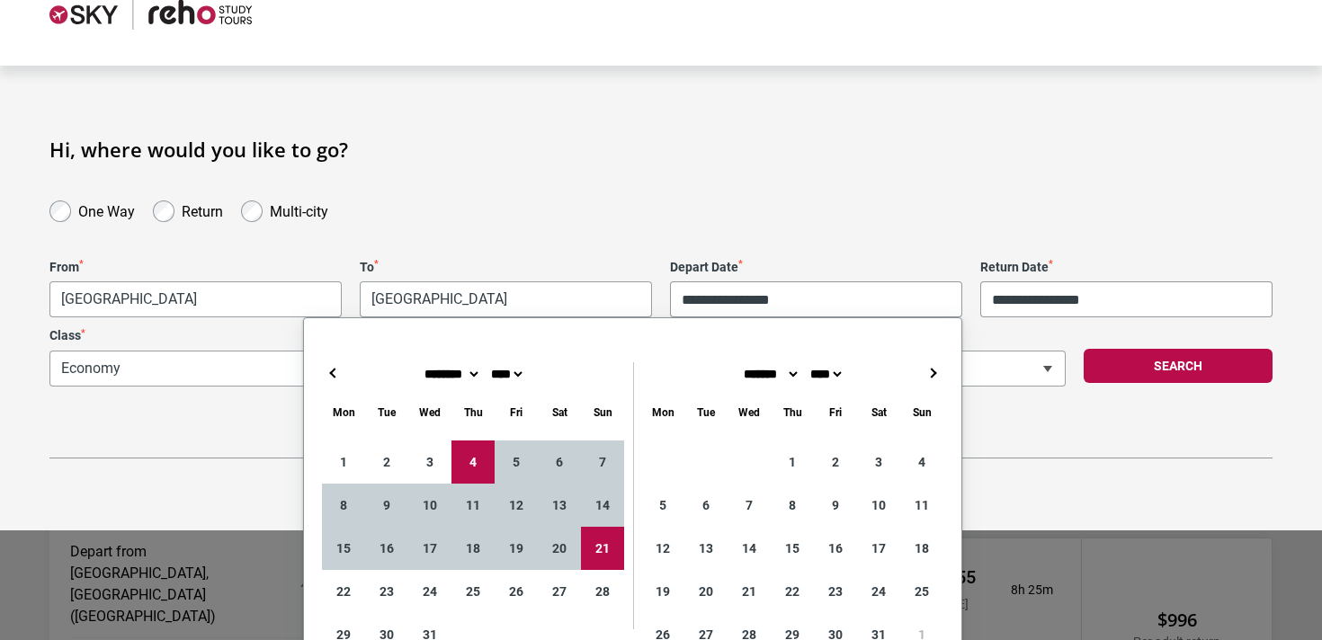
click at [1152, 424] on div "**********" at bounding box center [660, 328] width 1223 height 262
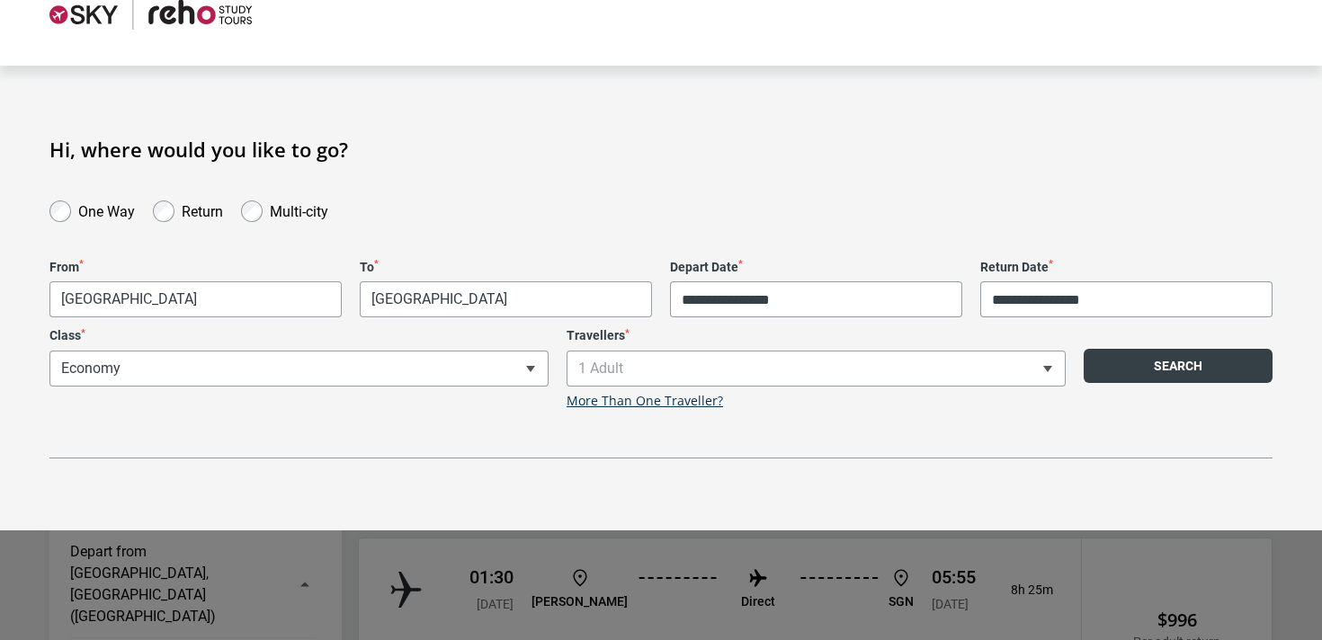
click at [1155, 366] on button "Search" at bounding box center [1178, 366] width 189 height 34
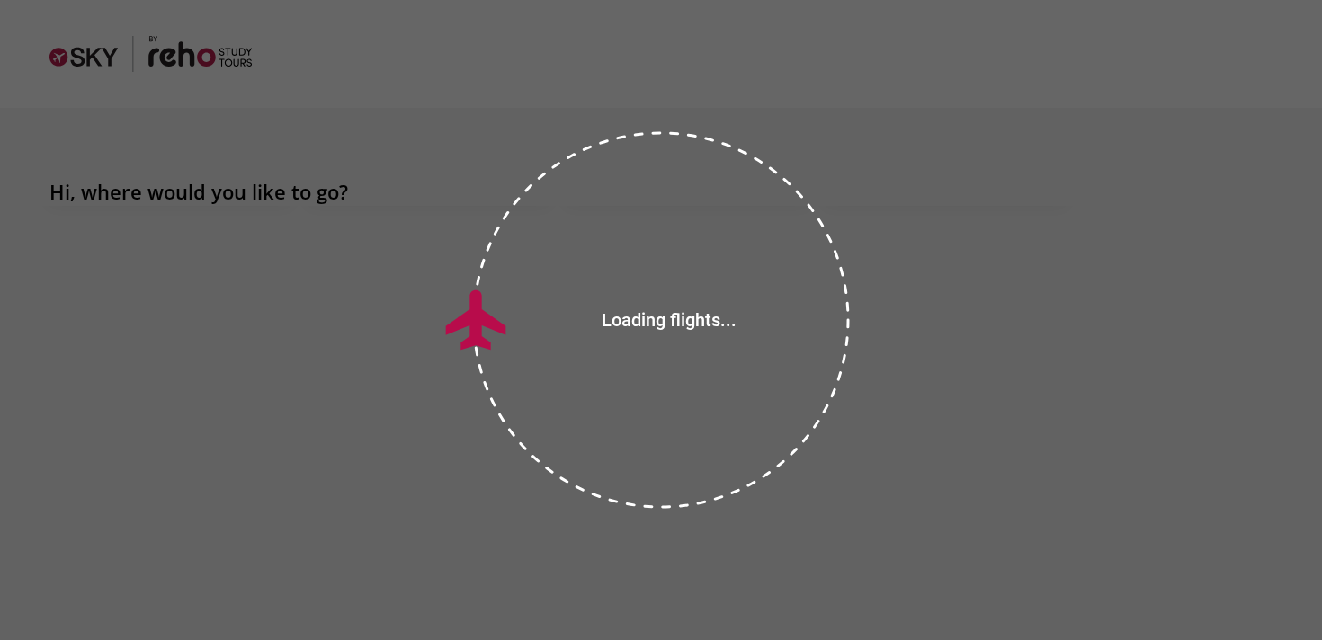
scroll to position [0, 0]
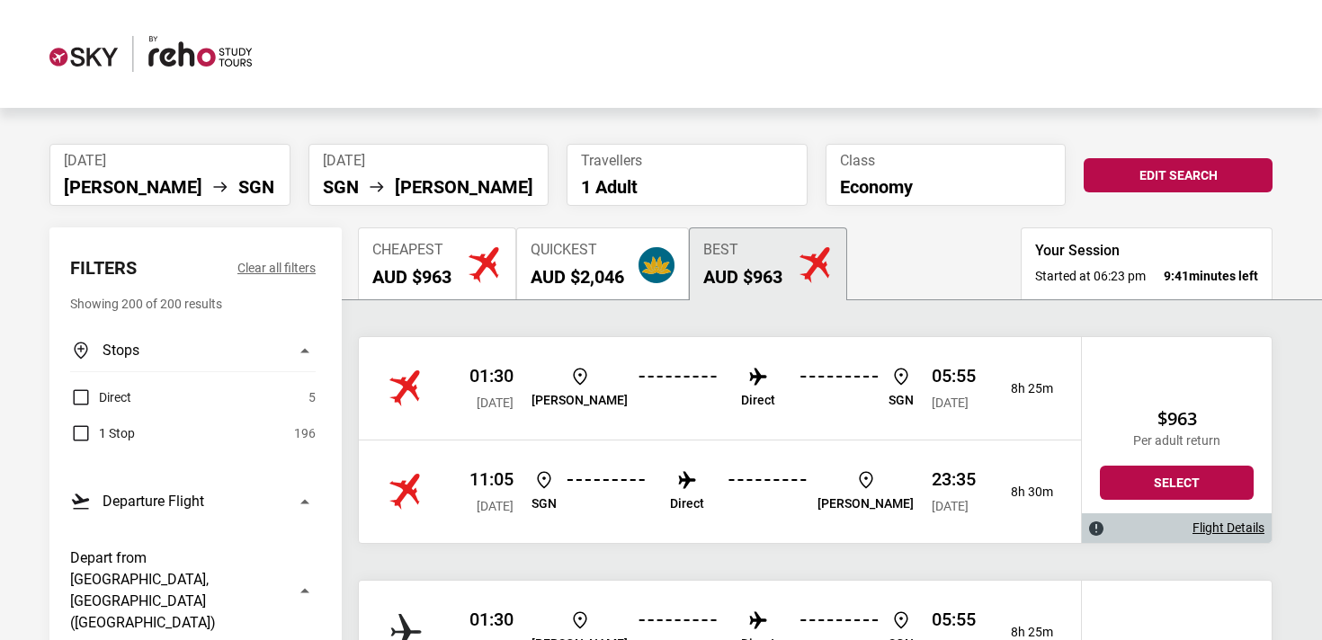
click at [85, 404] on label "Direct" at bounding box center [100, 398] width 61 height 22
click at [219, 177] on ul "[PERSON_NAME] SGN" at bounding box center [170, 187] width 212 height 22
click at [1189, 183] on button "Edit Search" at bounding box center [1178, 175] width 189 height 34
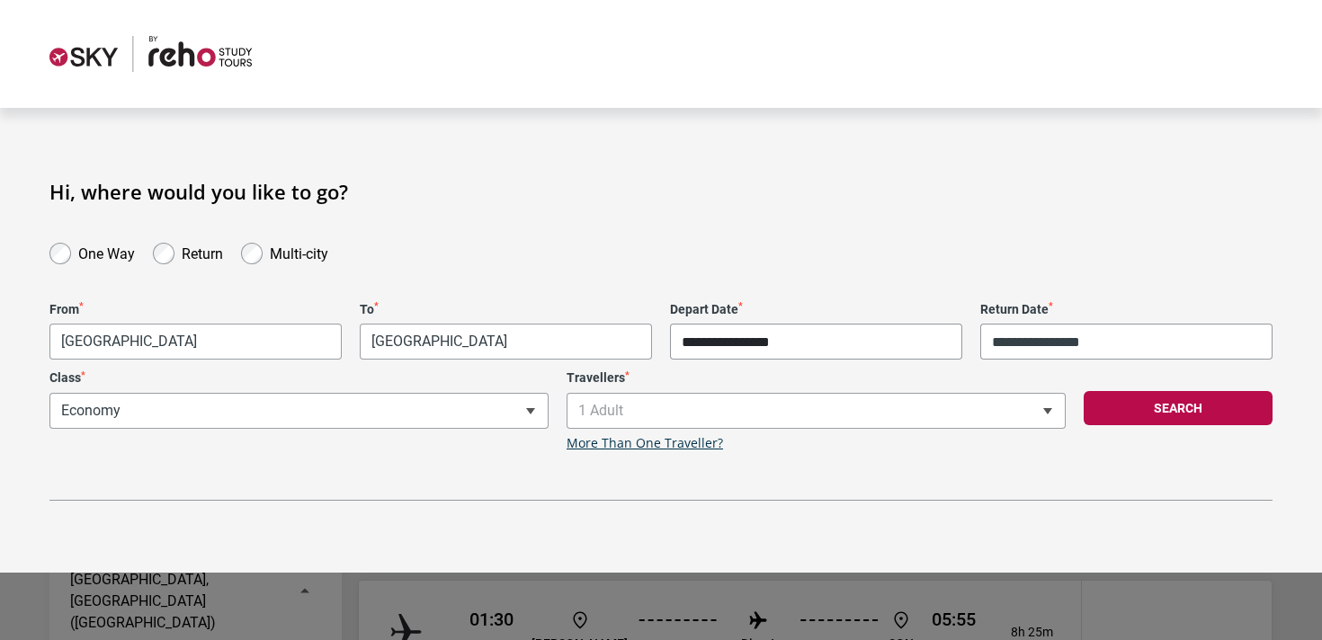
click at [750, 354] on input "**********" at bounding box center [816, 342] width 292 height 36
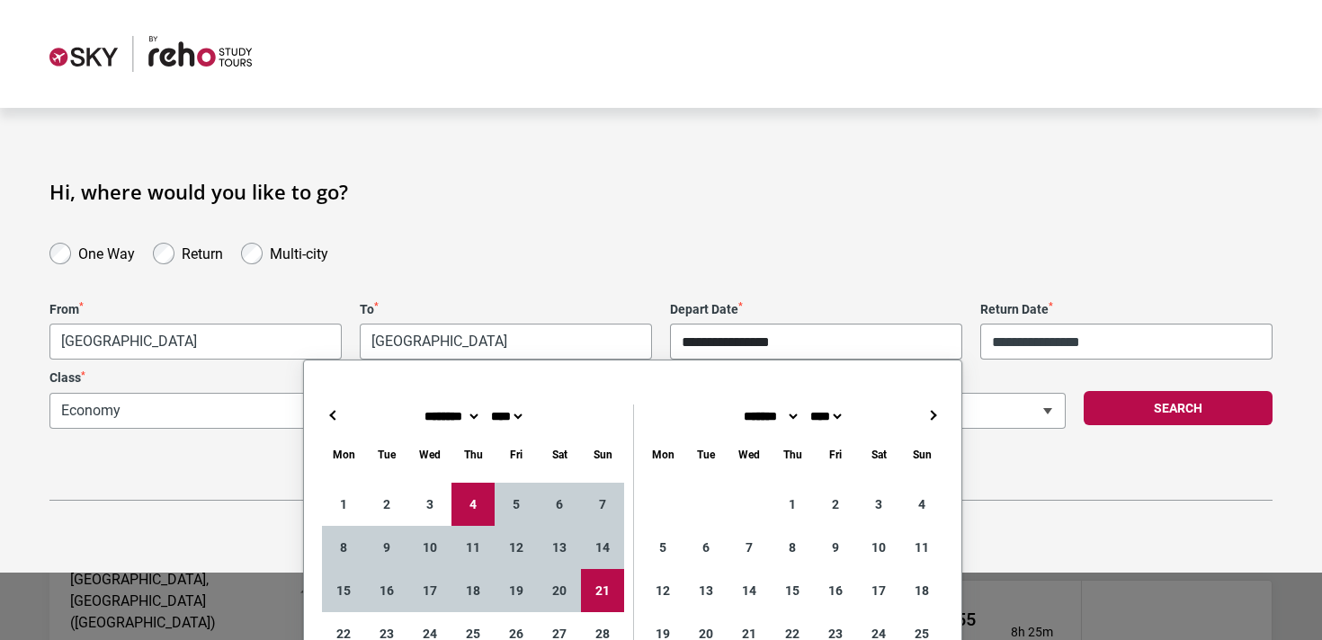
type input "**********"
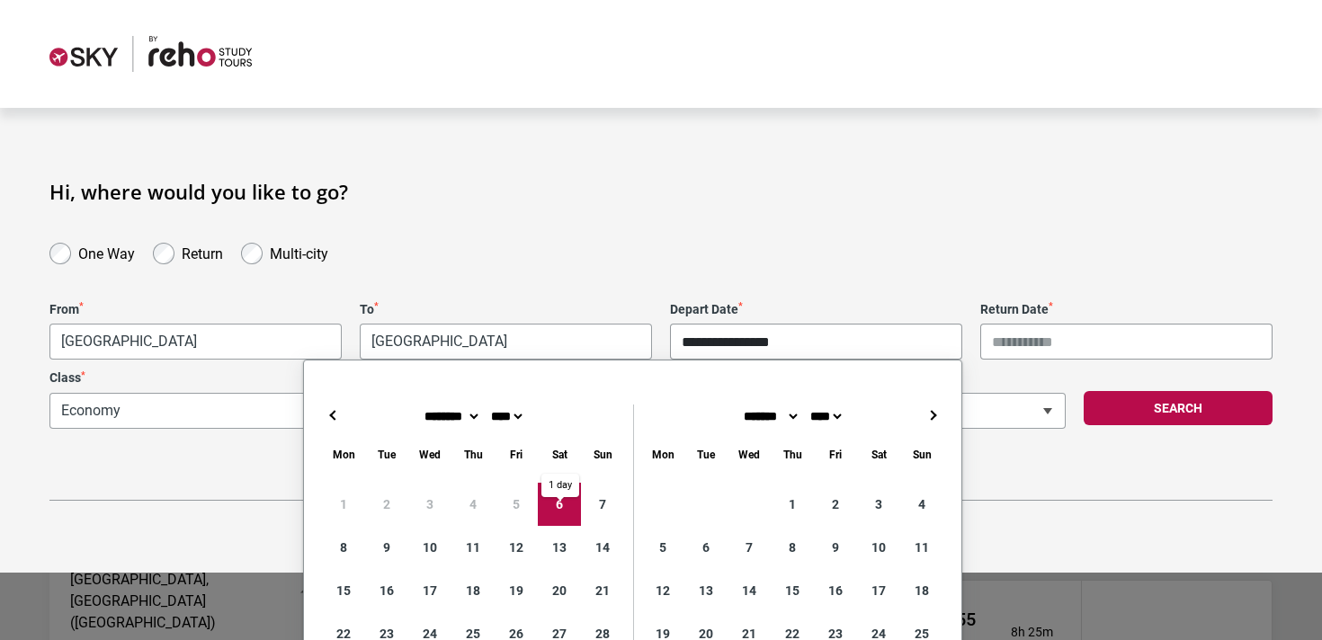
click at [508, 501] on div "1 2 3 4 5 6 7 8 9 10 11 12 13 14 15 16 17 18 19 20 21 22 23 24 25 26 27 28 29 3…" at bounding box center [473, 591] width 302 height 216
click at [529, 516] on div "1 2 3 4 5 6 7 8 9 10 11 12 13 14 15 16 17 18 19 20 21 22 23 24 25 26 27 28 29 3…" at bounding box center [473, 591] width 302 height 216
type input "**********"
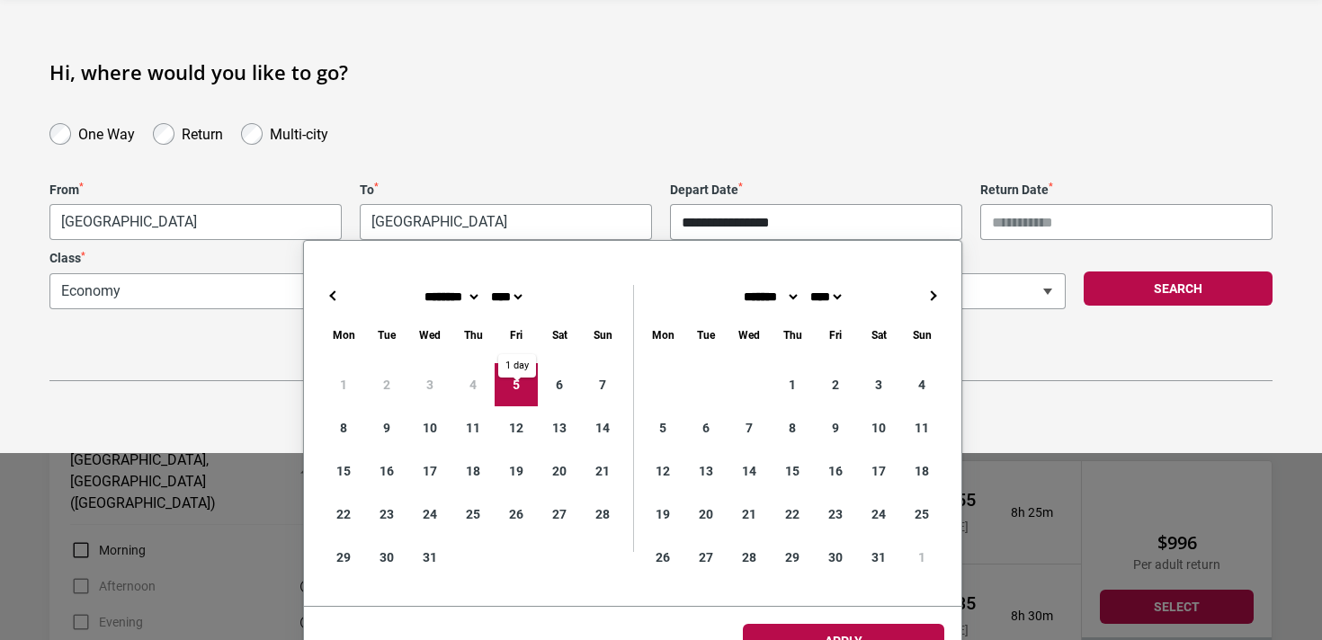
scroll to position [122, 0]
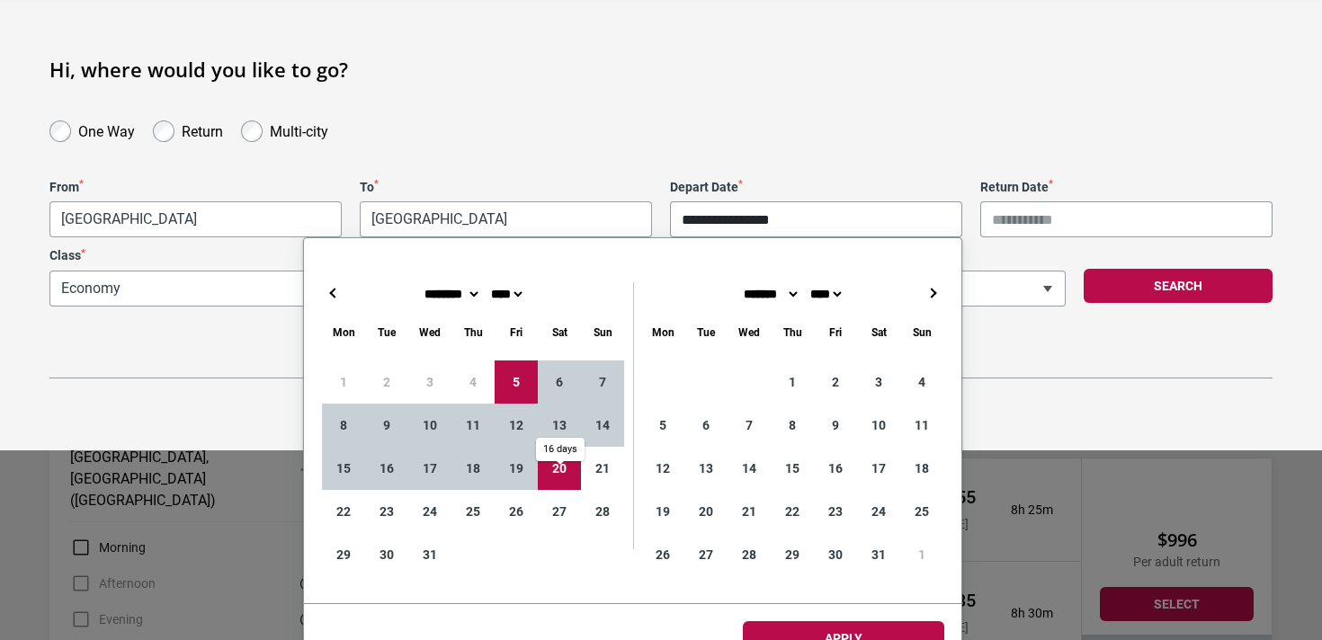
type input "**********"
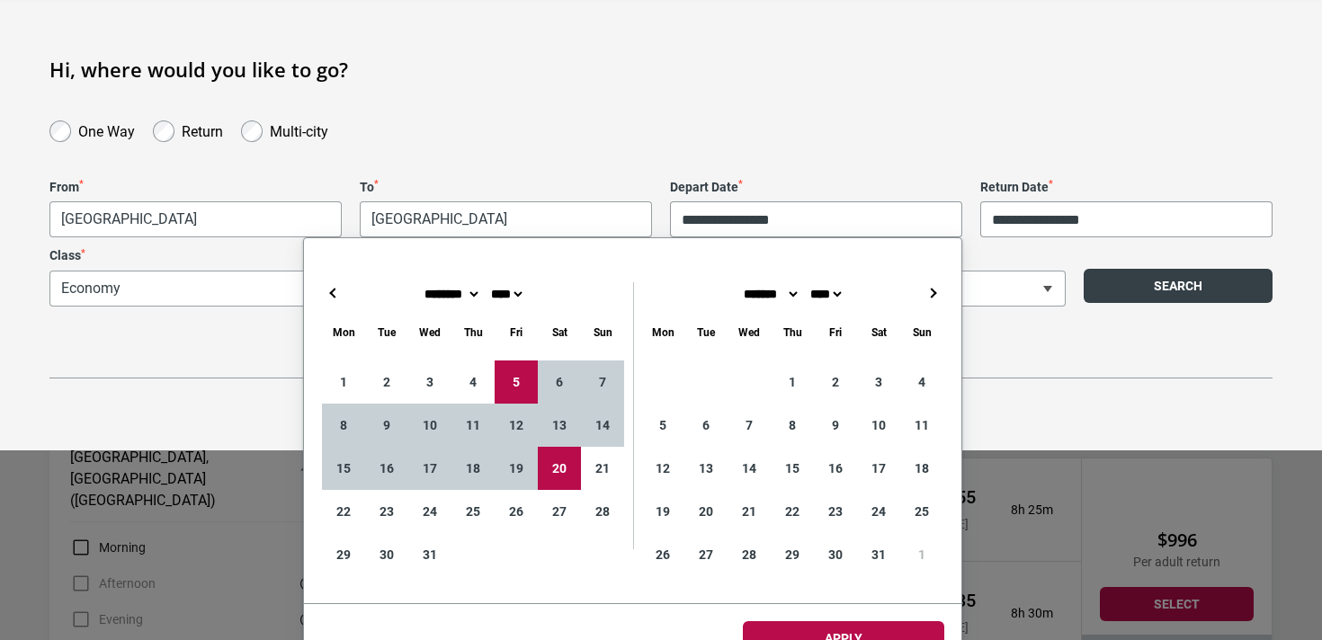
click at [1145, 288] on button "Search" at bounding box center [1178, 286] width 189 height 34
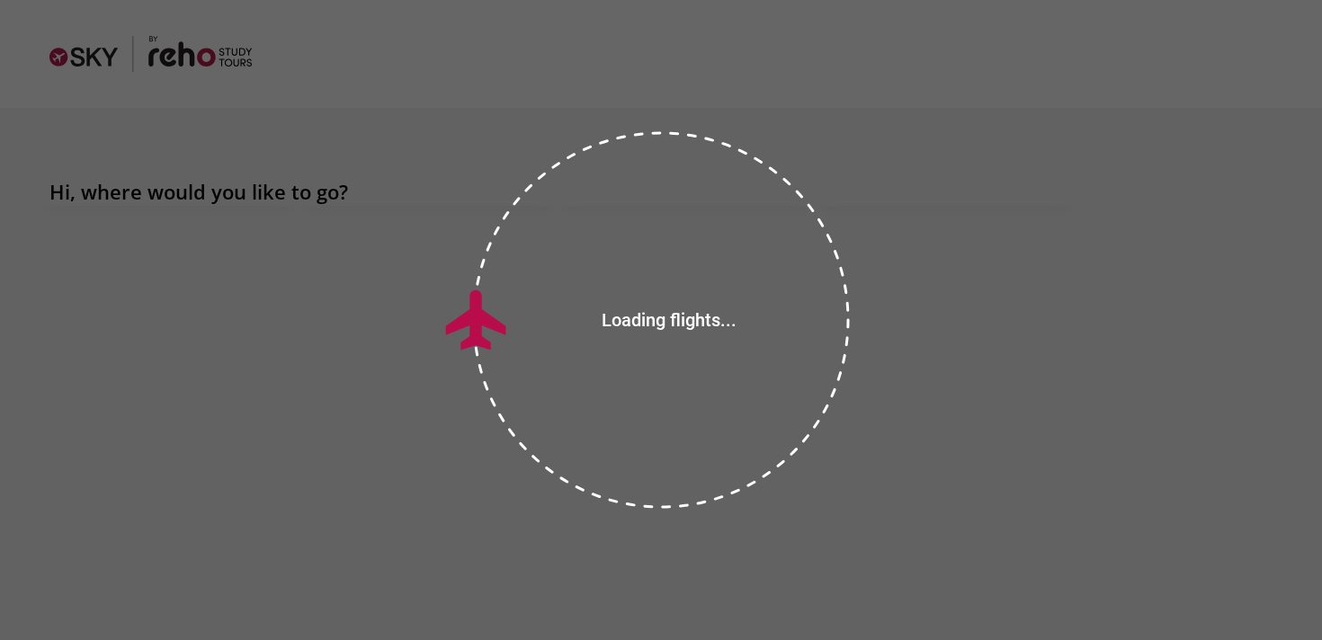
scroll to position [0, 0]
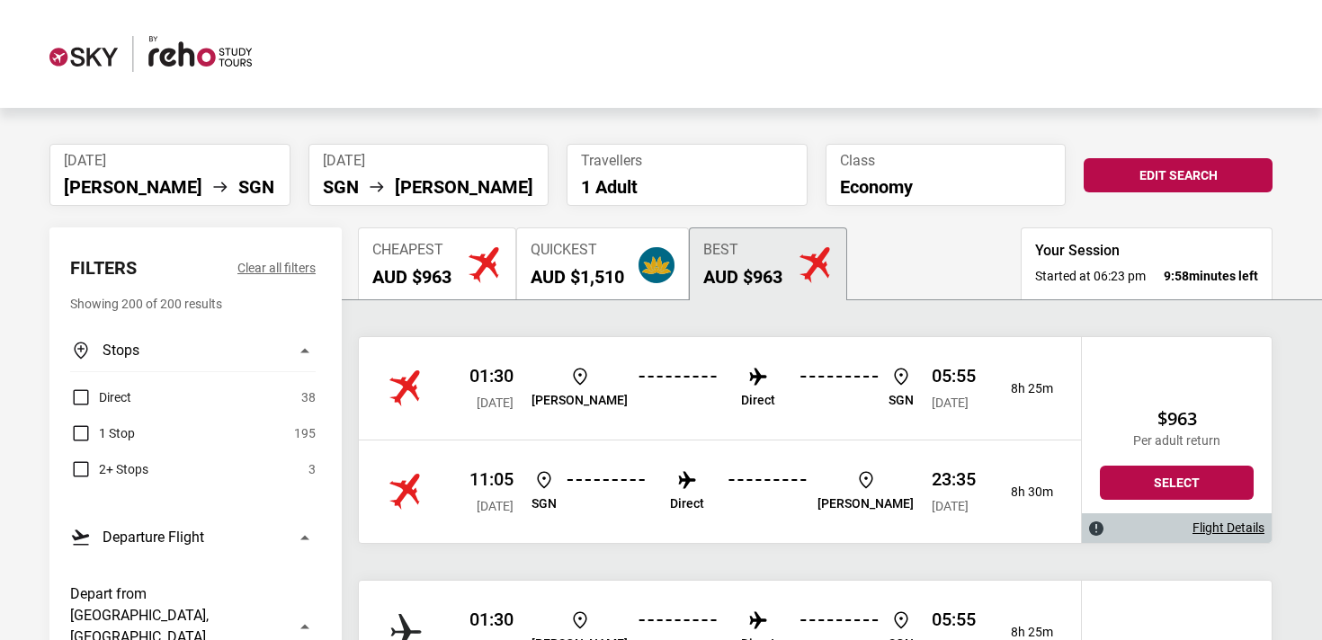
click at [113, 402] on span "Direct" at bounding box center [115, 398] width 32 height 22
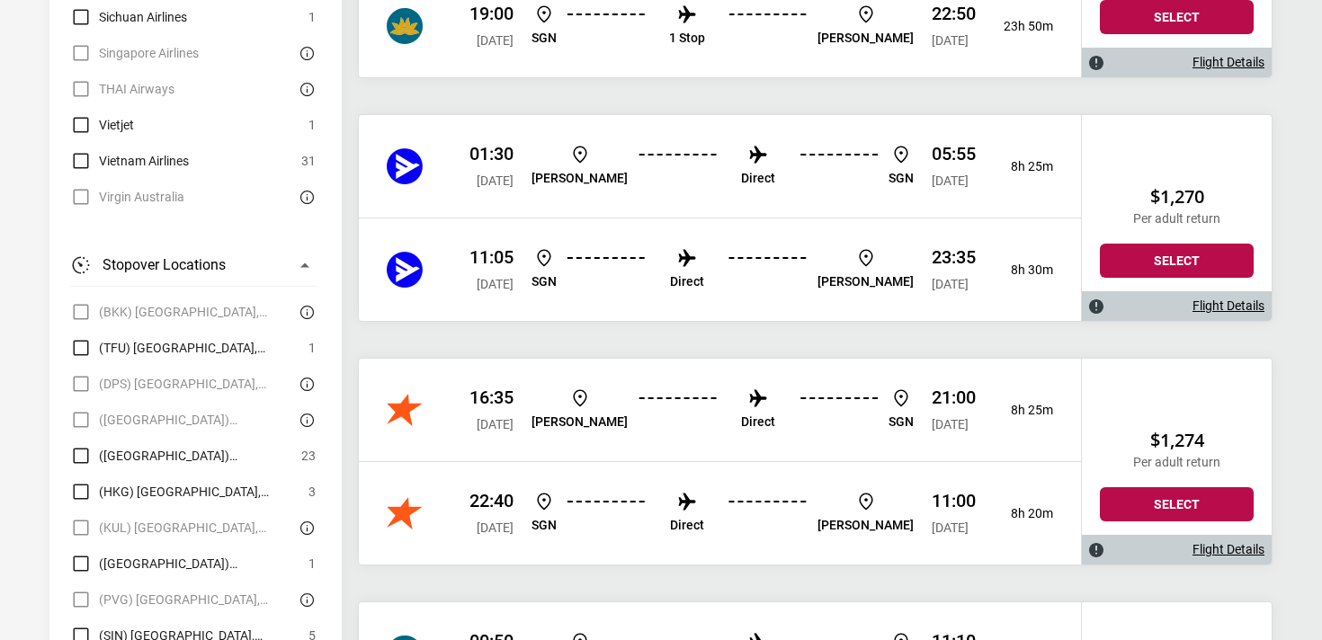
scroll to position [2690, 0]
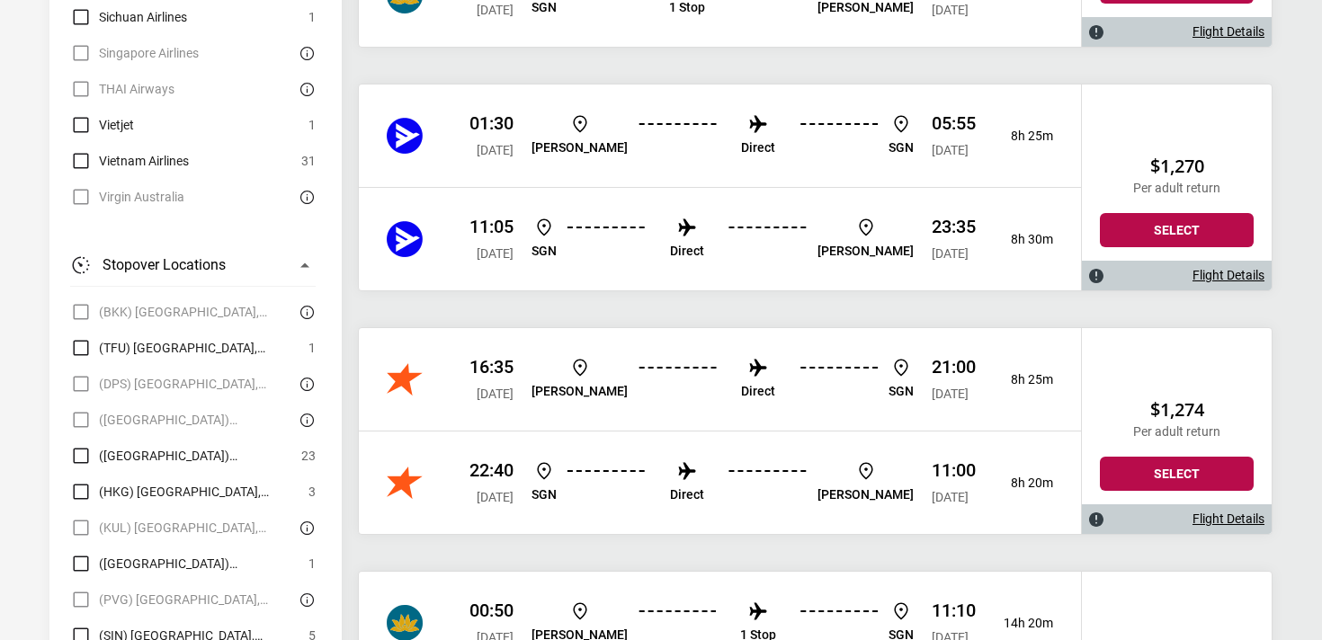
click at [1218, 276] on link "Flight Details" at bounding box center [1228, 275] width 72 height 15
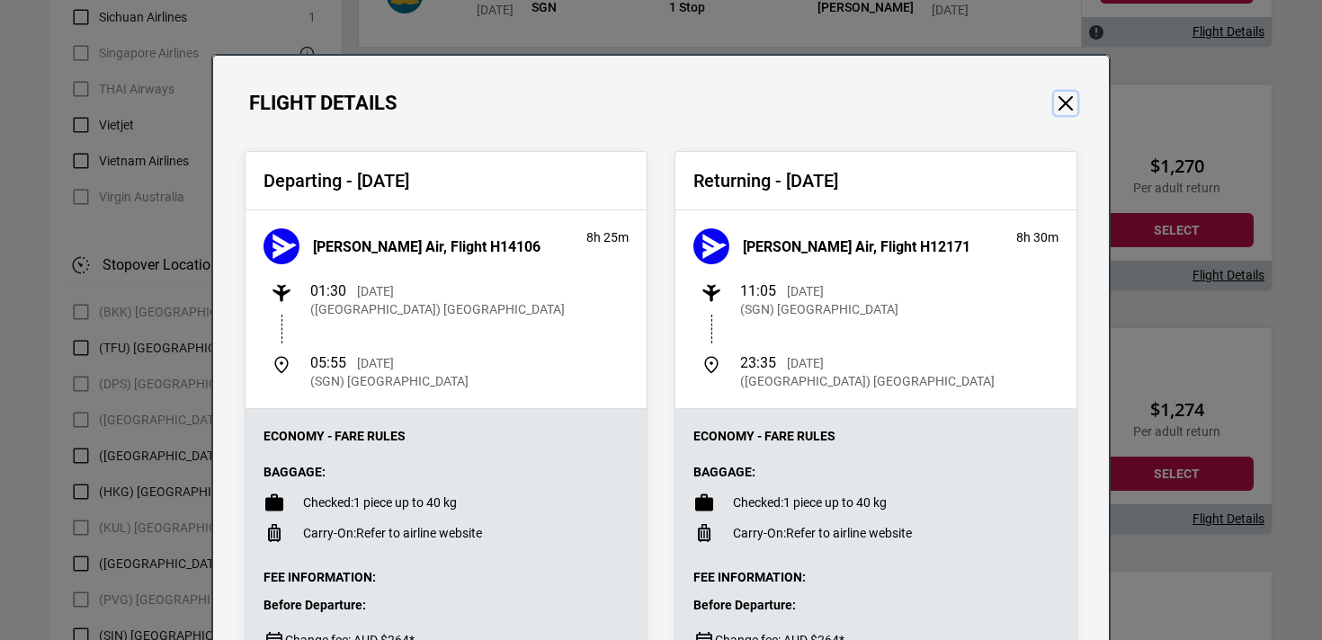
click at [1061, 99] on button "Close" at bounding box center [1065, 103] width 23 height 23
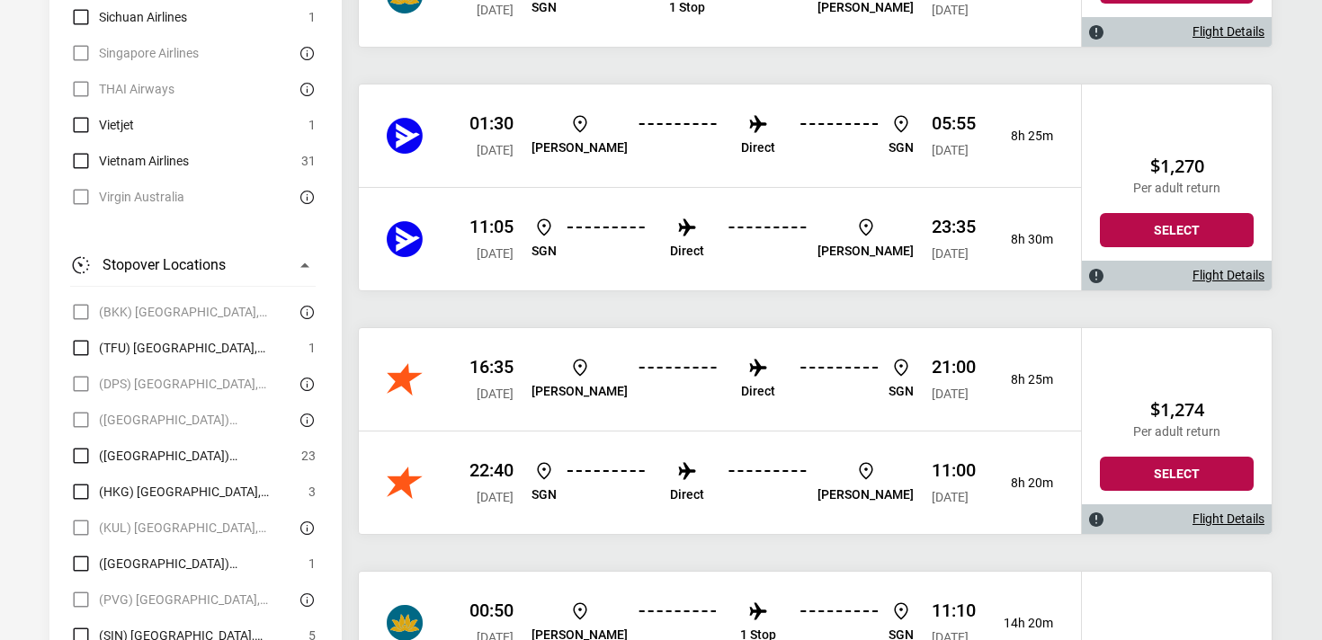
click at [1236, 517] on link "Flight Details" at bounding box center [1228, 519] width 72 height 15
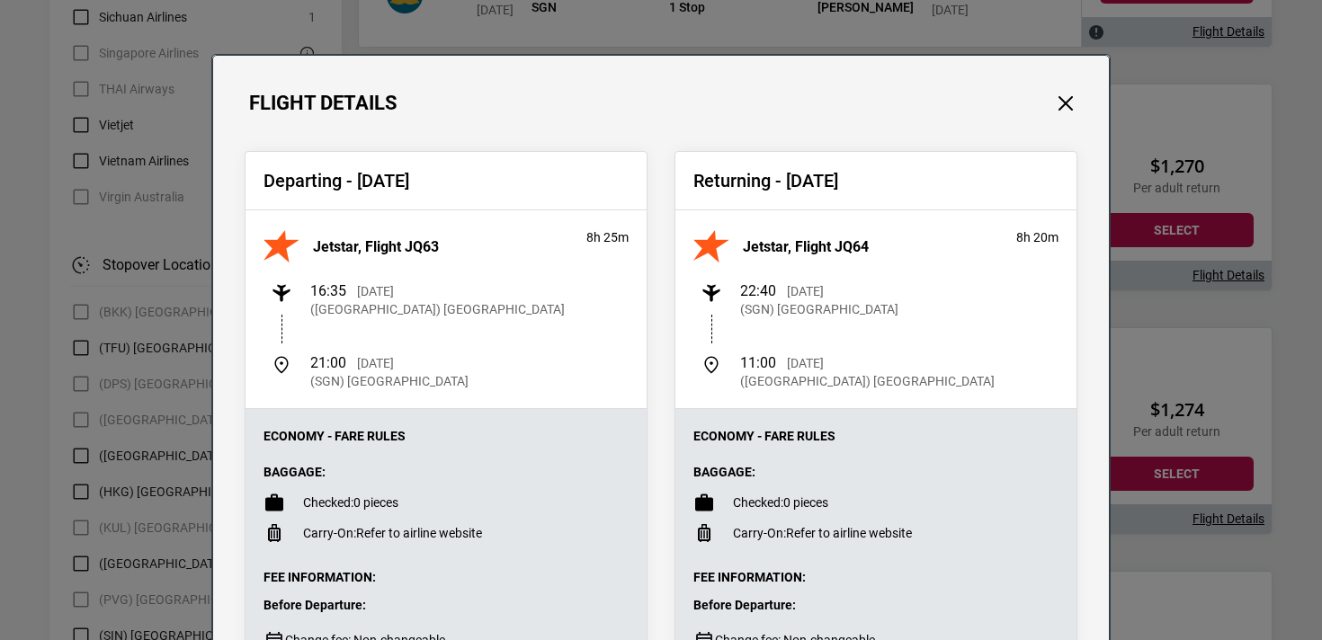
click at [1084, 94] on div "Flight Details" at bounding box center [661, 85] width 896 height 59
click at [1071, 102] on button "Close" at bounding box center [1065, 103] width 23 height 23
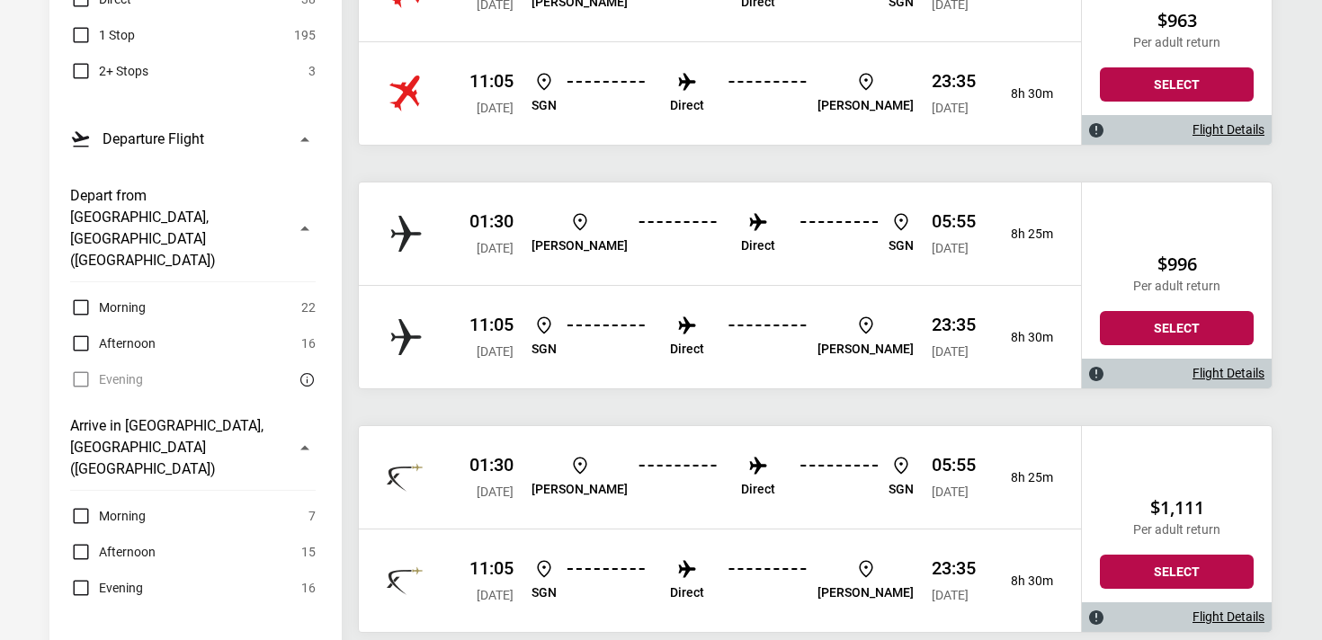
scroll to position [411, 0]
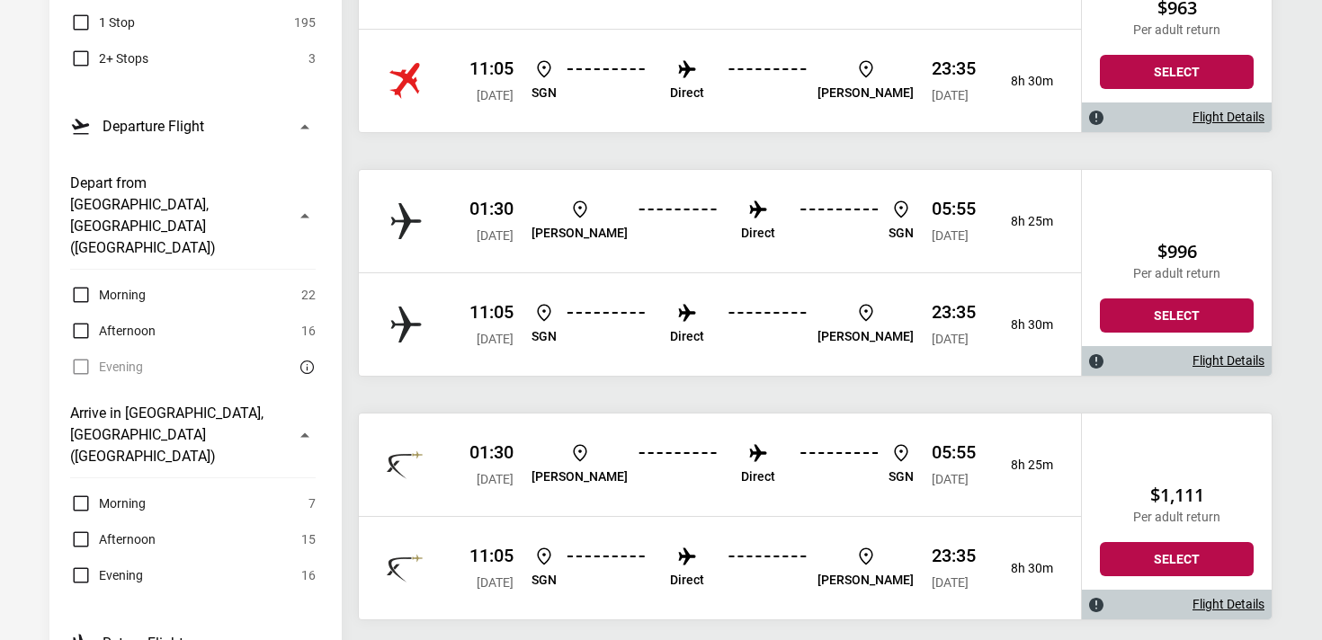
click at [1206, 354] on link "Flight Details" at bounding box center [1228, 360] width 72 height 15
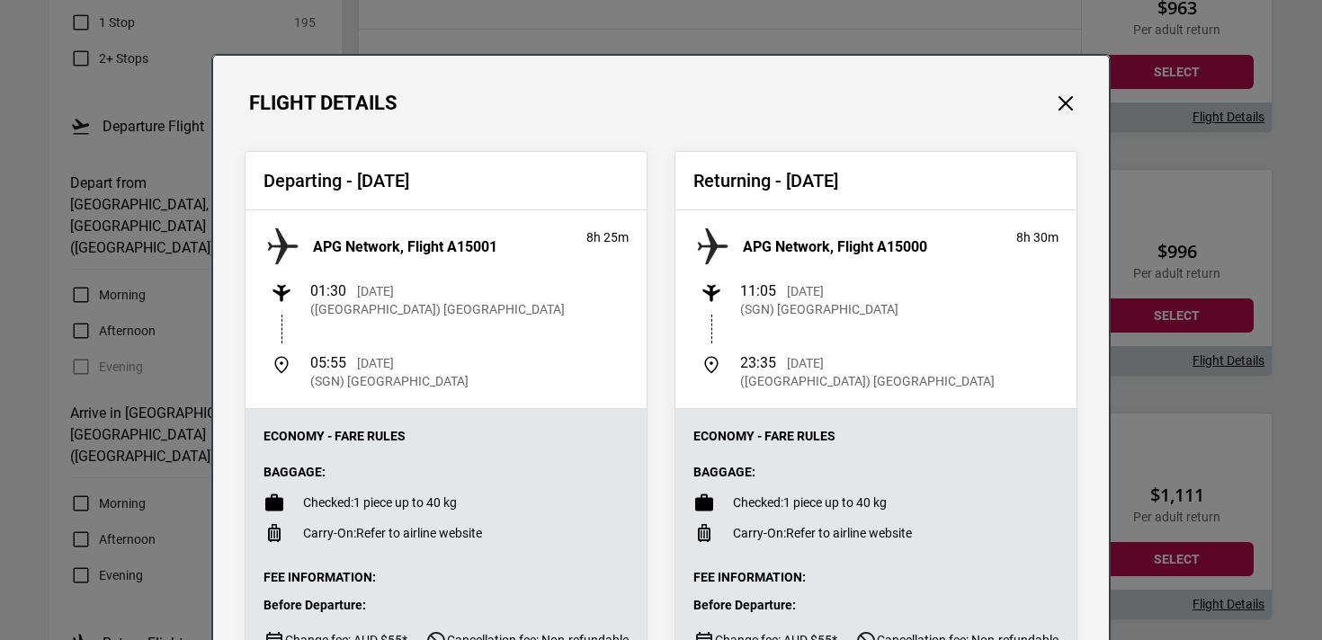
click at [424, 244] on h3 "APG Network, Flight A15001" at bounding box center [405, 246] width 184 height 17
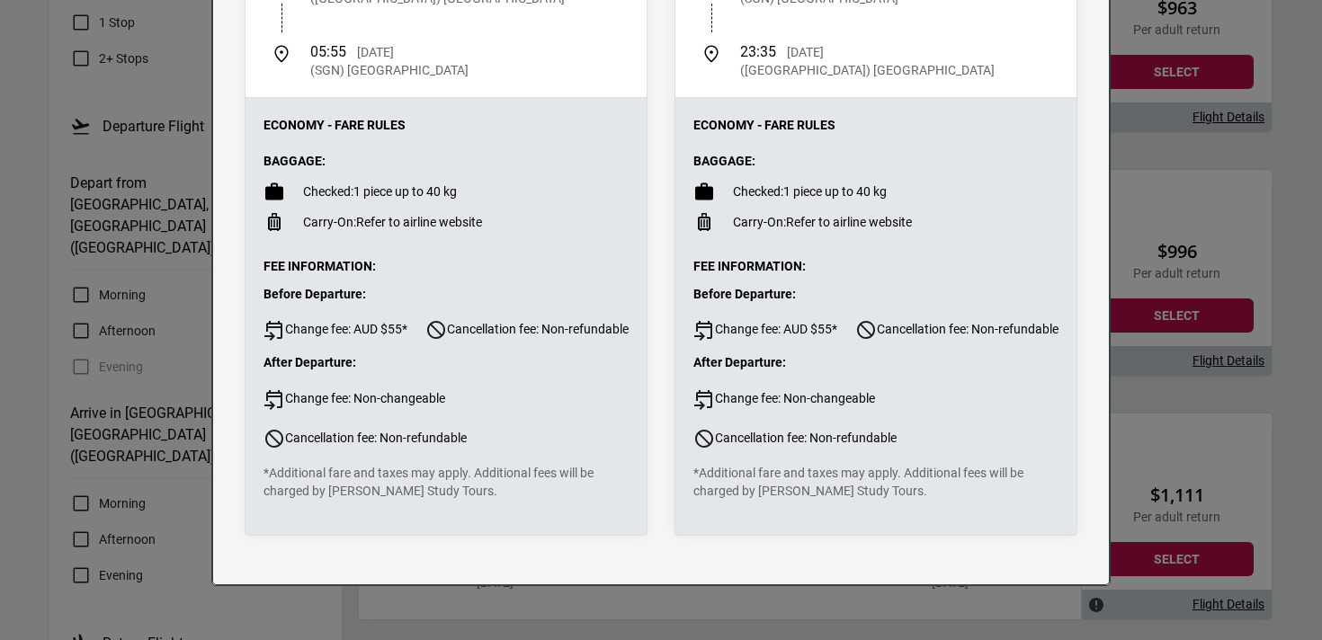
scroll to position [0, 0]
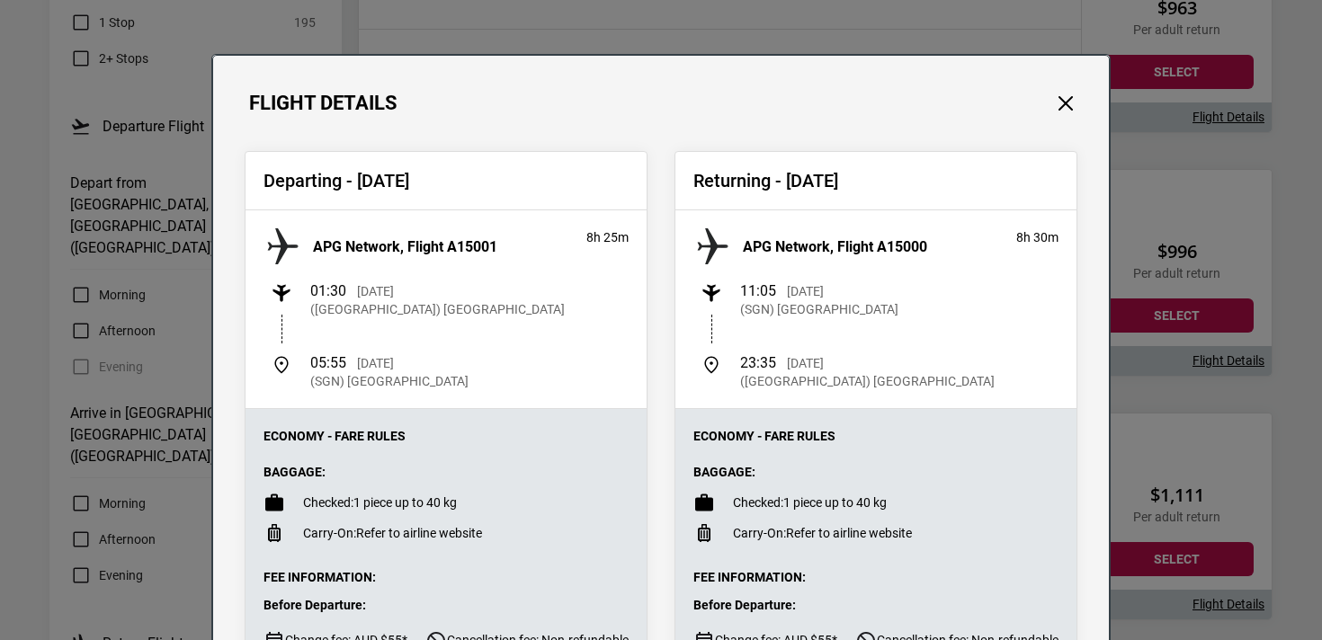
click at [1177, 296] on div "Flight Details Departing - [DATE] APG Network, Flight A15001 8h 25m 01:30 [DATE…" at bounding box center [661, 320] width 1322 height 640
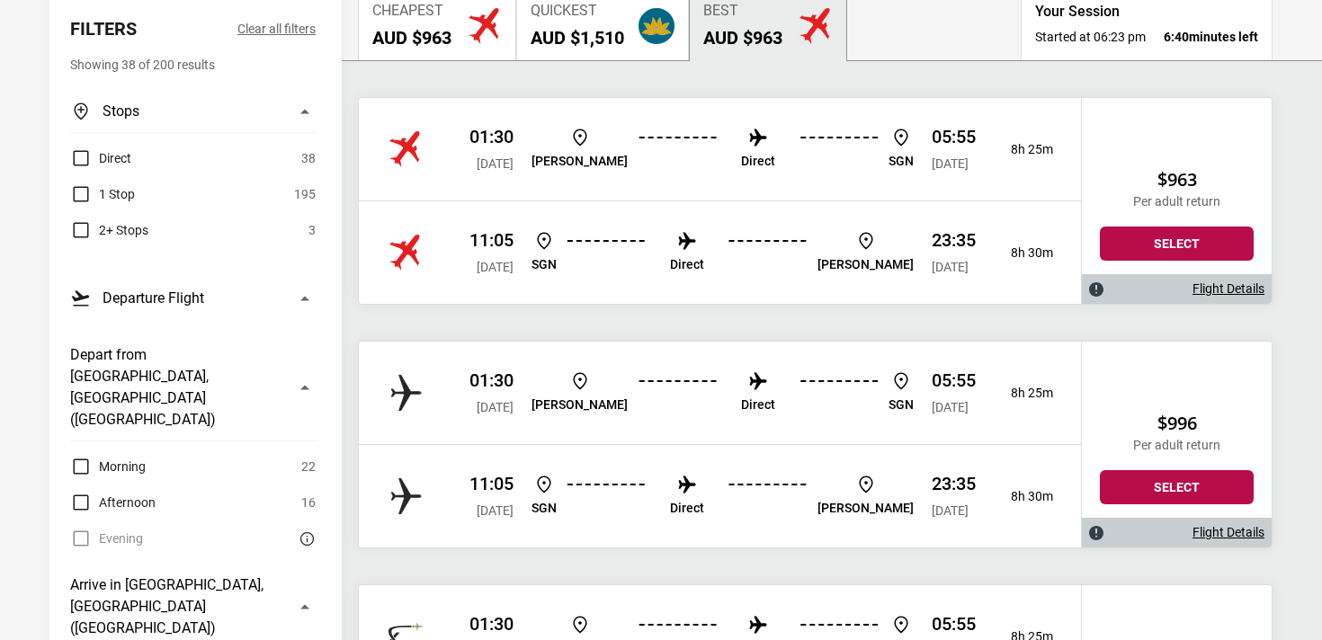
scroll to position [221, 0]
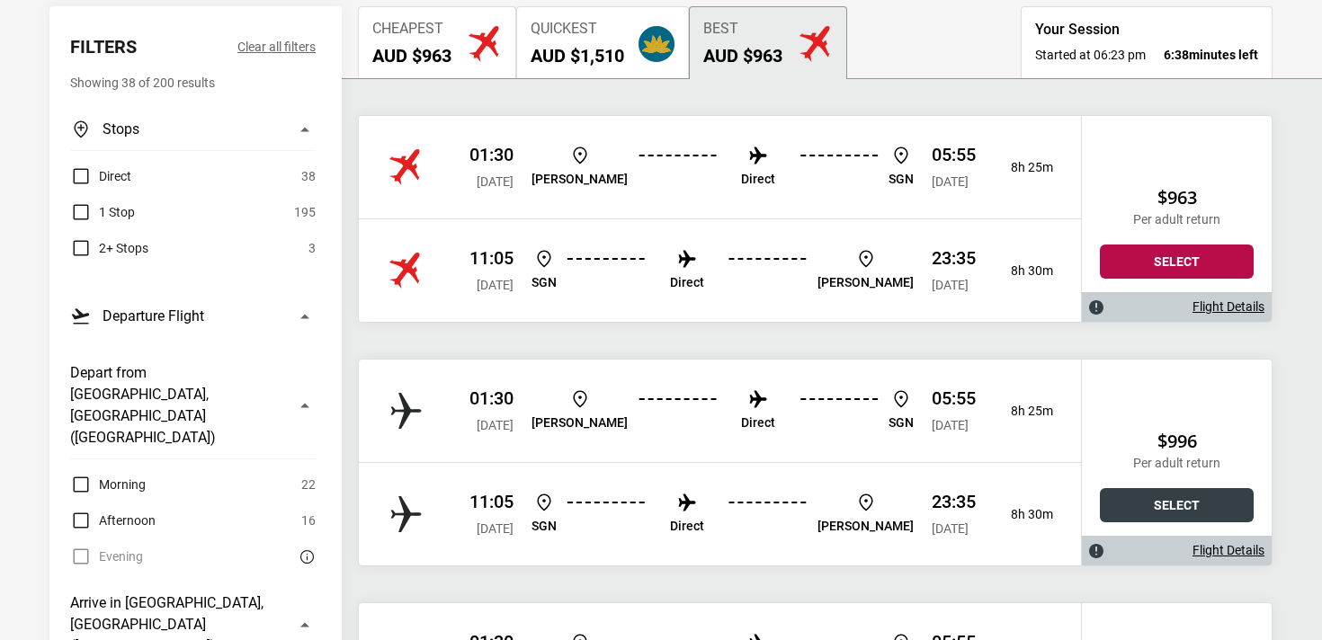
click at [1200, 505] on button "Select" at bounding box center [1177, 505] width 154 height 34
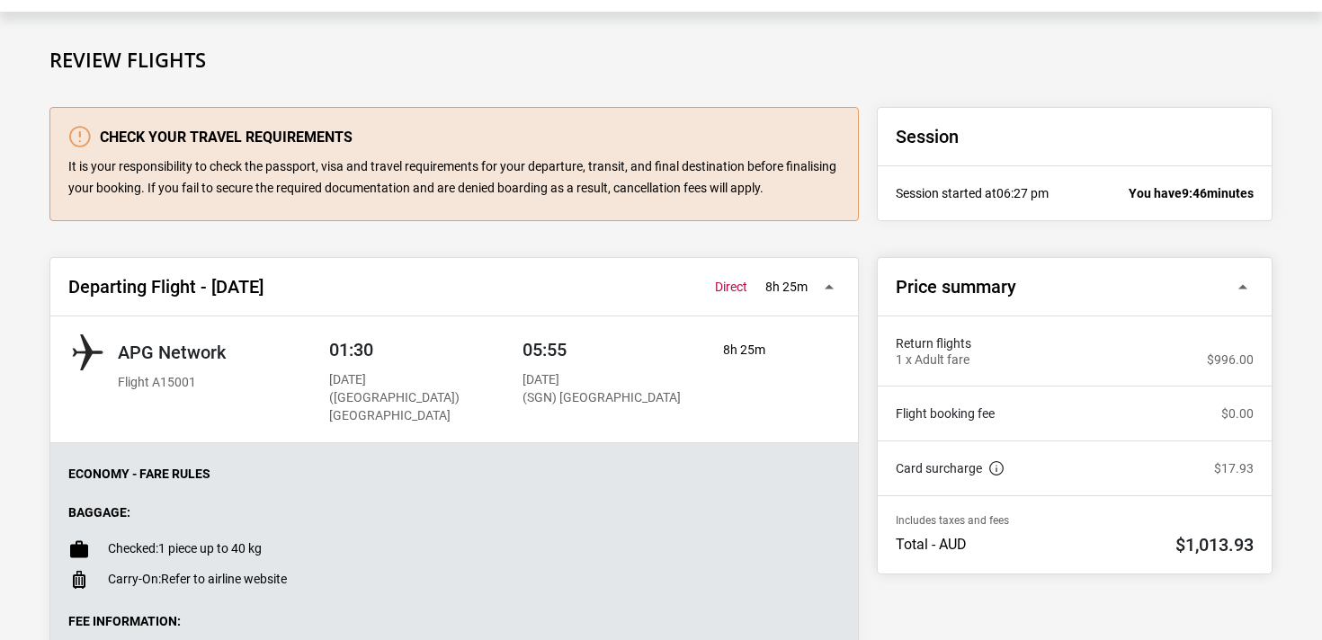
scroll to position [114, 0]
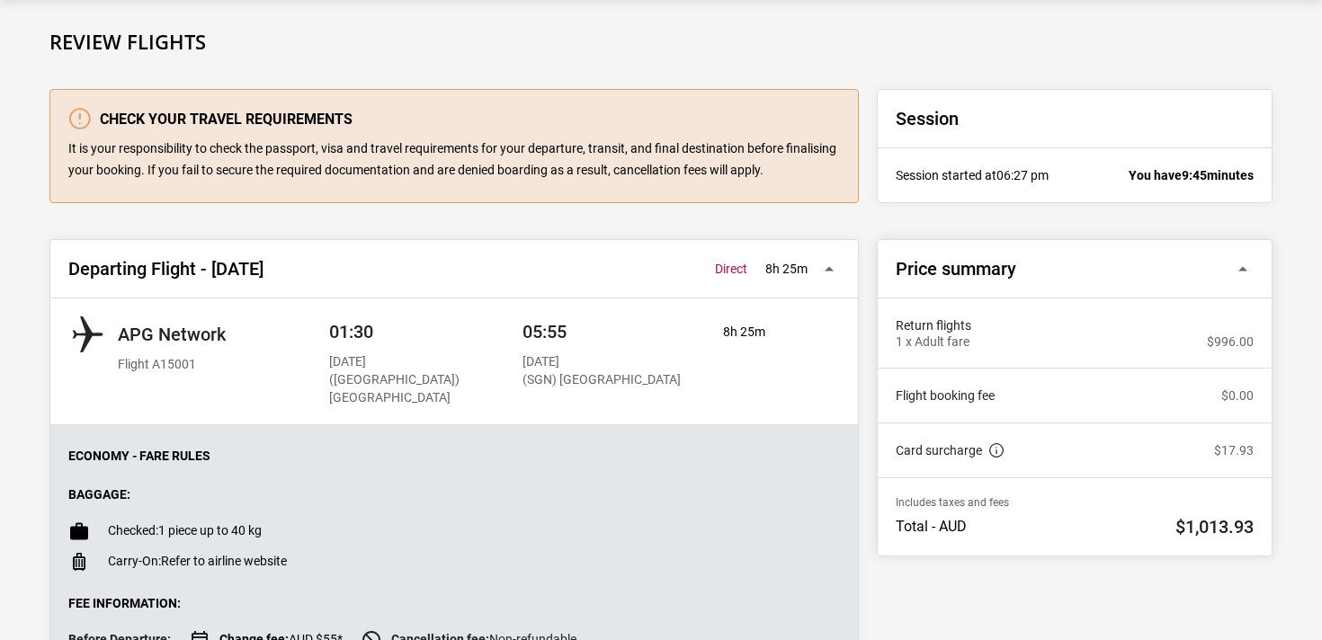
drag, startPoint x: 210, startPoint y: 367, endPoint x: 94, endPoint y: 364, distance: 116.0
click at [94, 364] on div "APG Network Flight A15001" at bounding box center [196, 346] width 256 height 58
copy div "APG Network Flight A15001"
